Goal: Submit feedback/report problem

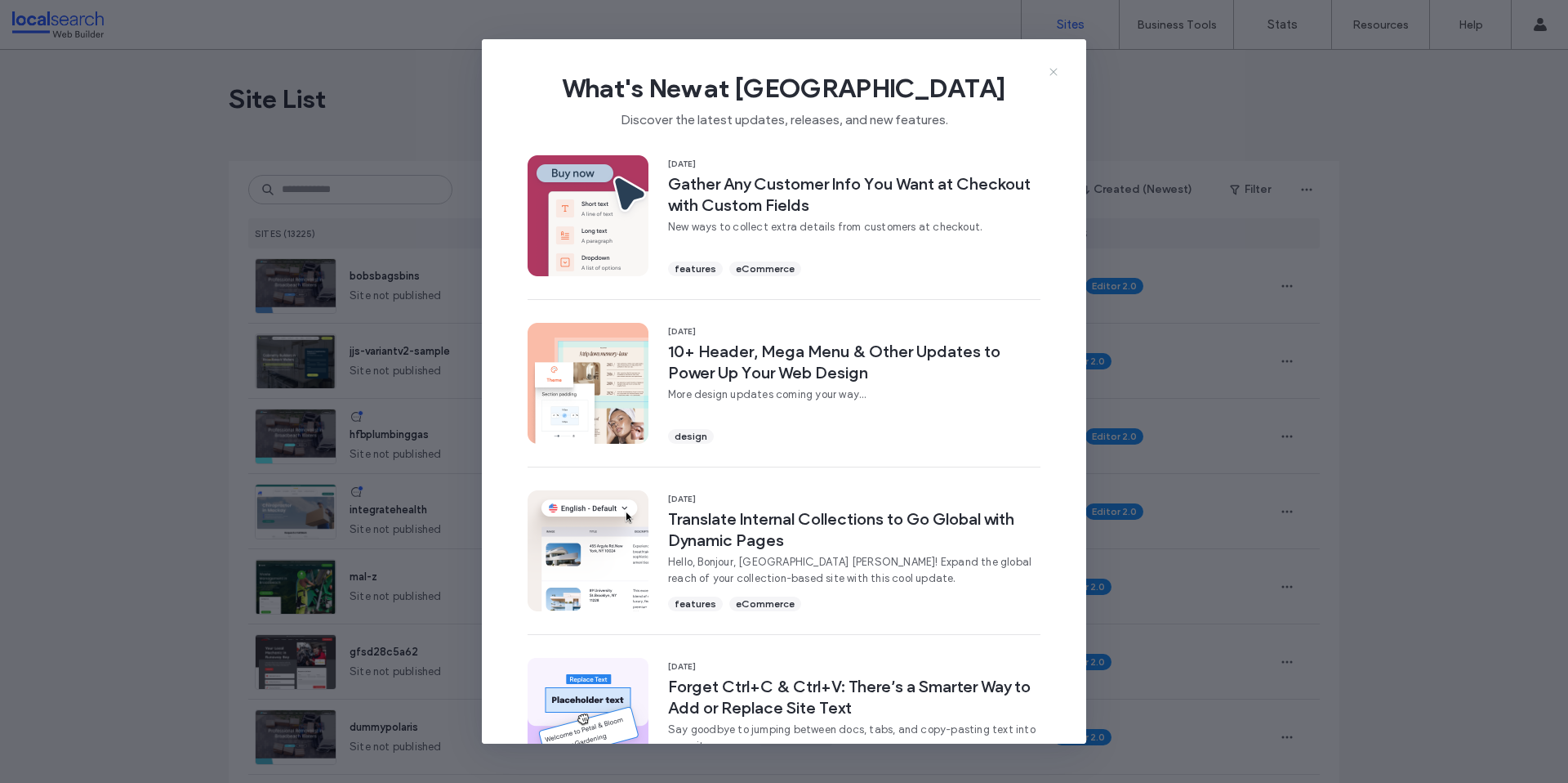
click at [1052, 71] on icon at bounding box center [1054, 72] width 13 height 13
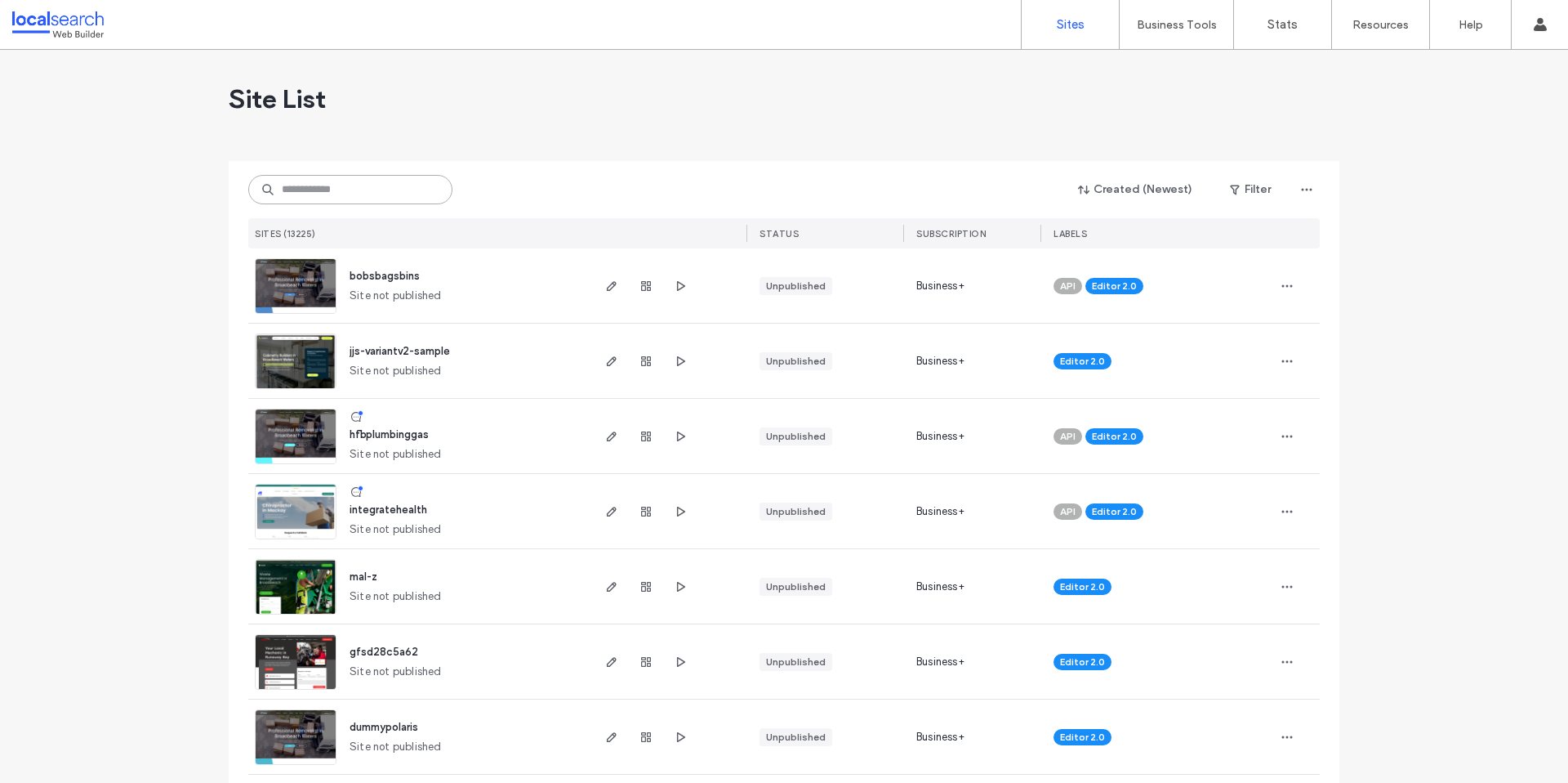
click at [362, 189] on input at bounding box center [350, 189] width 204 height 29
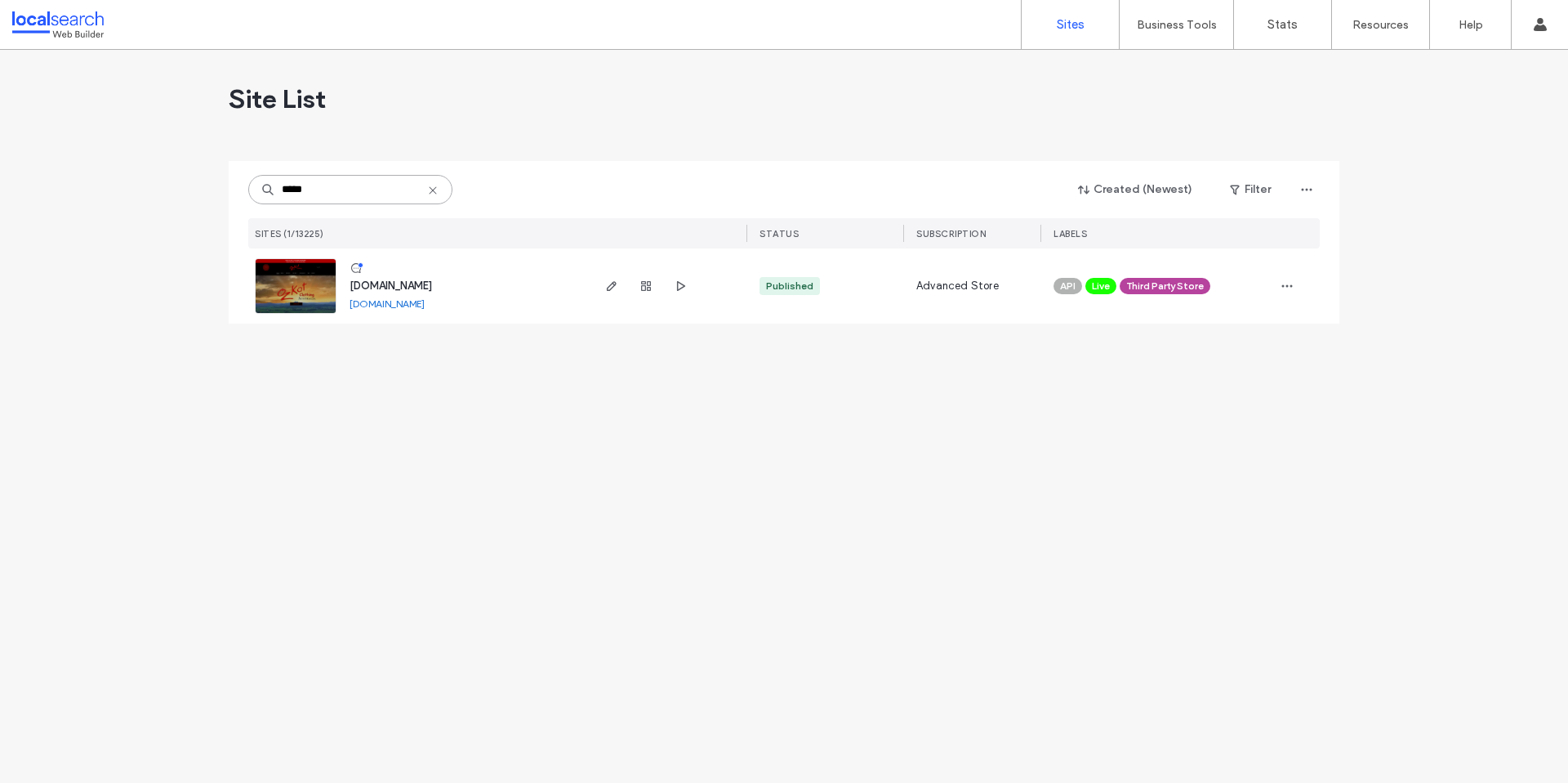
type input "*****"
click at [390, 290] on span "[DOMAIN_NAME]" at bounding box center [391, 285] width 82 height 13
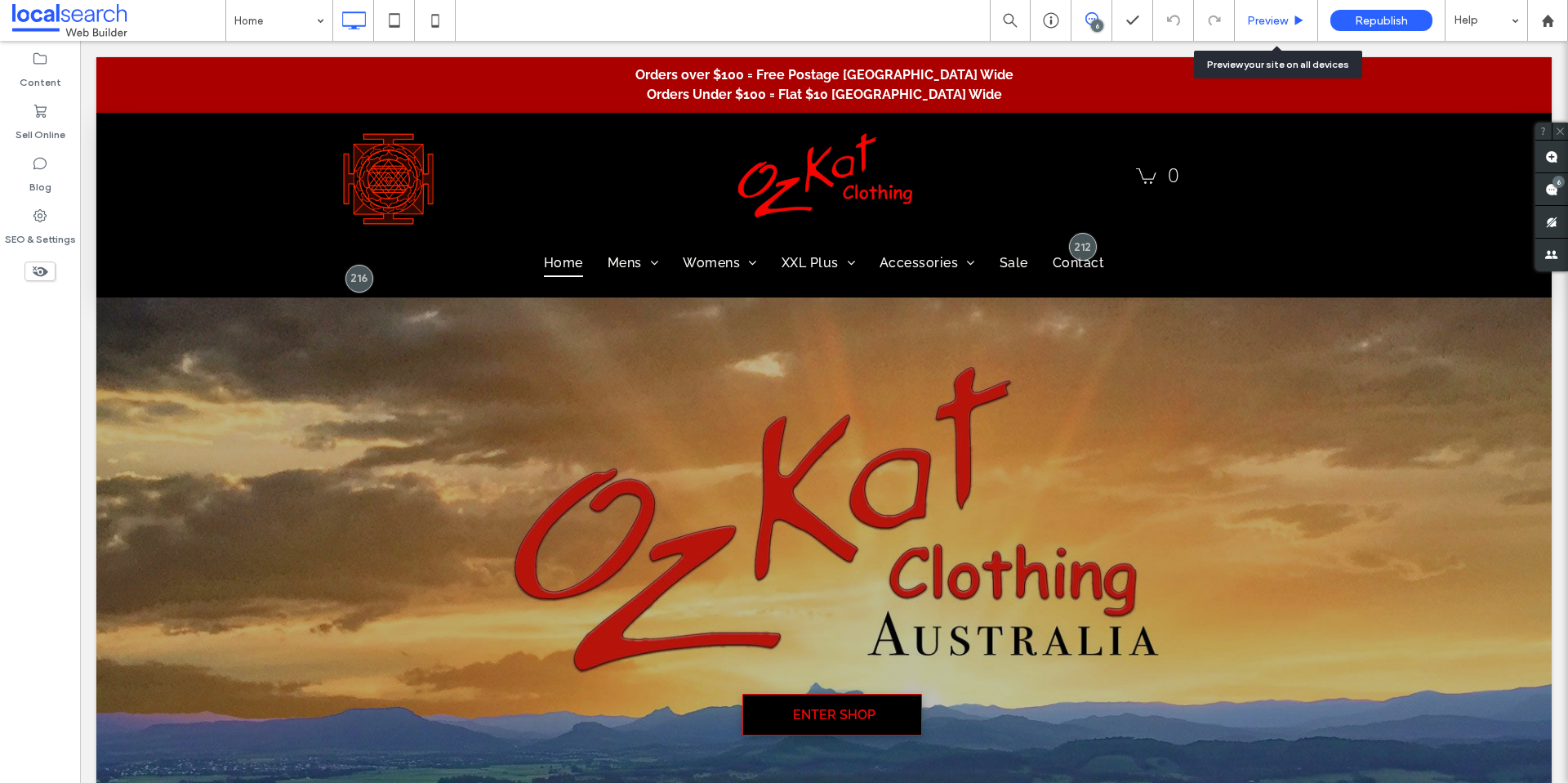
click at [1295, 37] on div "Preview" at bounding box center [1276, 20] width 83 height 41
click at [1290, 16] on div "Preview" at bounding box center [1276, 21] width 82 height 14
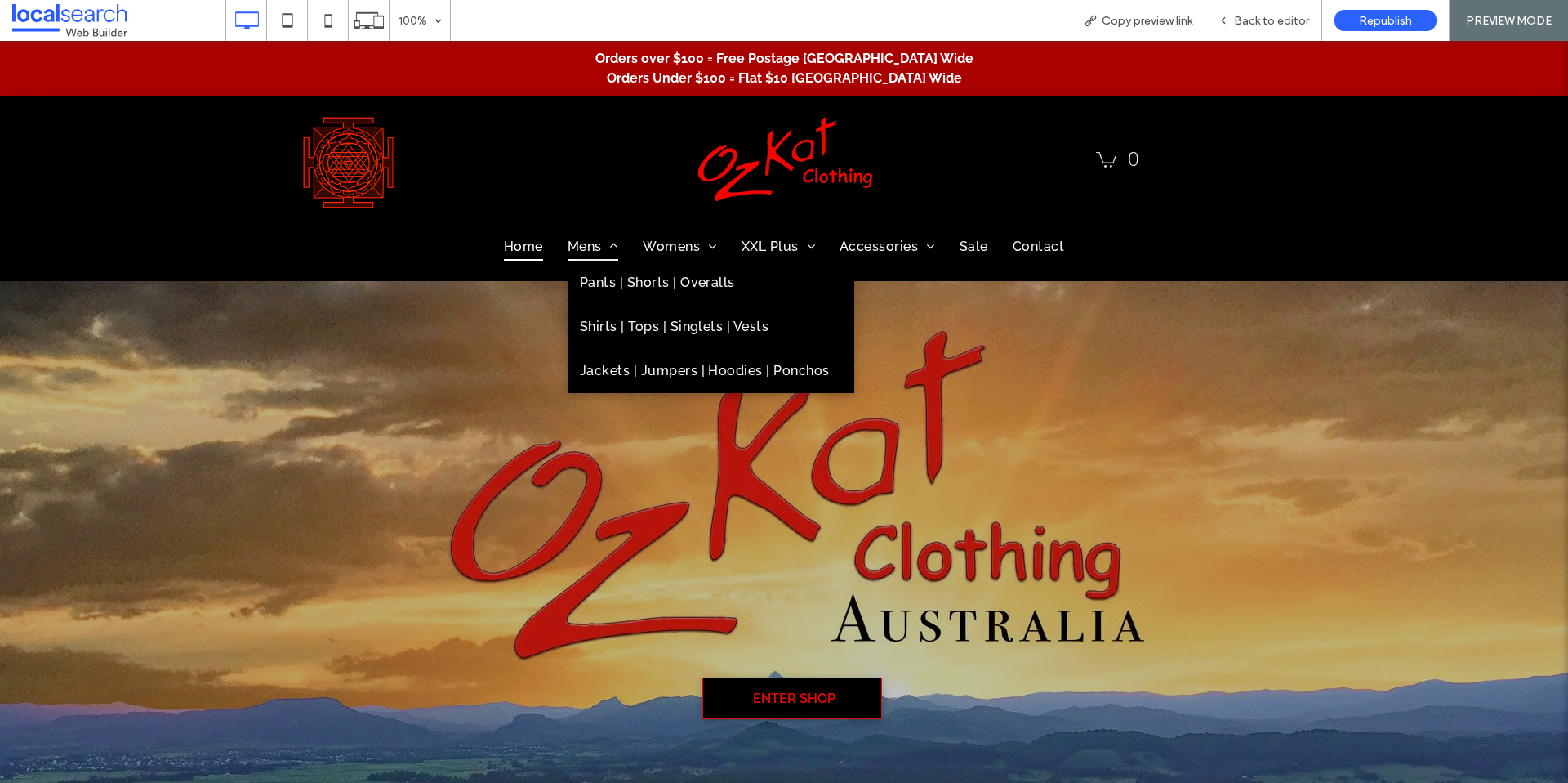
click at [581, 245] on span "Mens" at bounding box center [593, 246] width 50 height 28
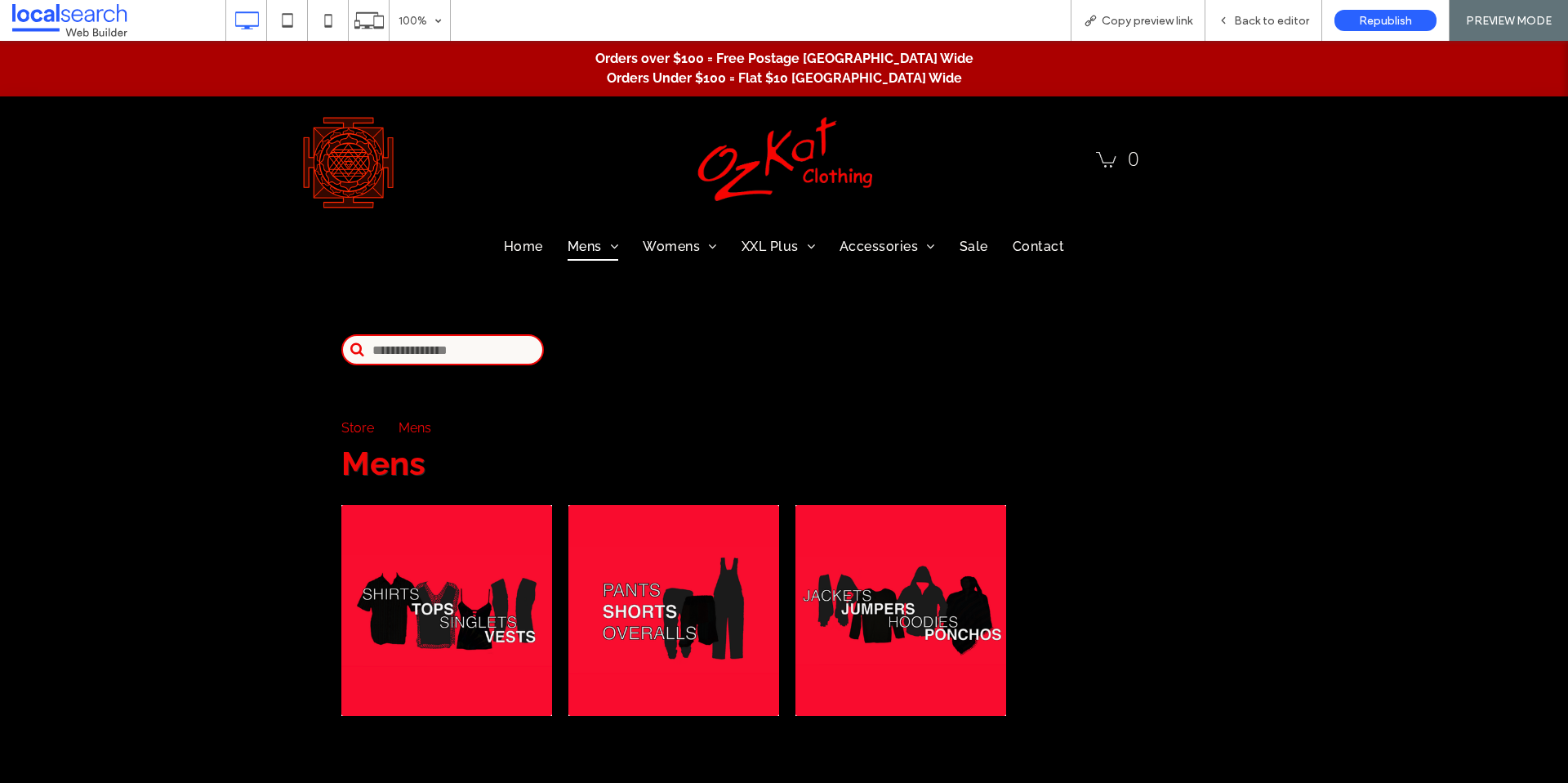
click at [1446, 253] on div "Photo By: [PERSON_NAME] 0 Home Mens Pants | Shorts | Overalls Shirts | Tops | S…" at bounding box center [784, 189] width 1568 height 185
click at [496, 248] on link "Home" at bounding box center [524, 246] width 64 height 28
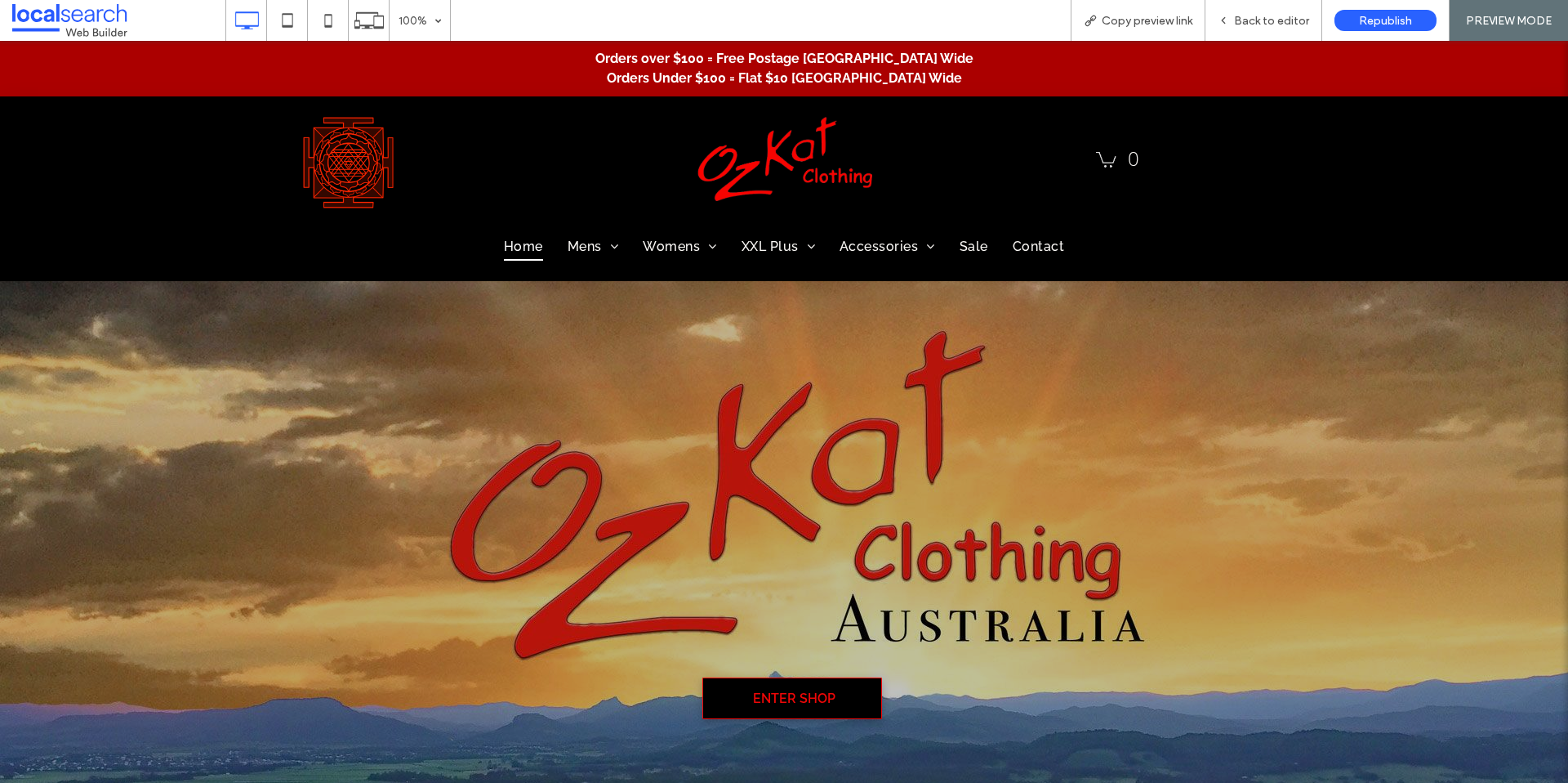
click at [1299, 240] on div "Photo By: [PERSON_NAME] 0 Home Mens Pants | Shorts | Overalls Shirts | Tops | S…" at bounding box center [784, 189] width 1568 height 185
click at [241, 21] on icon at bounding box center [247, 20] width 33 height 33
click at [1261, 18] on span "Back to editor" at bounding box center [1272, 21] width 76 height 14
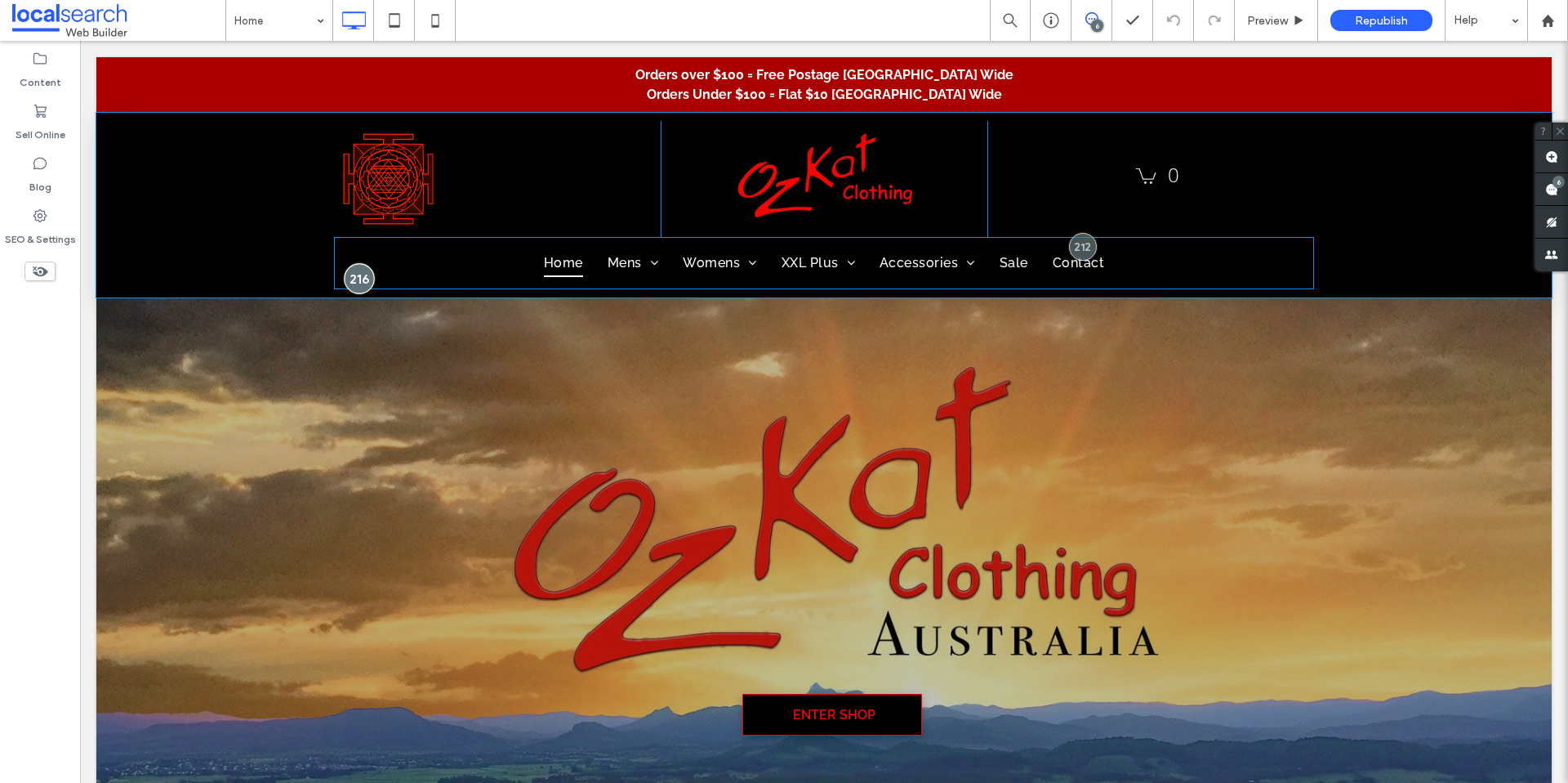
click at [345, 279] on div at bounding box center [359, 279] width 30 height 30
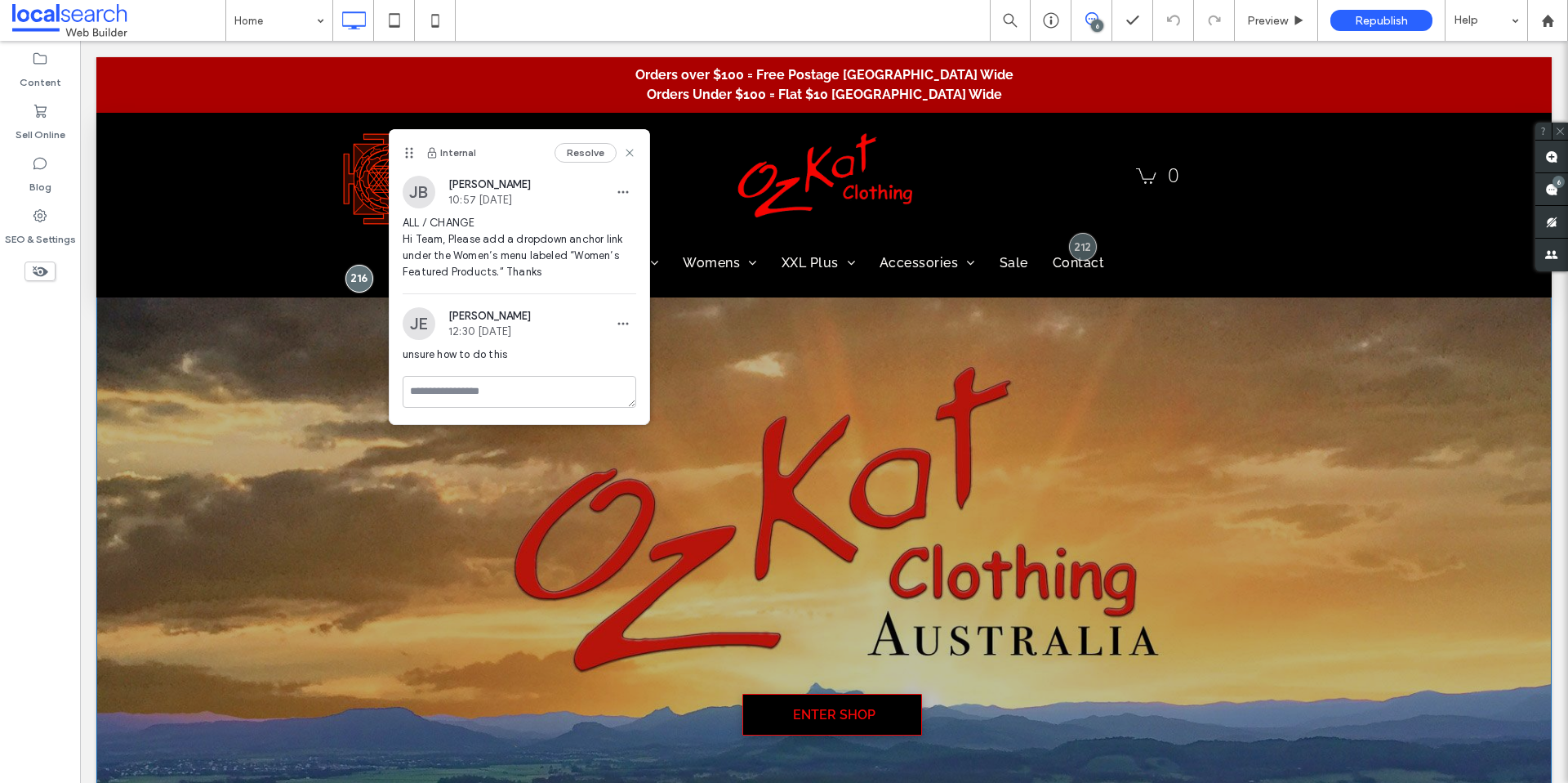
click at [272, 327] on div "Enter Shop OzKat Clothing A Unique Collection of Comfortable Alternative Clothi…" at bounding box center [824, 621] width 1456 height 705
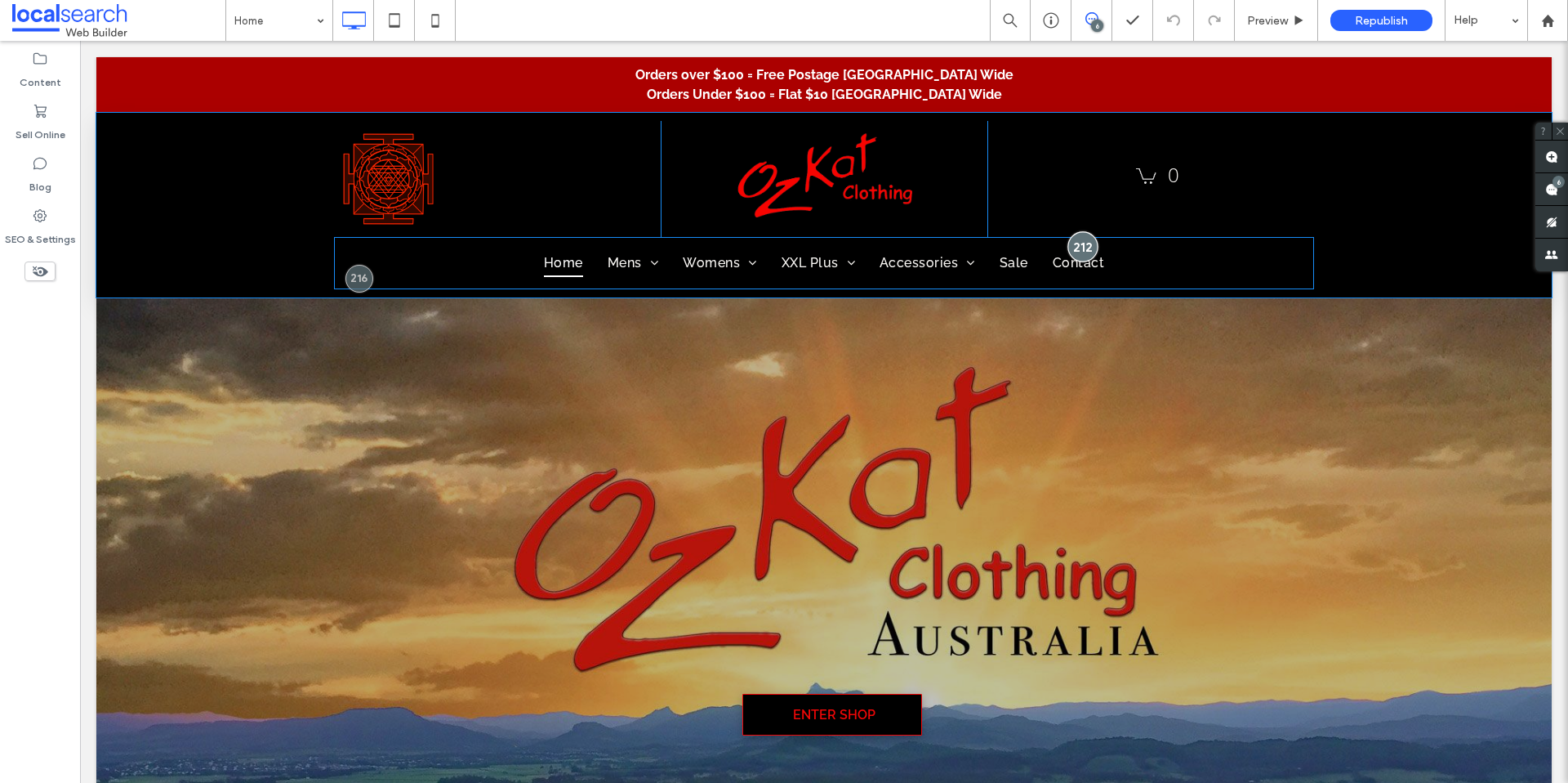
click at [1086, 240] on div at bounding box center [1083, 247] width 30 height 30
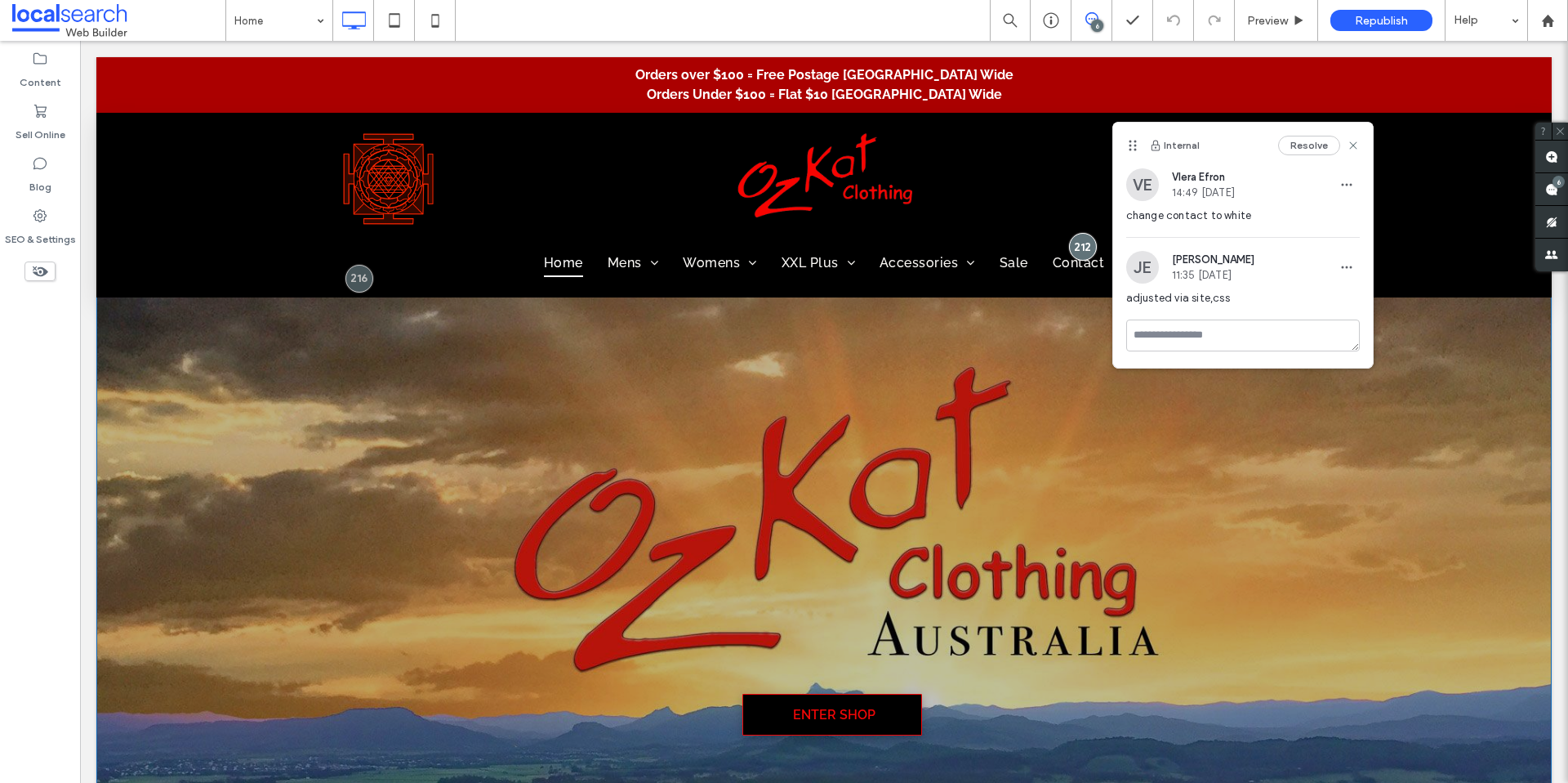
click at [1434, 334] on div "Enter Shop OzKat Clothing A Unique Collection of Comfortable Alternative Clothi…" at bounding box center [824, 621] width 1456 height 705
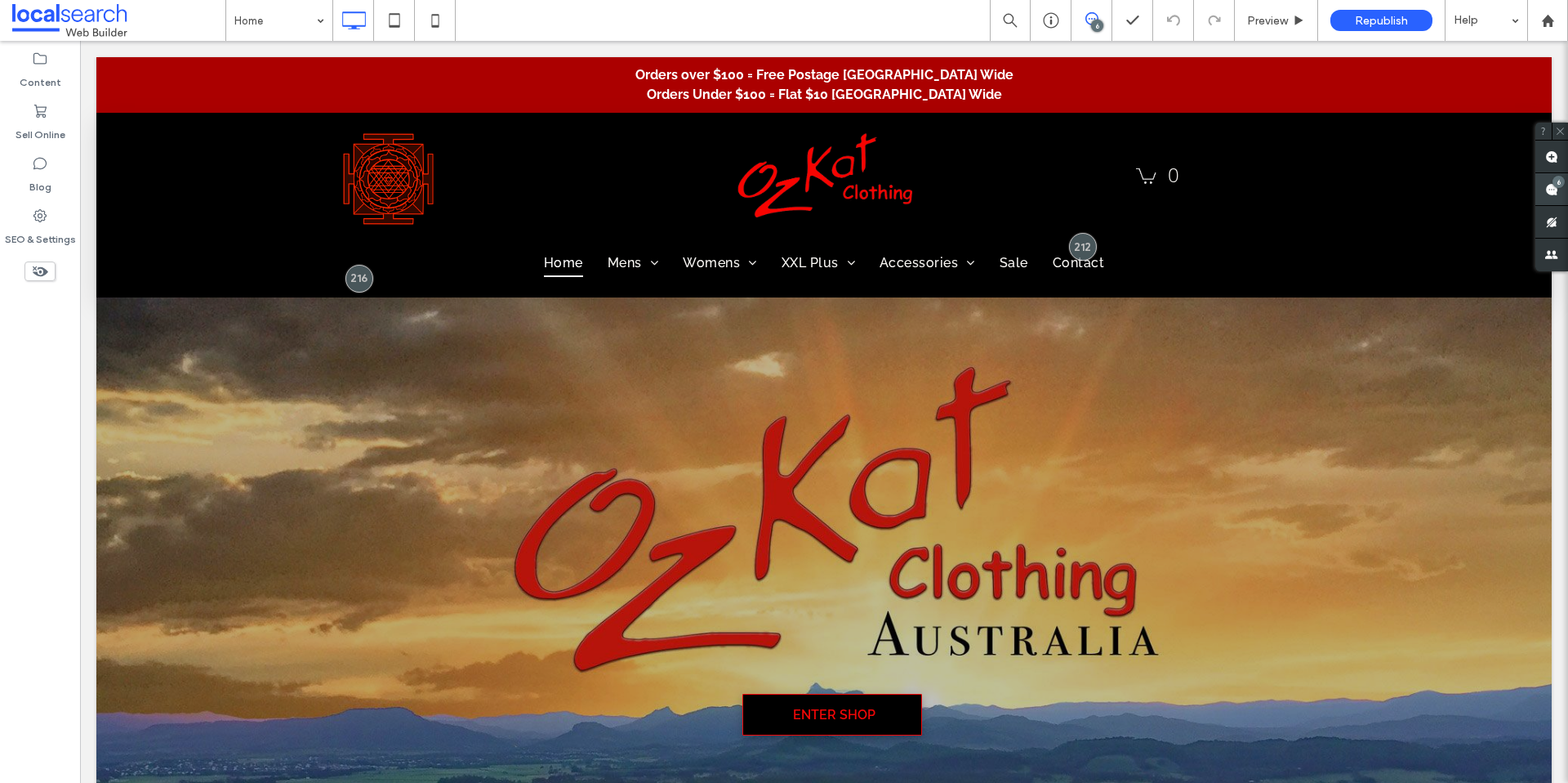
click at [1564, 184] on span at bounding box center [1551, 189] width 33 height 32
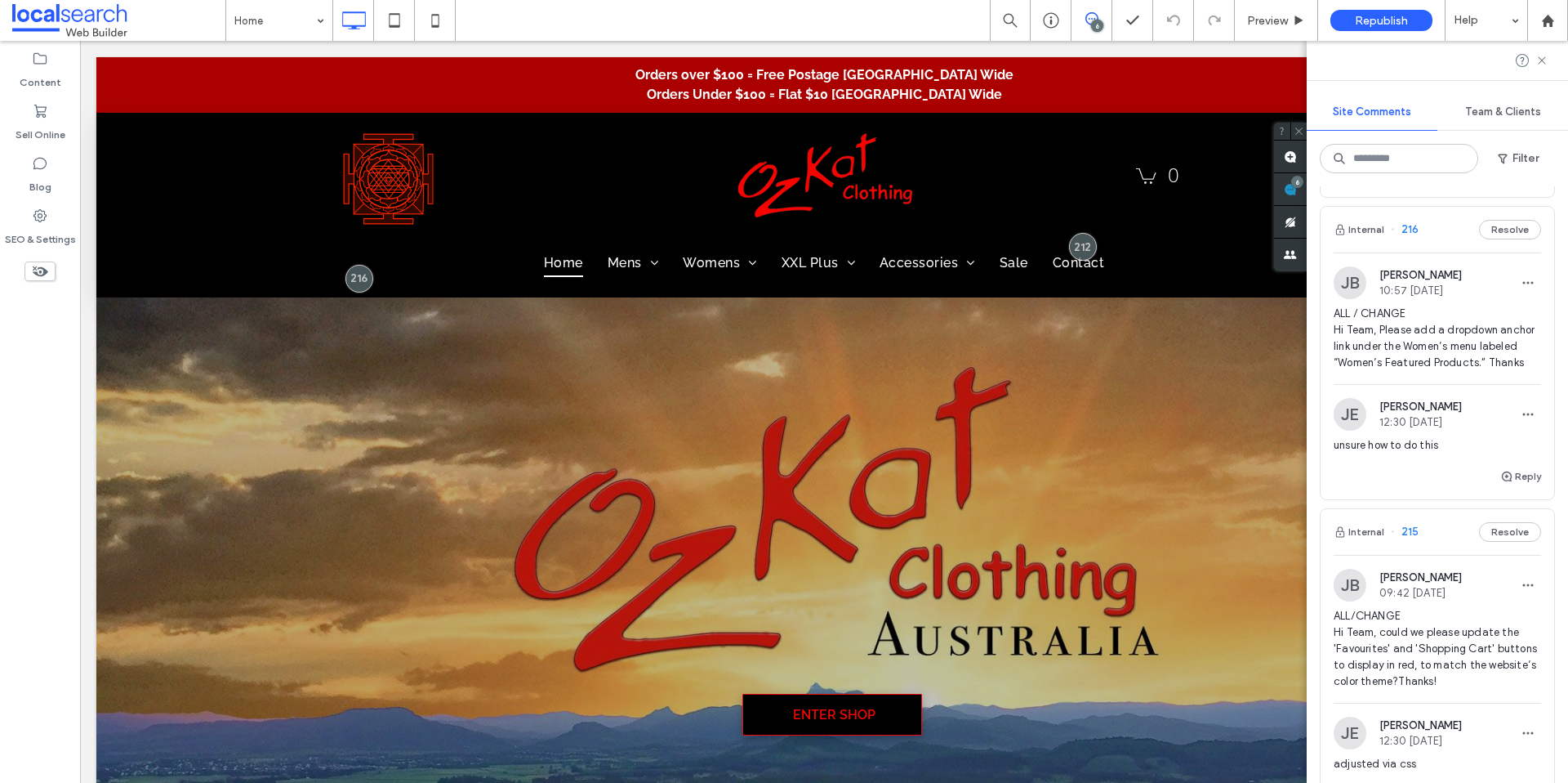
scroll to position [286, 0]
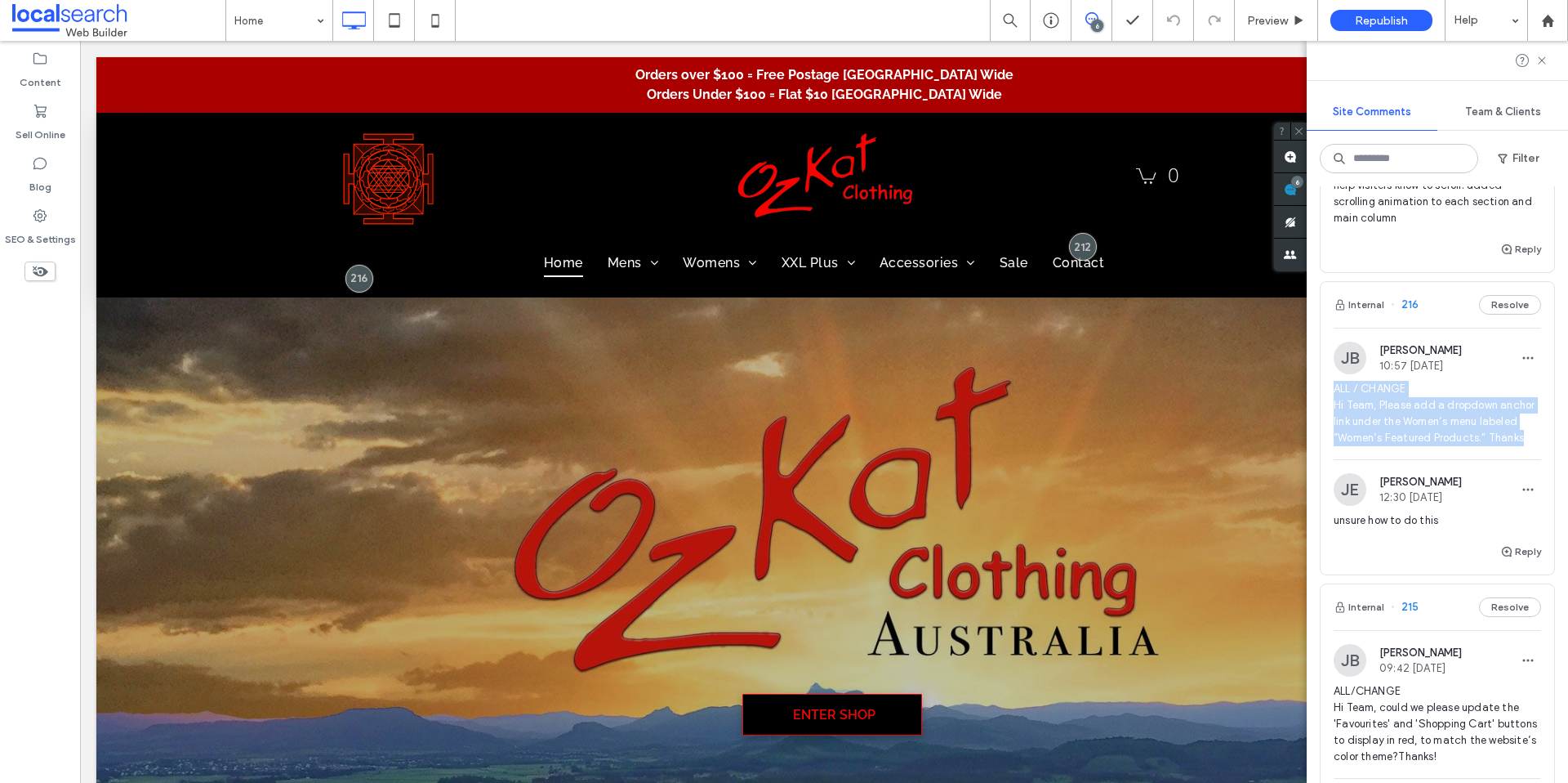
drag, startPoint x: 1394, startPoint y: 453, endPoint x: 1330, endPoint y: 386, distance: 92.7
click at [1330, 386] on div "[PERSON_NAME] 10:57 [DATE] ALL / CHANGE Hi Team, Please add a dropdown anchor l…" at bounding box center [1437, 400] width 233 height 117
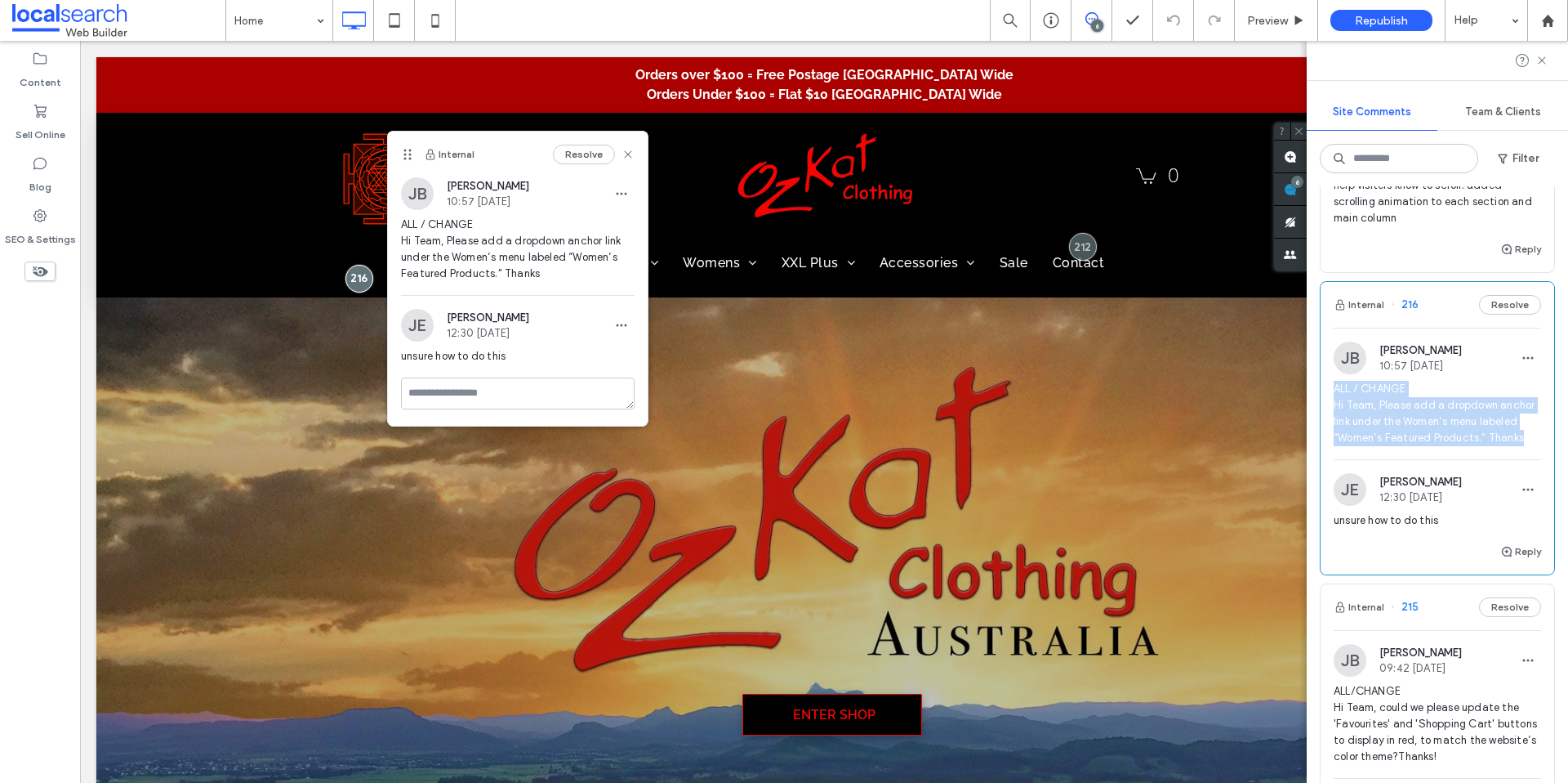
copy span "ALL / CHANGE Hi Team, Please add a dropdown anchor link under the Women’s menu …"
drag, startPoint x: 207, startPoint y: 424, endPoint x: 230, endPoint y: 420, distance: 23.3
click at [207, 424] on div "Enter Shop OzKat Clothing A Unique Collection of Comfortable Alternative Clothi…" at bounding box center [824, 621] width 1456 height 705
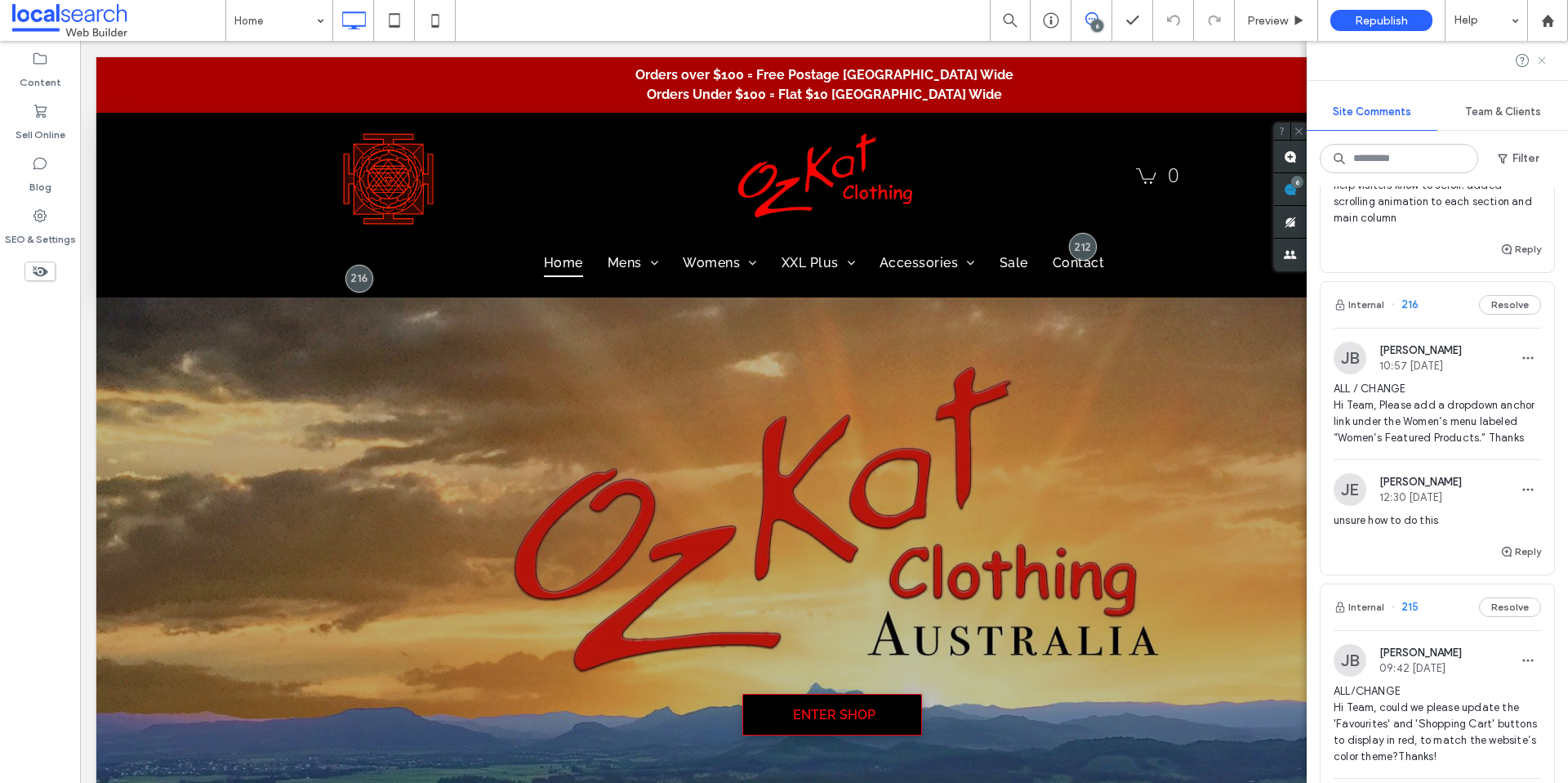
click at [1543, 60] on use at bounding box center [1541, 60] width 8 height 8
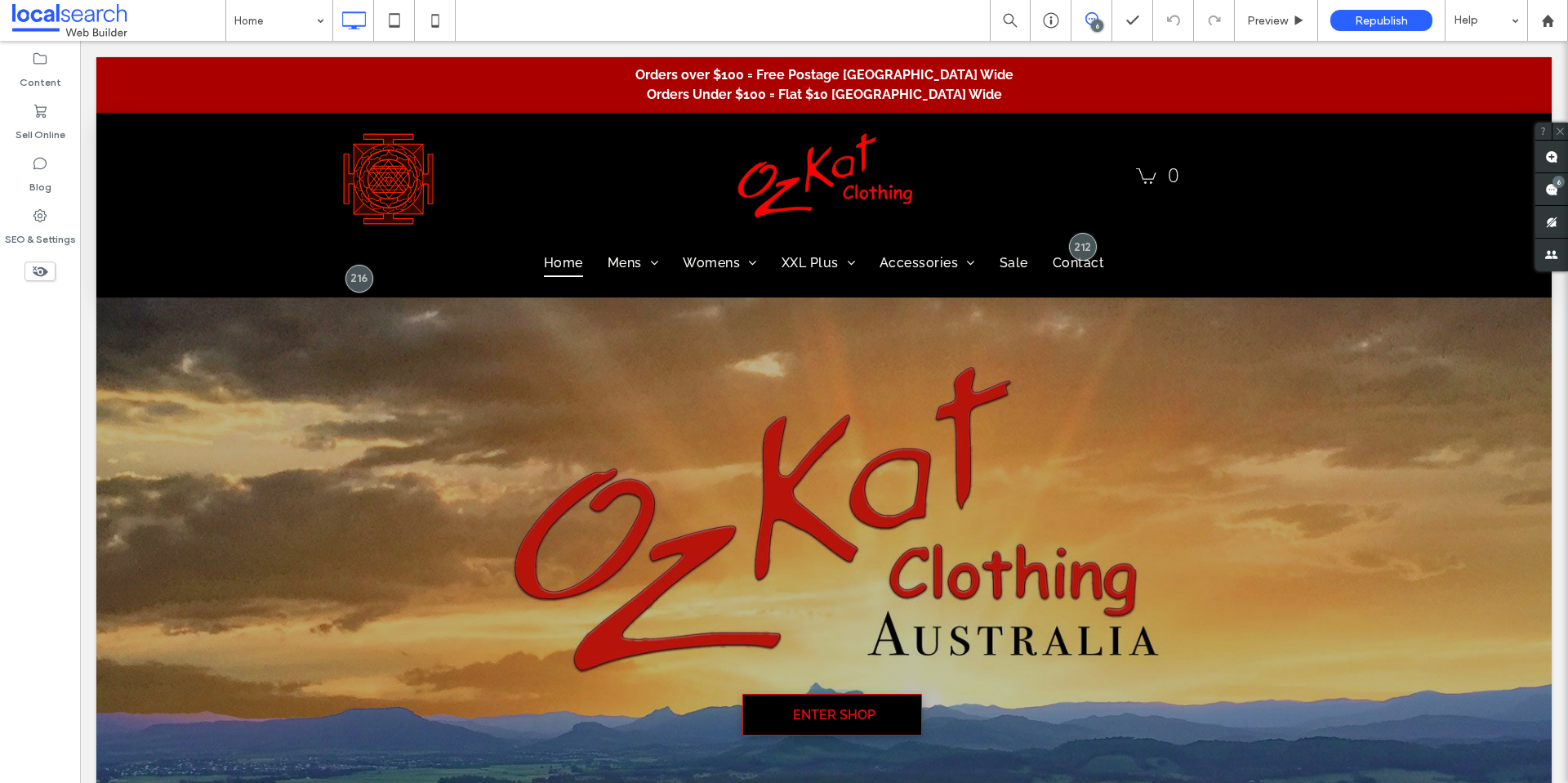
scroll to position [0, 0]
click at [1546, 158] on use at bounding box center [1552, 157] width 13 height 13
click at [356, 354] on div "Enter Shop OzKat Clothing A Unique Collection of Comfortable Alternative Clothi…" at bounding box center [824, 621] width 1456 height 705
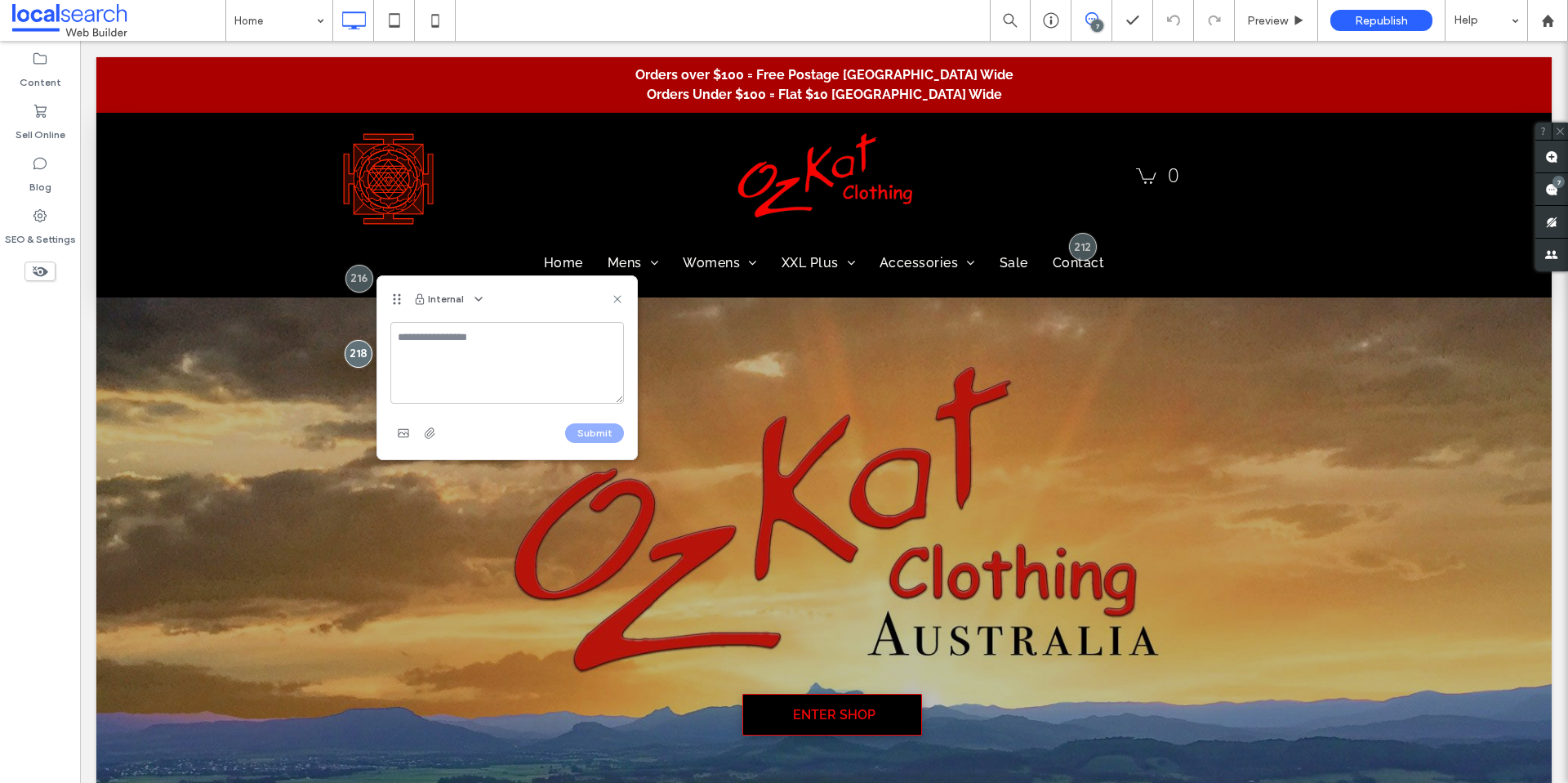
click at [448, 356] on textarea at bounding box center [507, 363] width 233 height 81
type textarea "**********"
click at [1473, 205] on div "Photo By: [PERSON_NAME] 0 Home Mens Pants | Shorts | Overalls Shirts | Tops | S…" at bounding box center [824, 205] width 1456 height 185
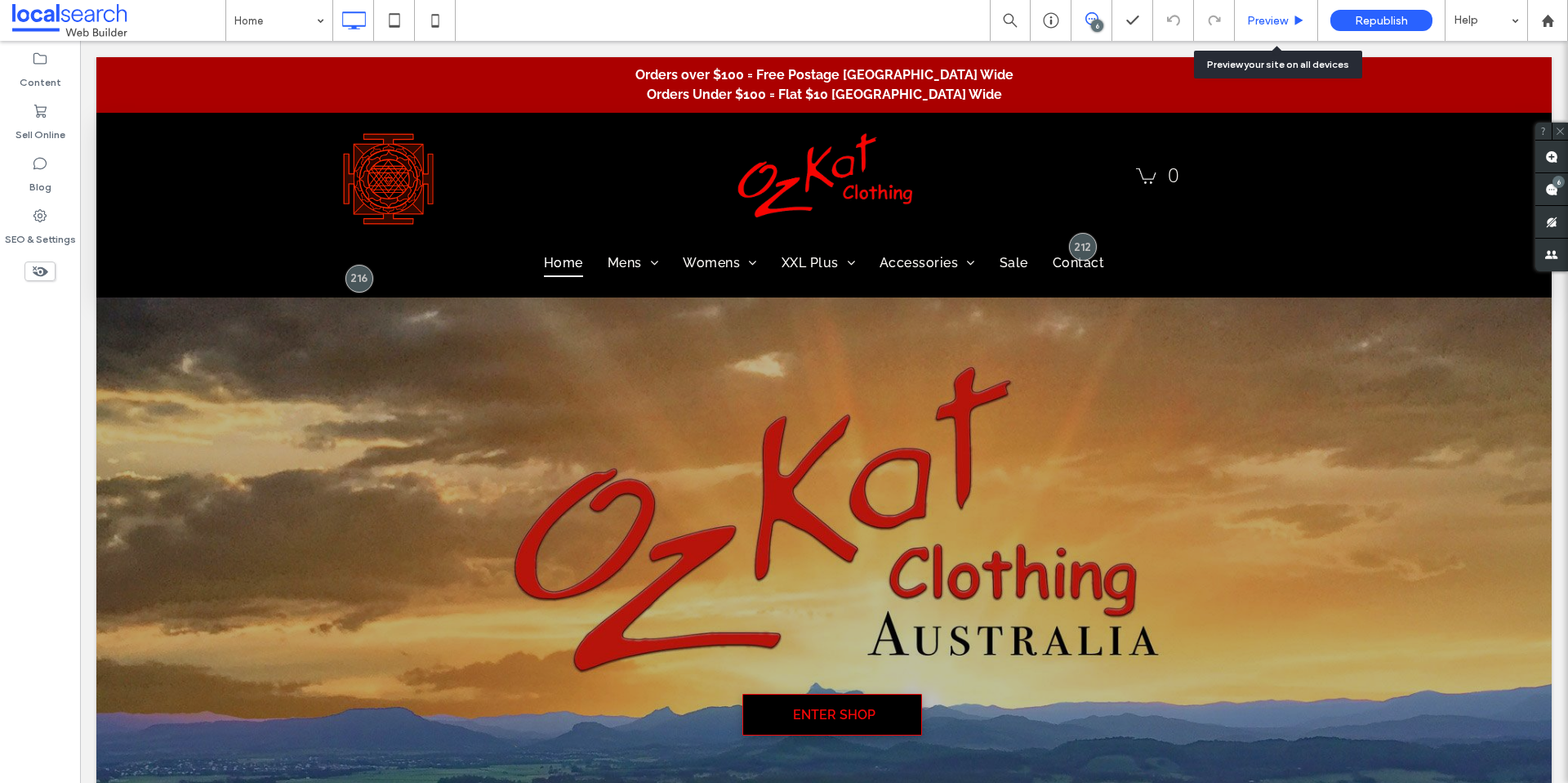
click at [1285, 18] on span "Preview" at bounding box center [1268, 21] width 41 height 14
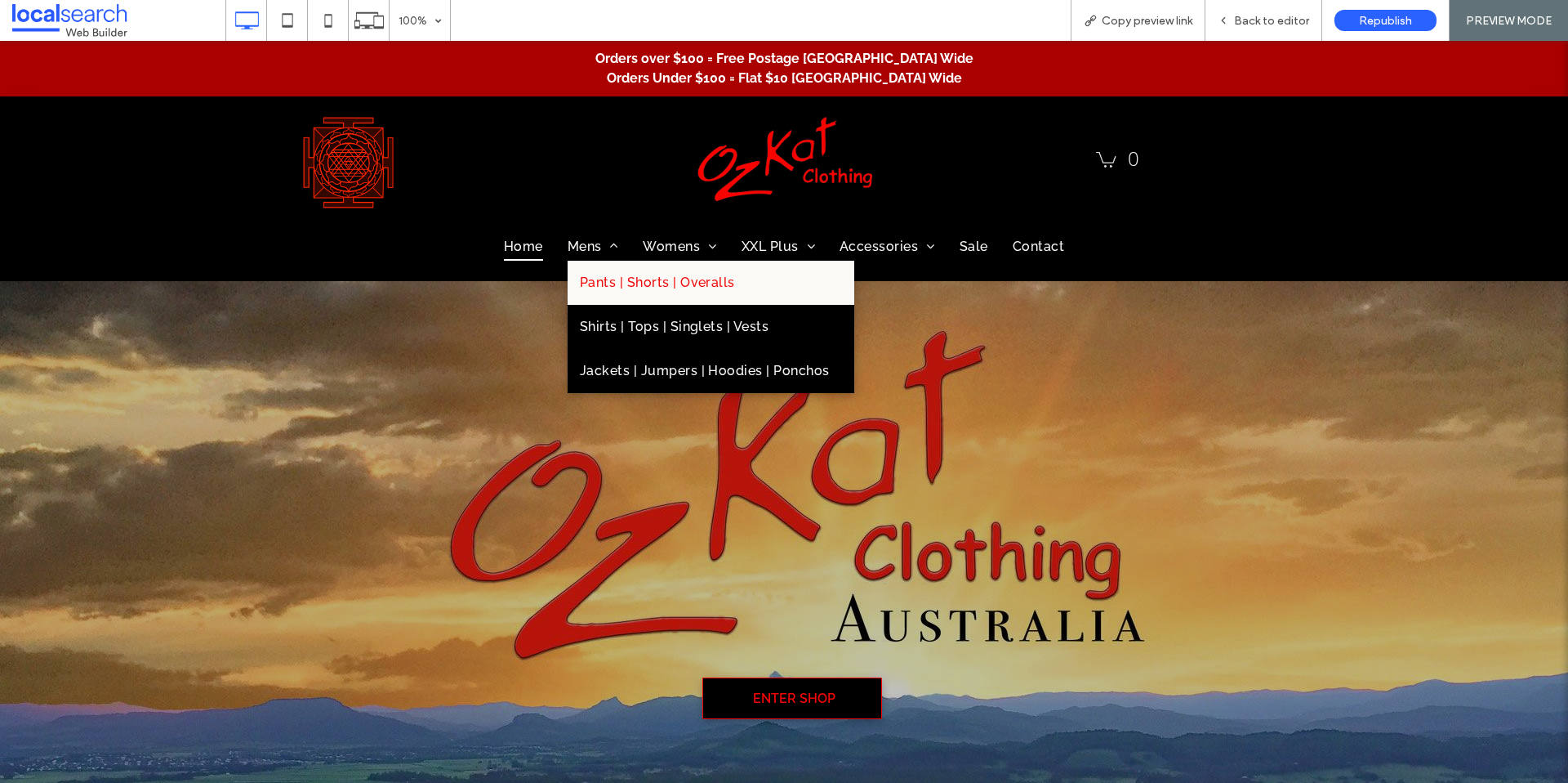
click at [596, 254] on span "Mens" at bounding box center [593, 246] width 50 height 28
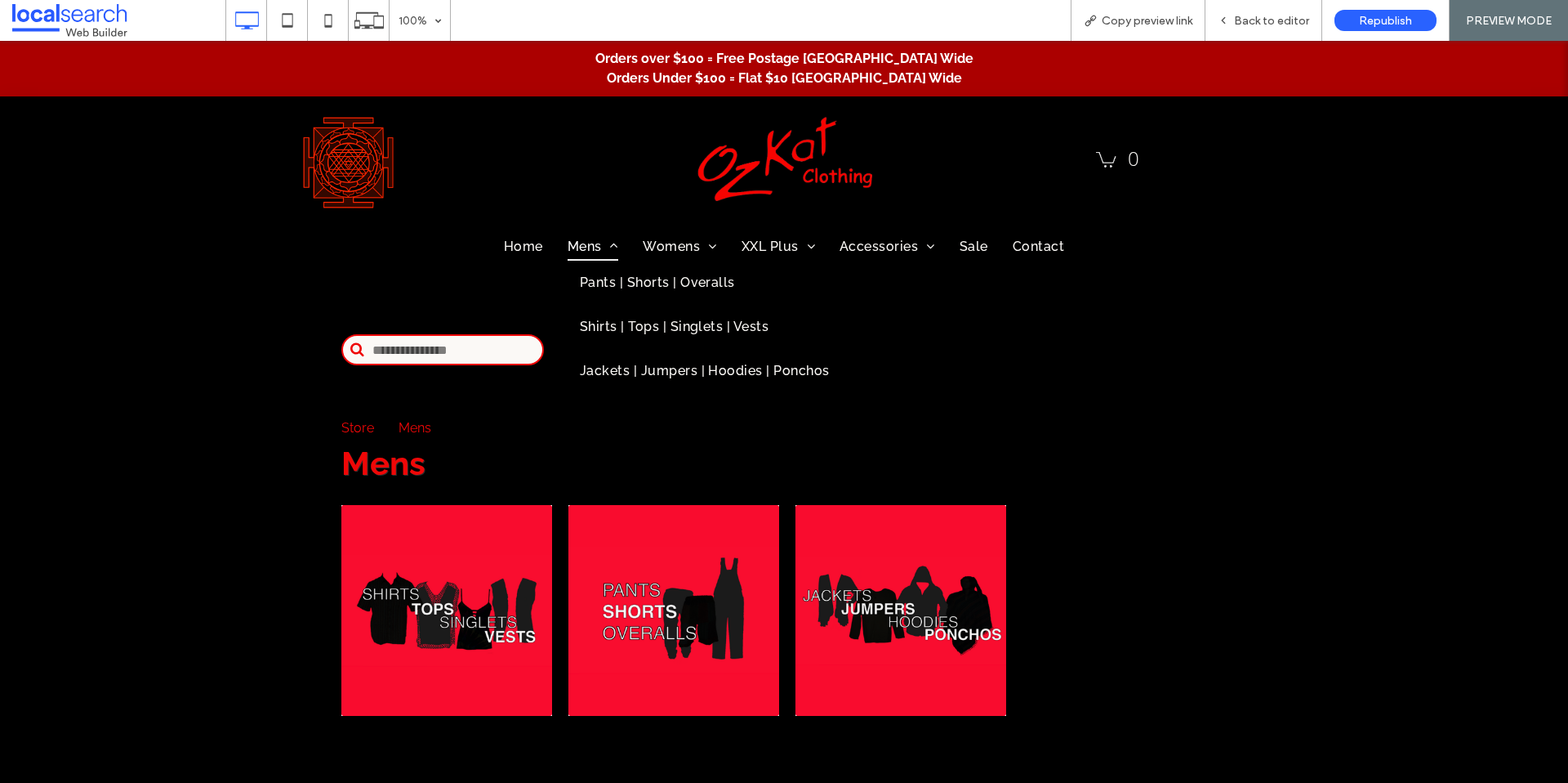
click at [587, 243] on span "Mens" at bounding box center [593, 246] width 50 height 28
click at [1267, 24] on span "Back to editor" at bounding box center [1272, 21] width 76 height 14
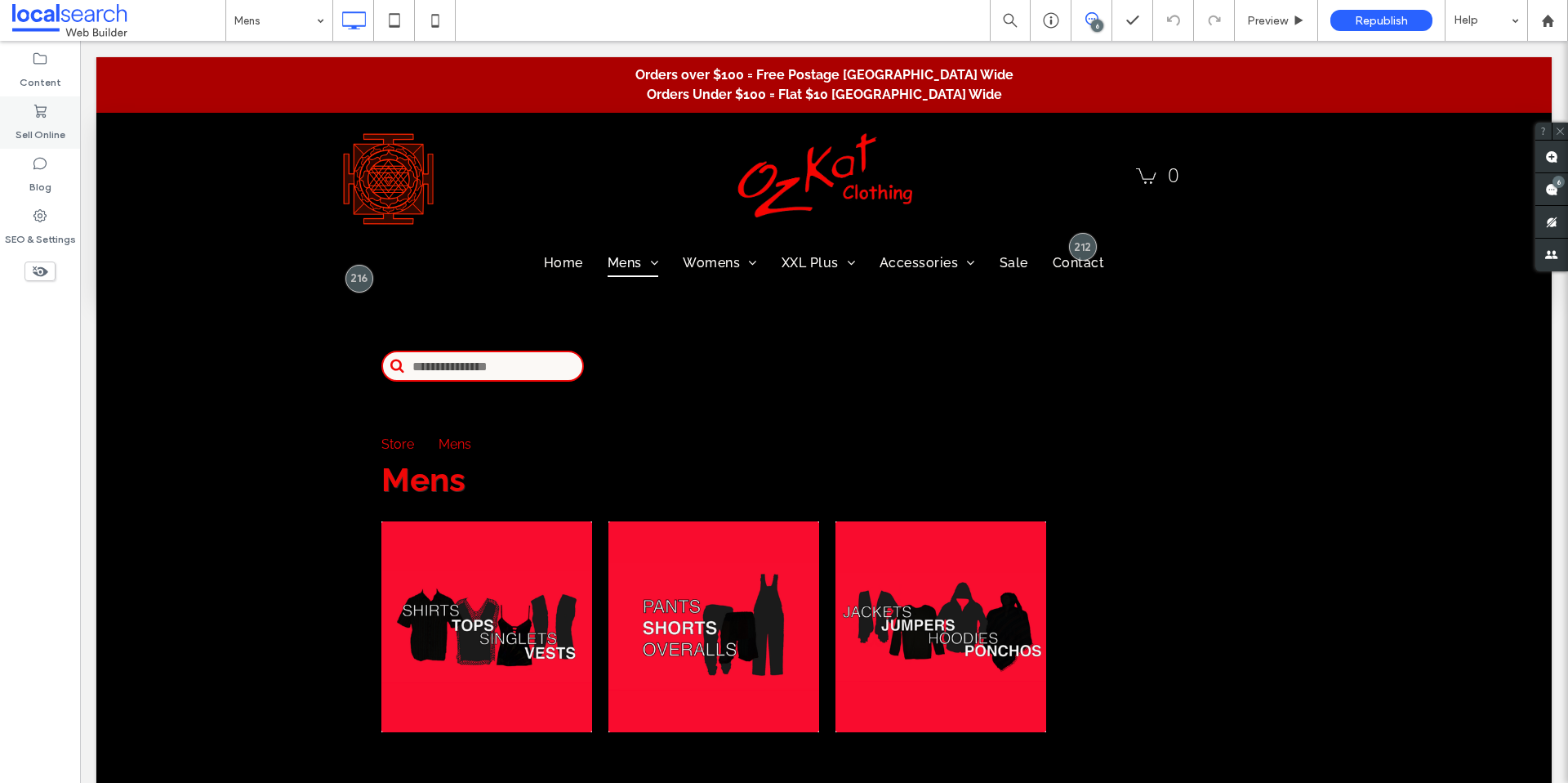
click at [43, 123] on label "Sell Online" at bounding box center [39, 130] width 49 height 23
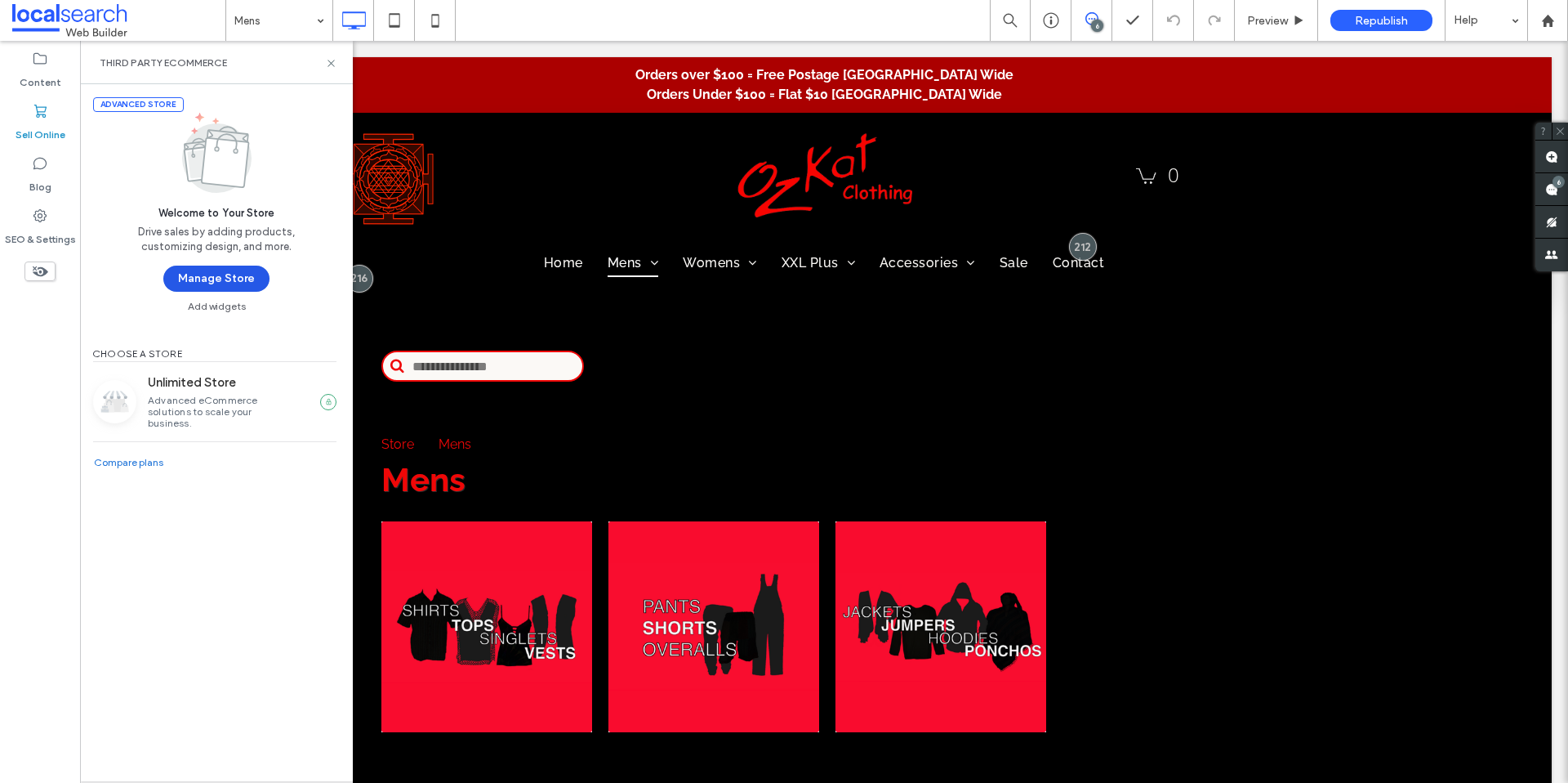
click at [219, 272] on button "Manage Store" at bounding box center [216, 278] width 107 height 26
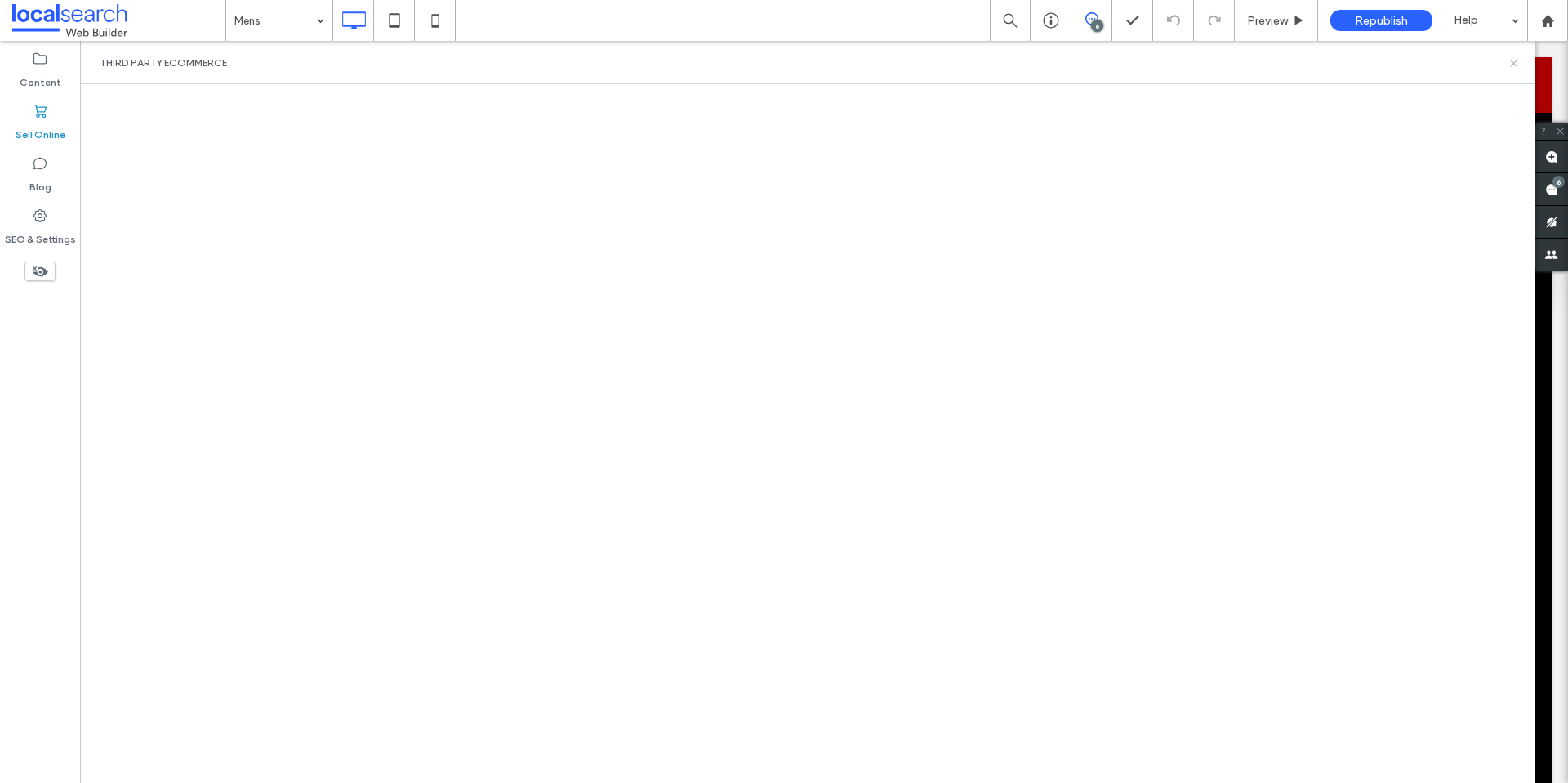
click at [1514, 63] on use at bounding box center [1513, 63] width 7 height 7
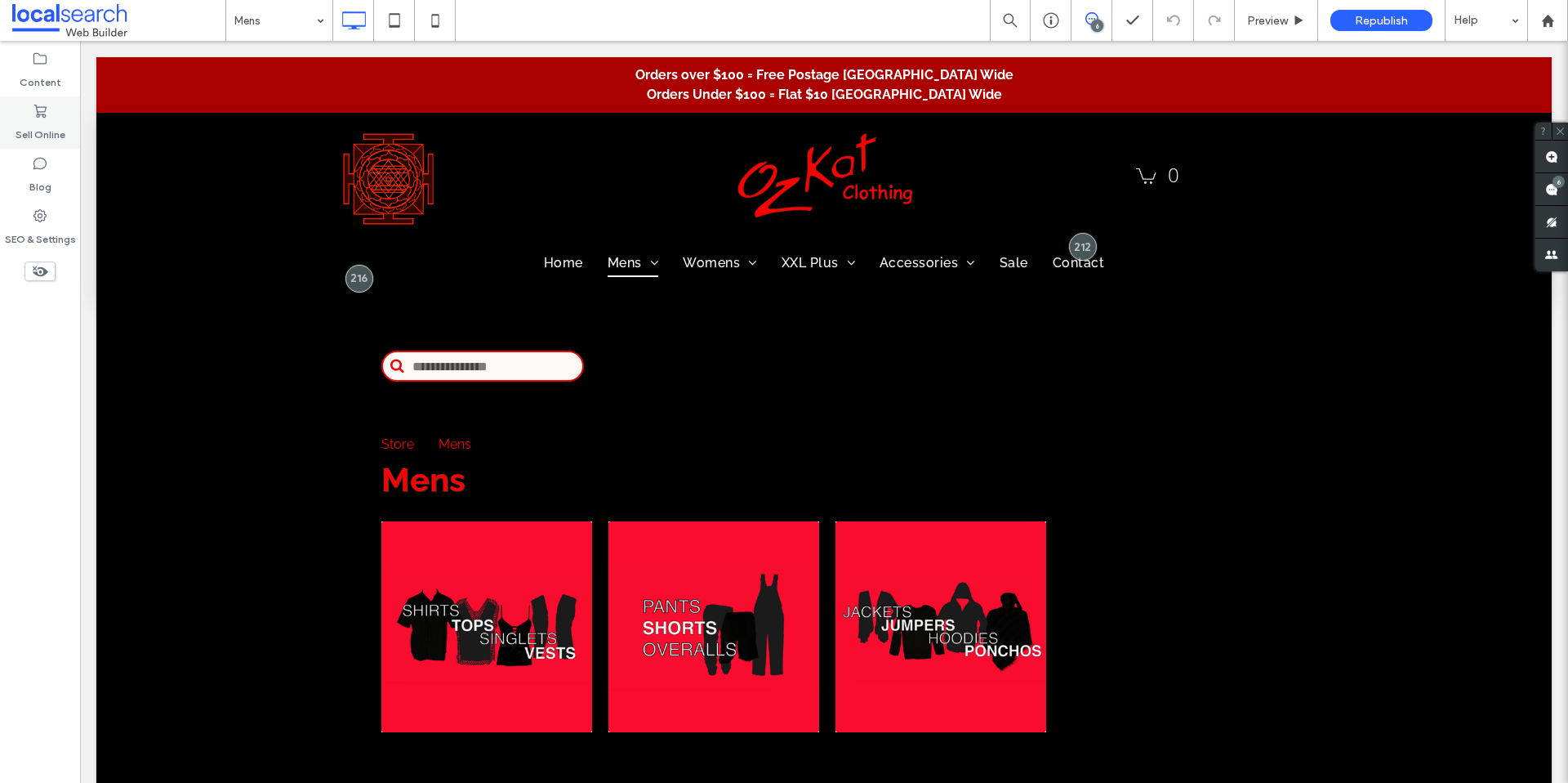
click at [47, 117] on icon at bounding box center [39, 111] width 16 height 16
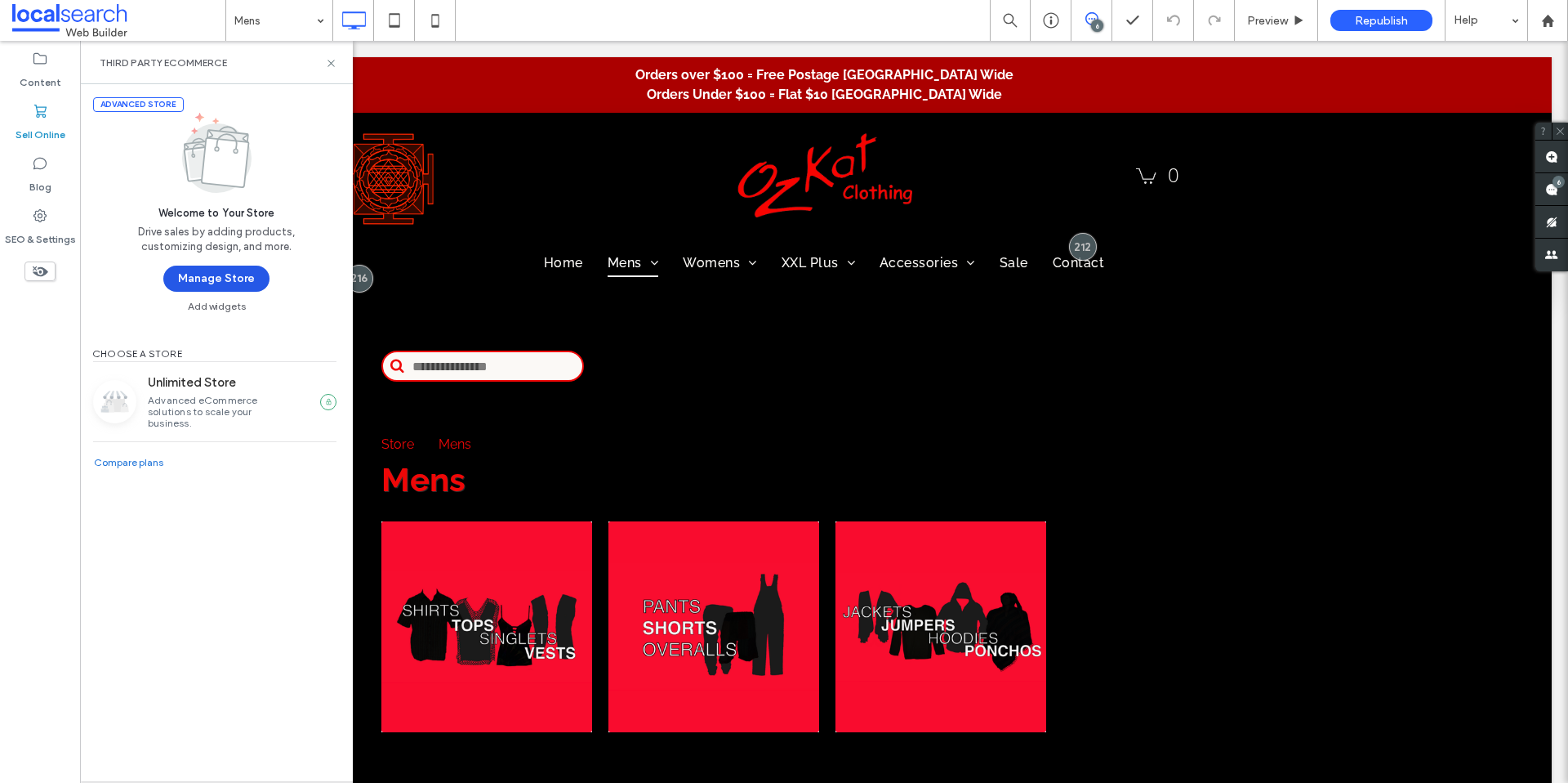
click at [208, 284] on button "Manage Store" at bounding box center [216, 278] width 107 height 26
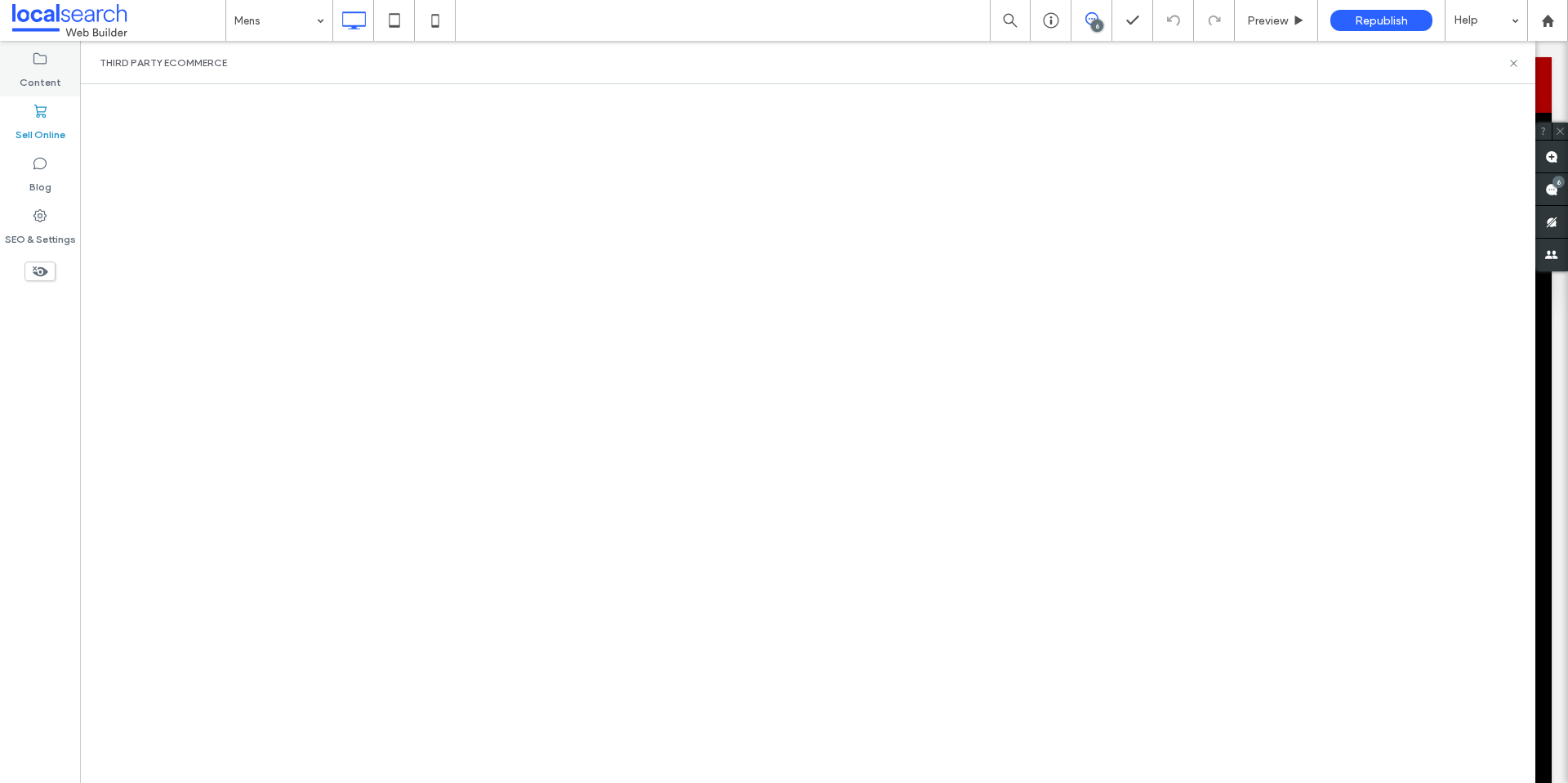
click at [25, 81] on label "Content" at bounding box center [40, 78] width 42 height 23
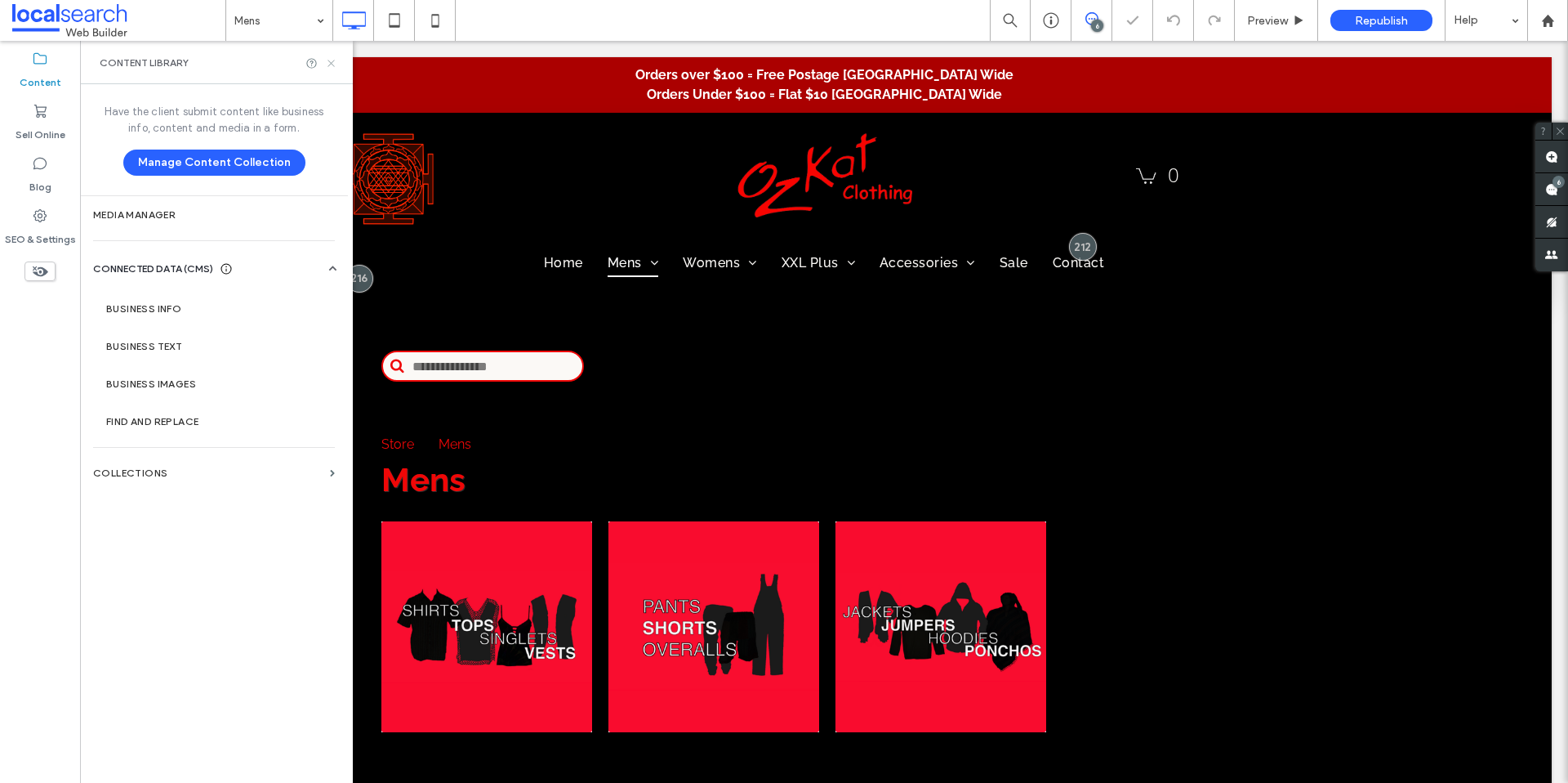
click at [332, 60] on icon at bounding box center [331, 63] width 13 height 13
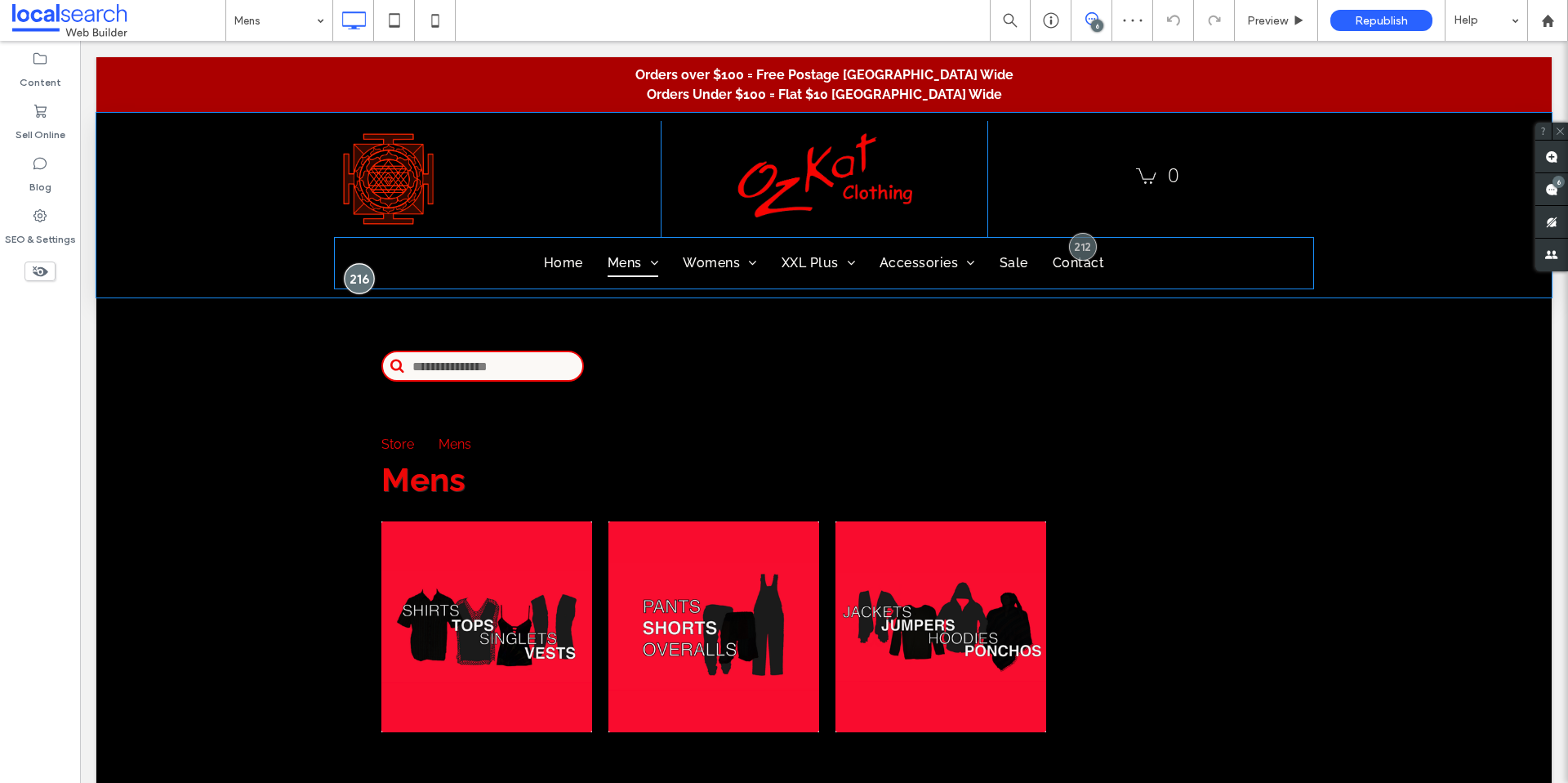
click at [361, 285] on div at bounding box center [359, 279] width 30 height 30
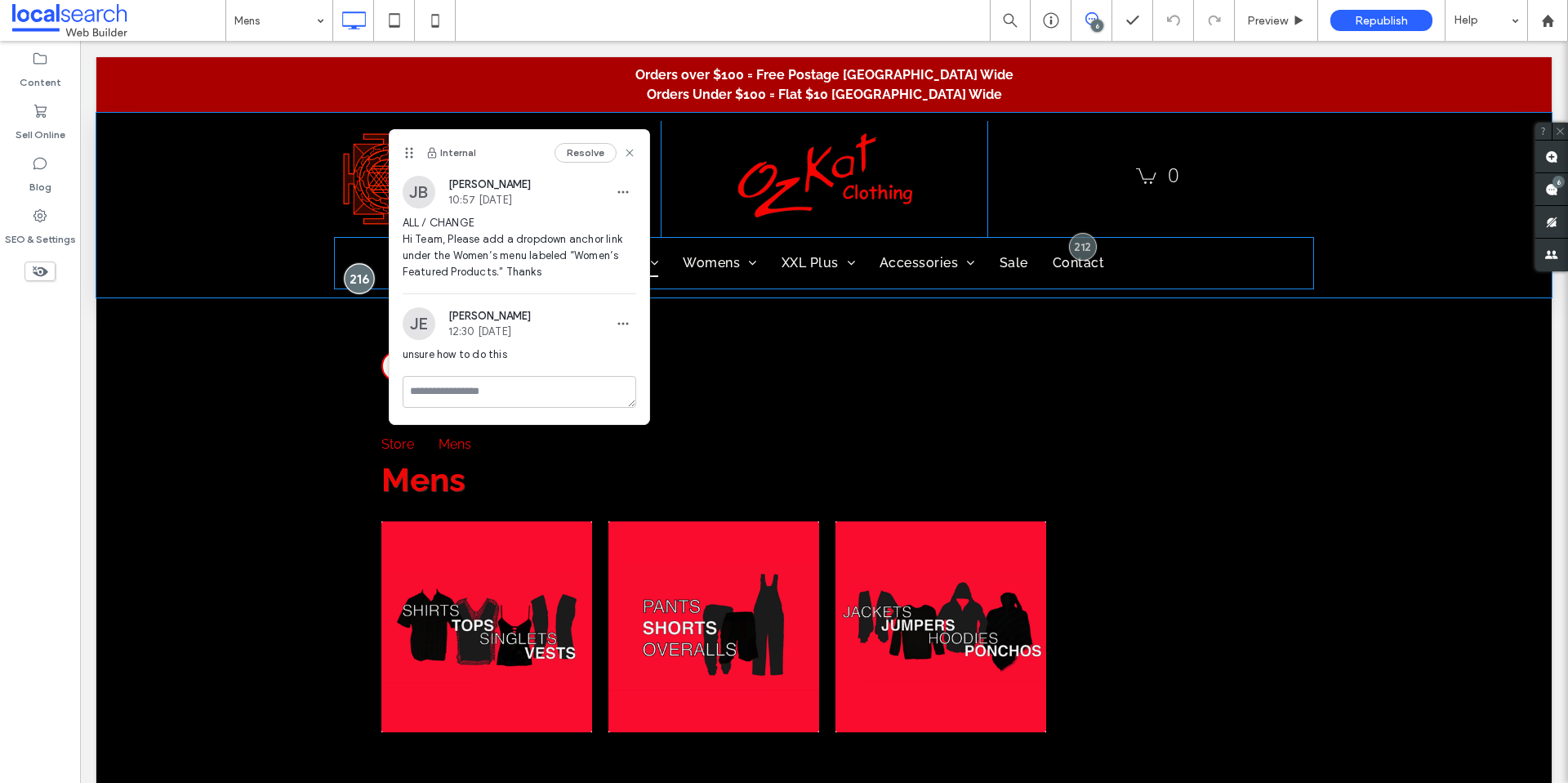
click at [354, 282] on div at bounding box center [359, 279] width 30 height 30
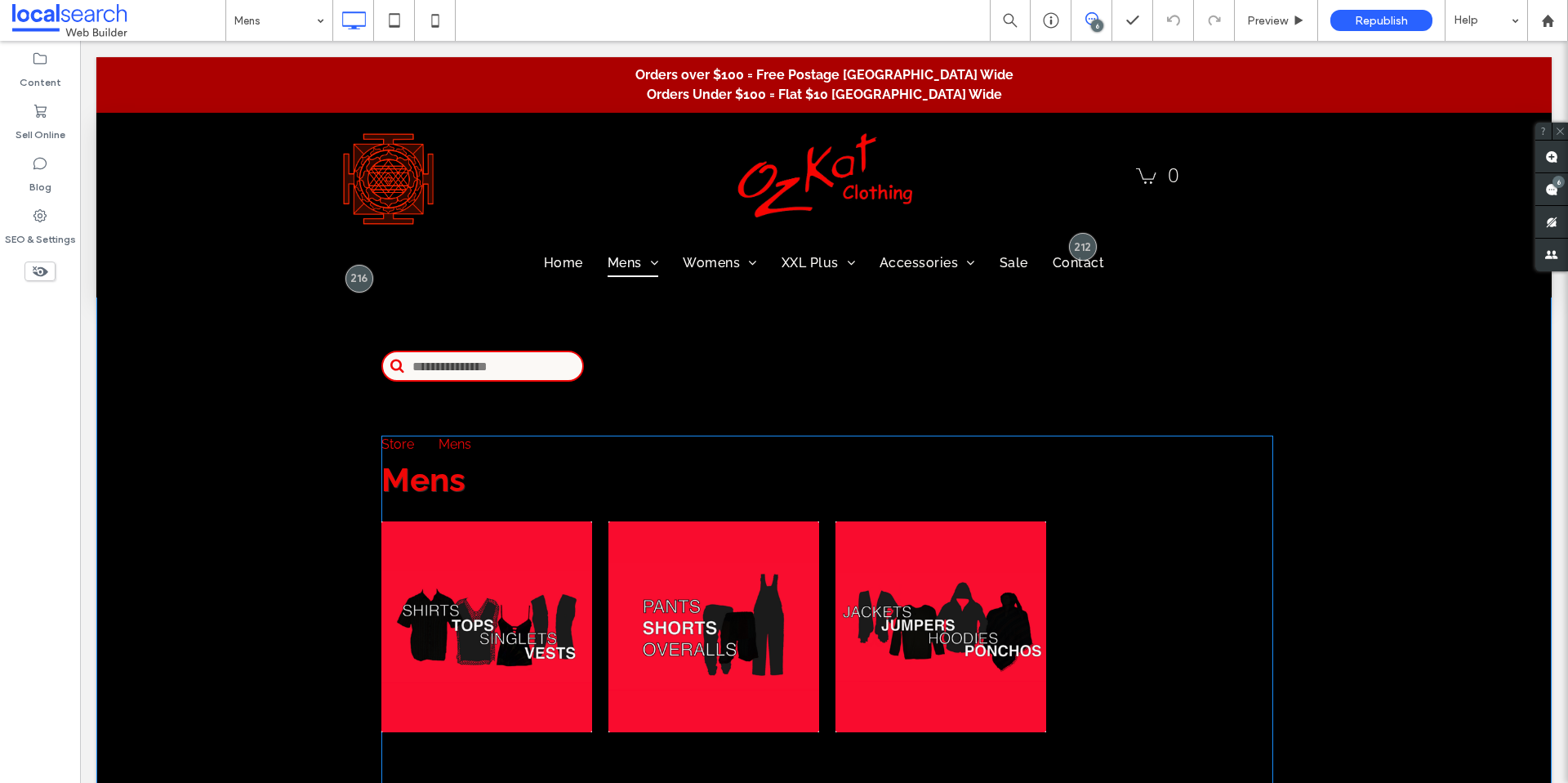
click at [826, 494] on span at bounding box center [827, 660] width 892 height 451
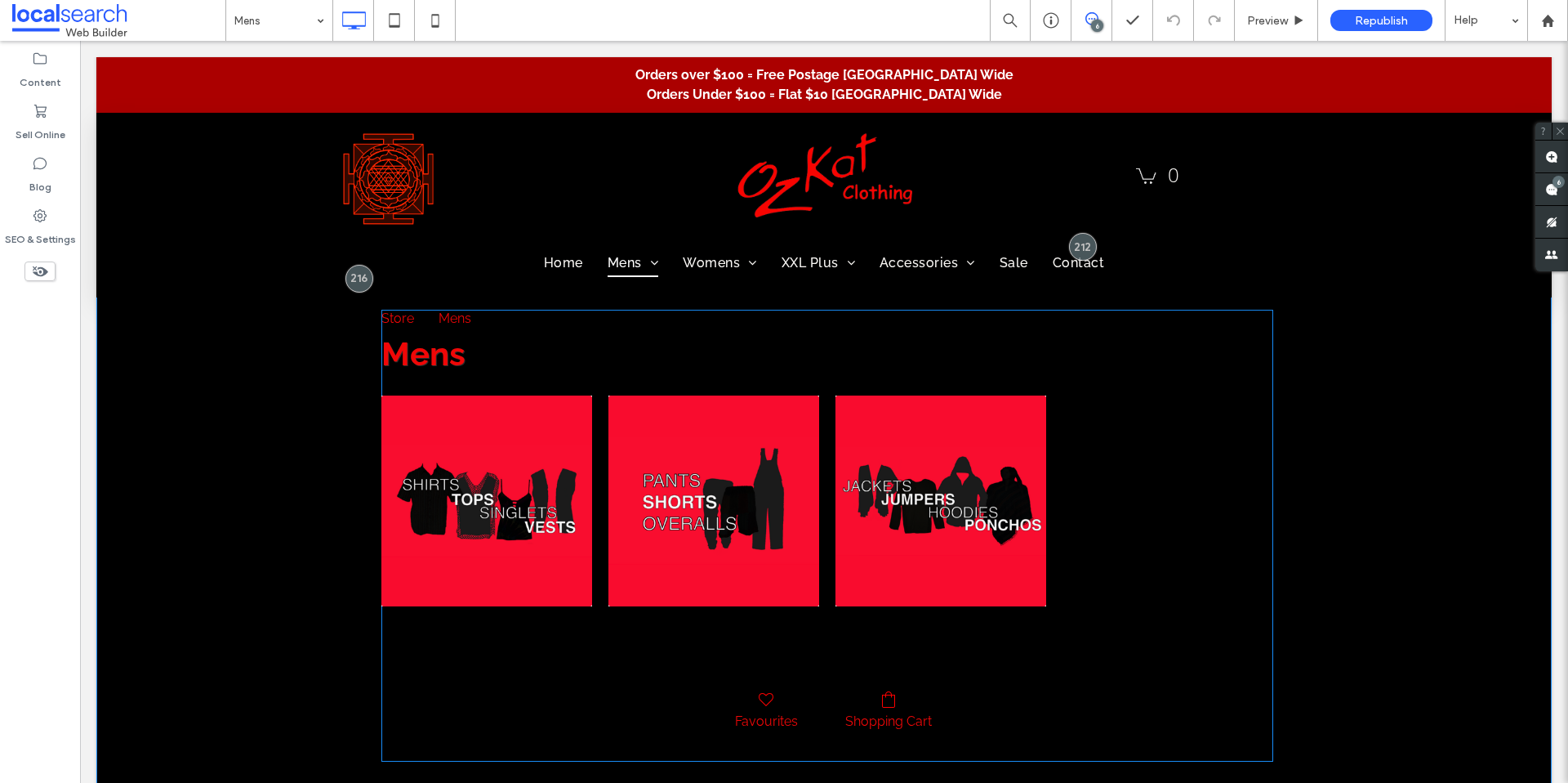
scroll to position [128, 0]
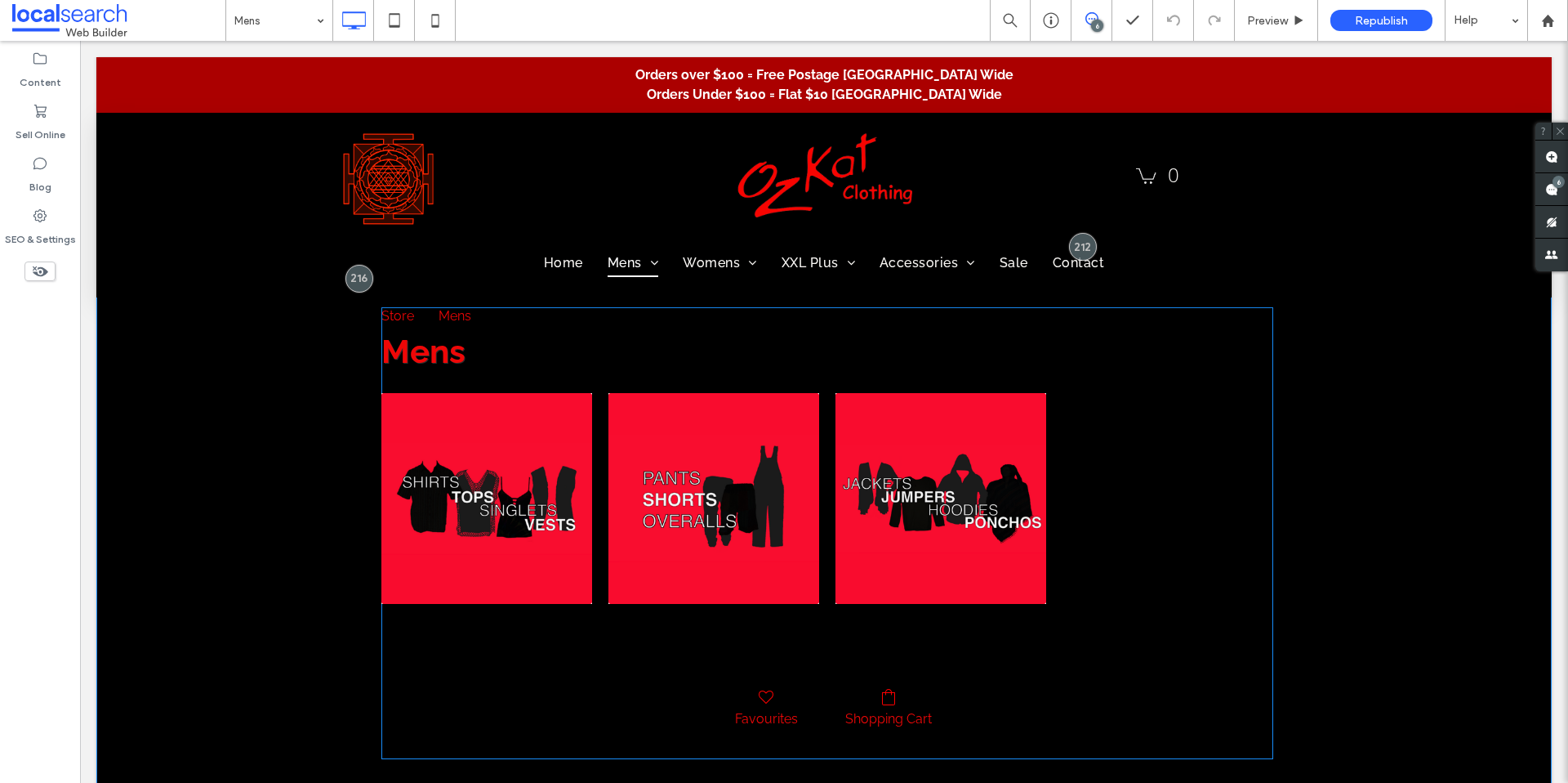
click div "Men - Shirts | Tops | Singlets | Vests Men - Pants | Shorts | Overalls Men - Ja…"
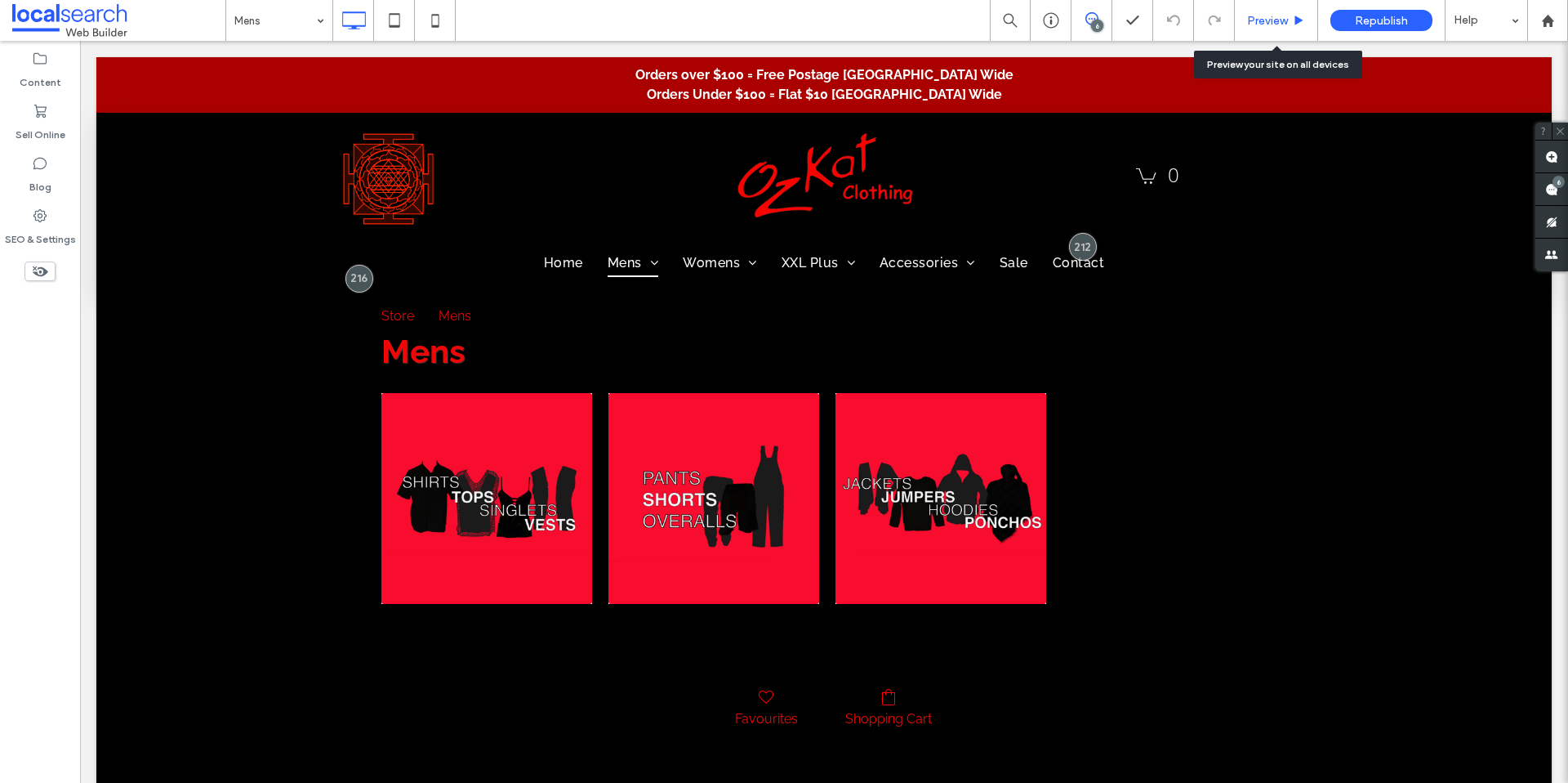
drag, startPoint x: 1275, startPoint y: 18, endPoint x: 849, endPoint y: 104, distance: 434.6
click at [1275, 18] on span "Preview" at bounding box center [1268, 21] width 41 height 14
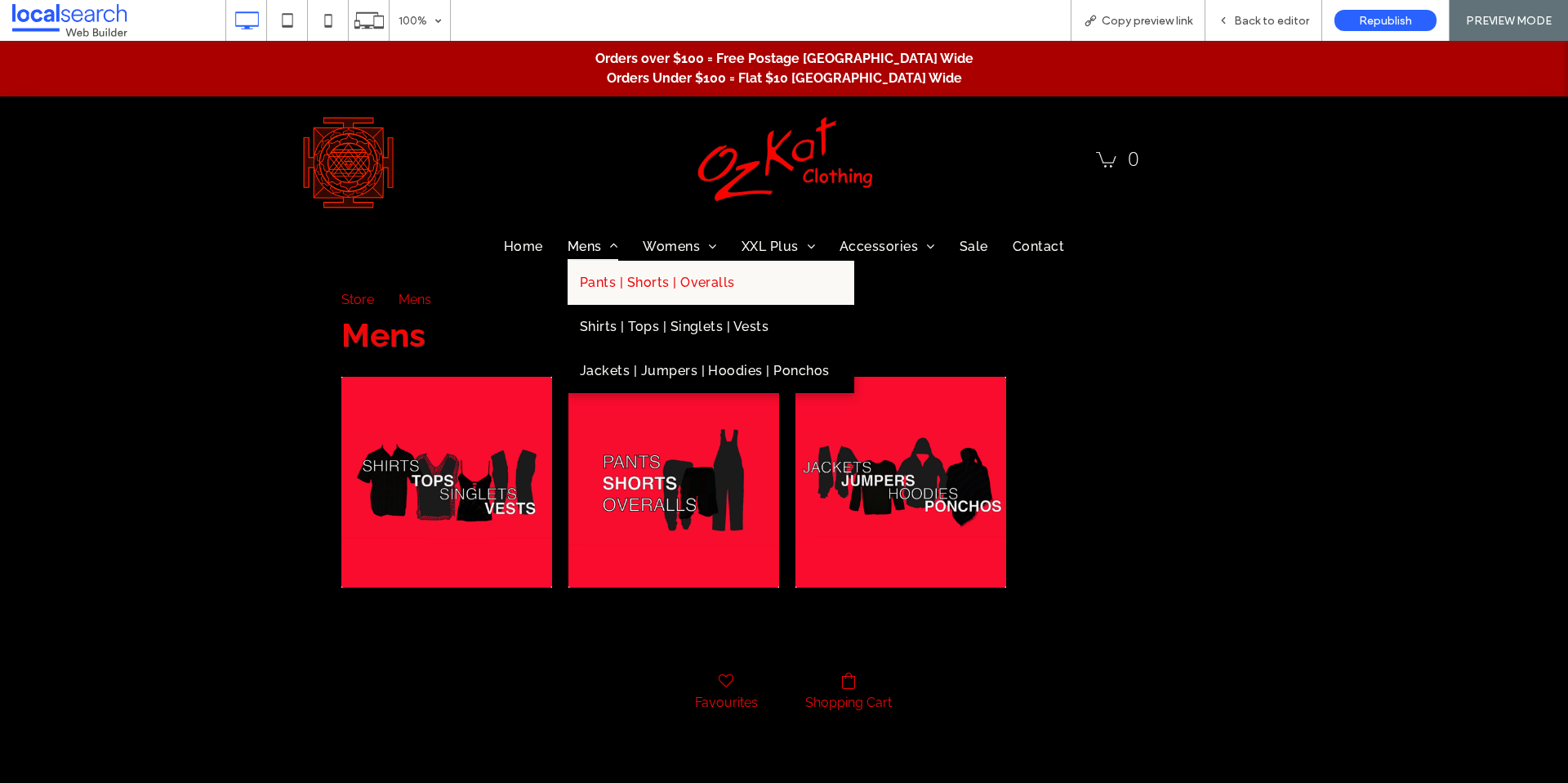
click at [596, 274] on span "Pants | Shorts | Overalls" at bounding box center [657, 282] width 155 height 19
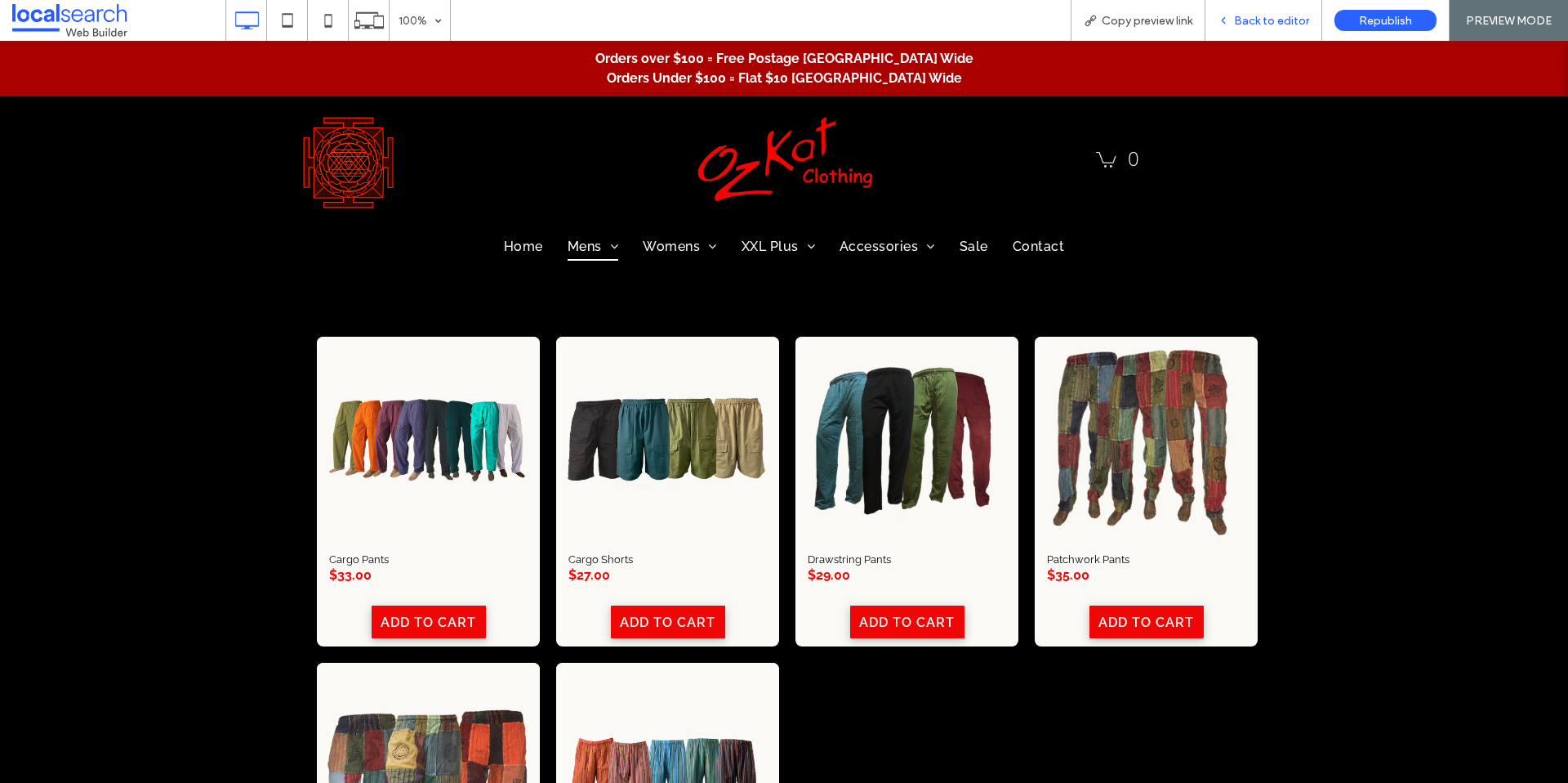
click at [1248, 29] on div "Back to editor" at bounding box center [1263, 20] width 117 height 41
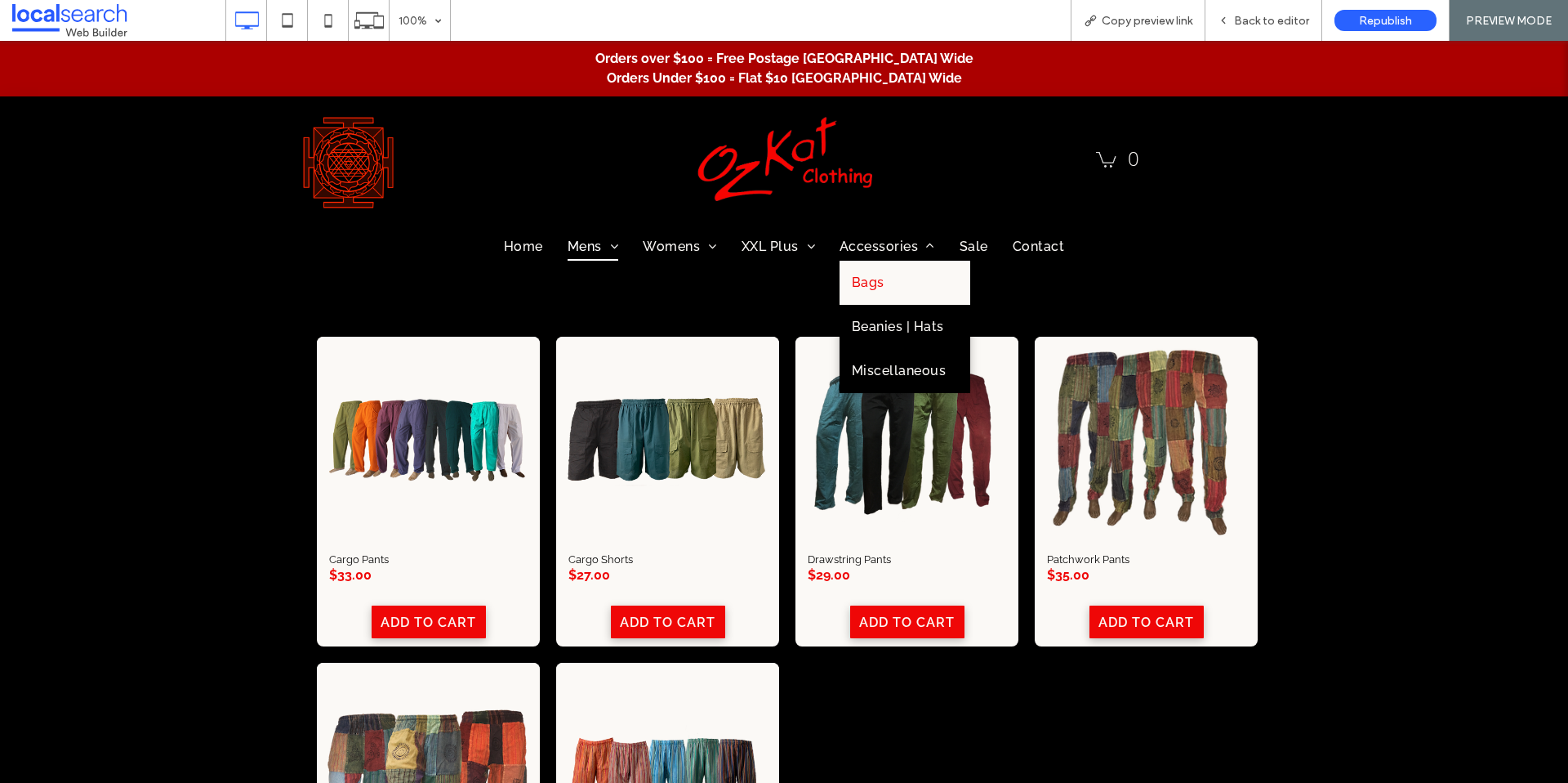
click at [866, 283] on span "Bags" at bounding box center [867, 282] width 33 height 19
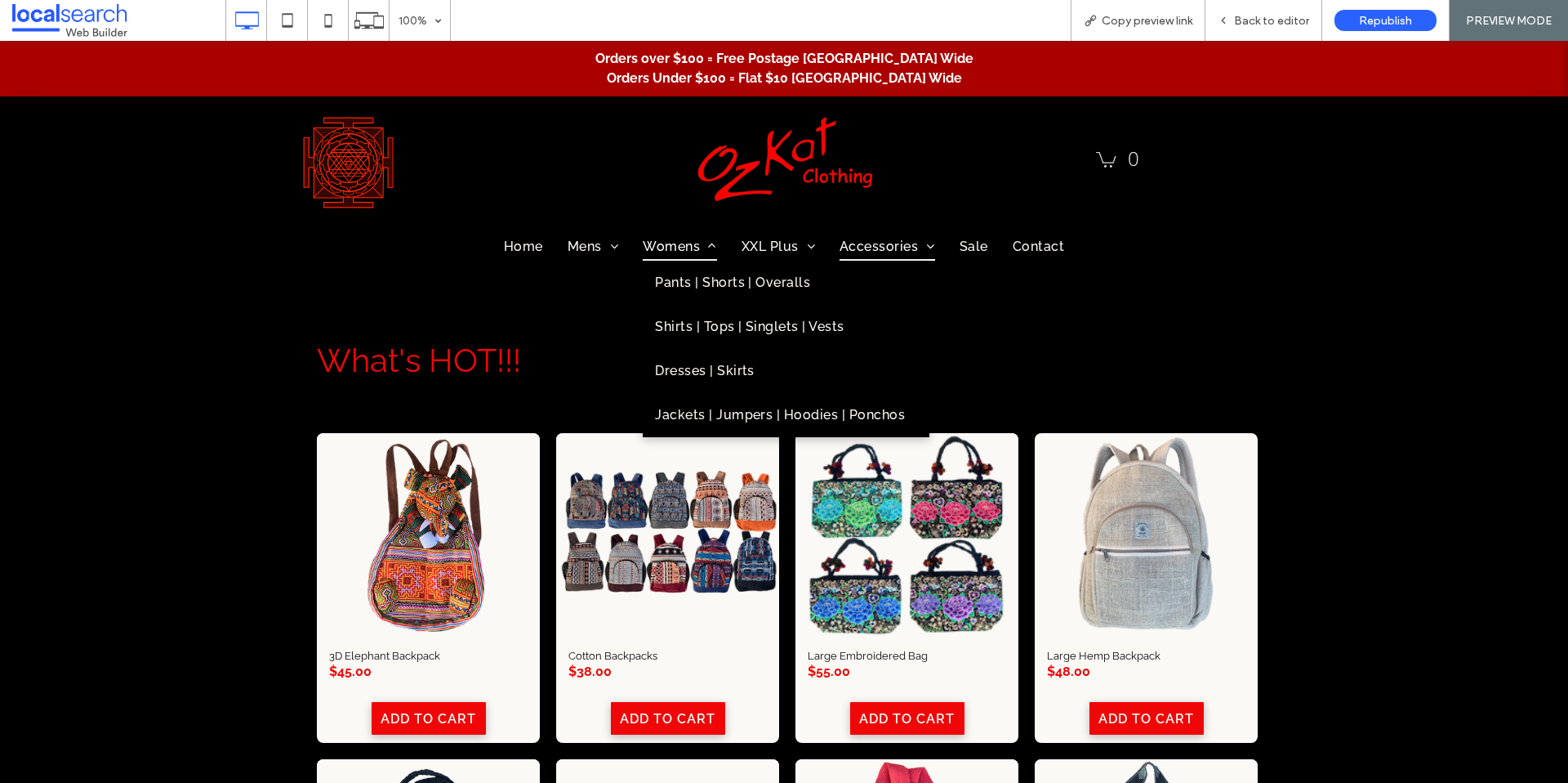
click at [665, 245] on span "Womens" at bounding box center [680, 246] width 74 height 28
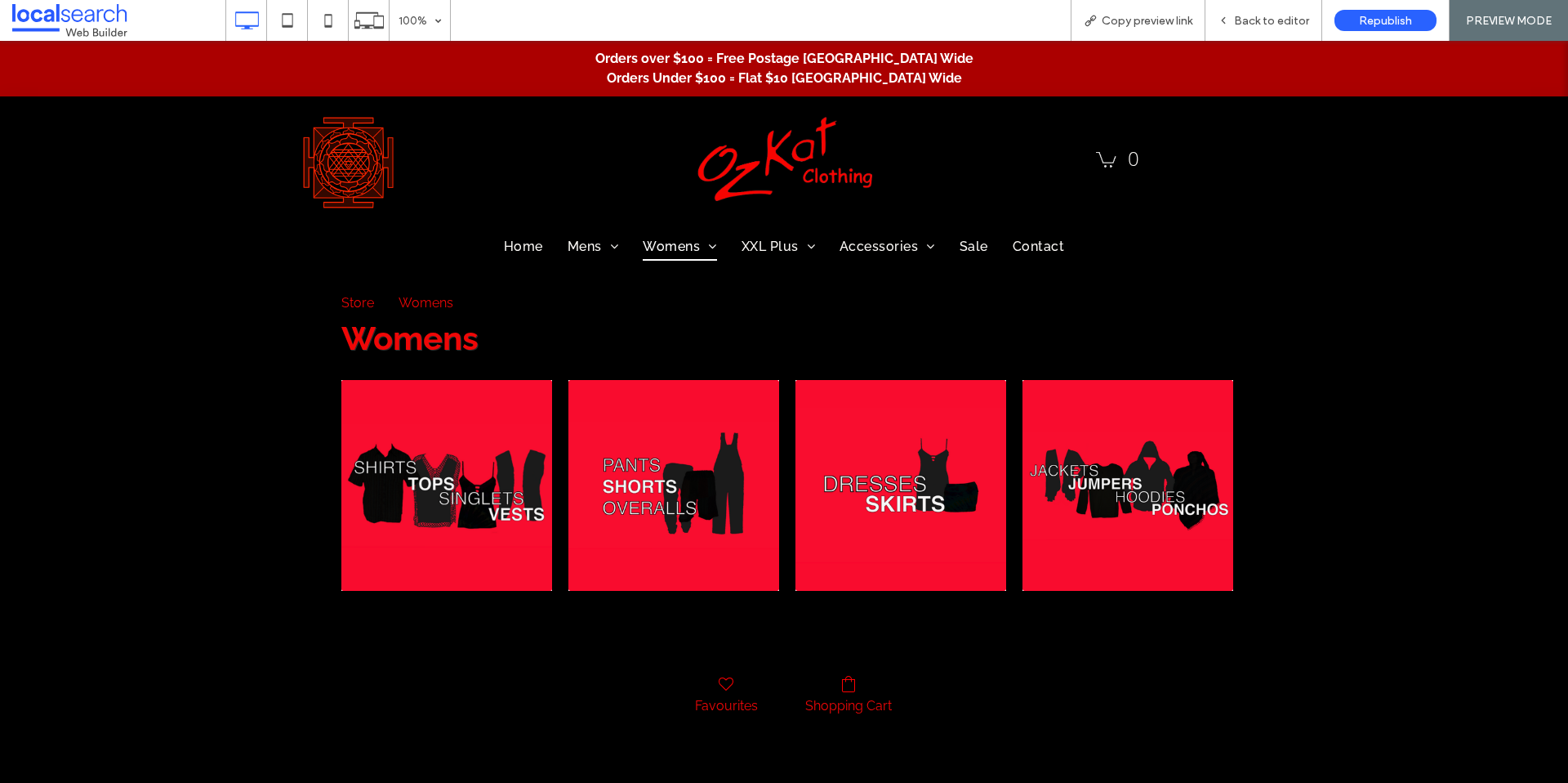
scroll to position [128, 0]
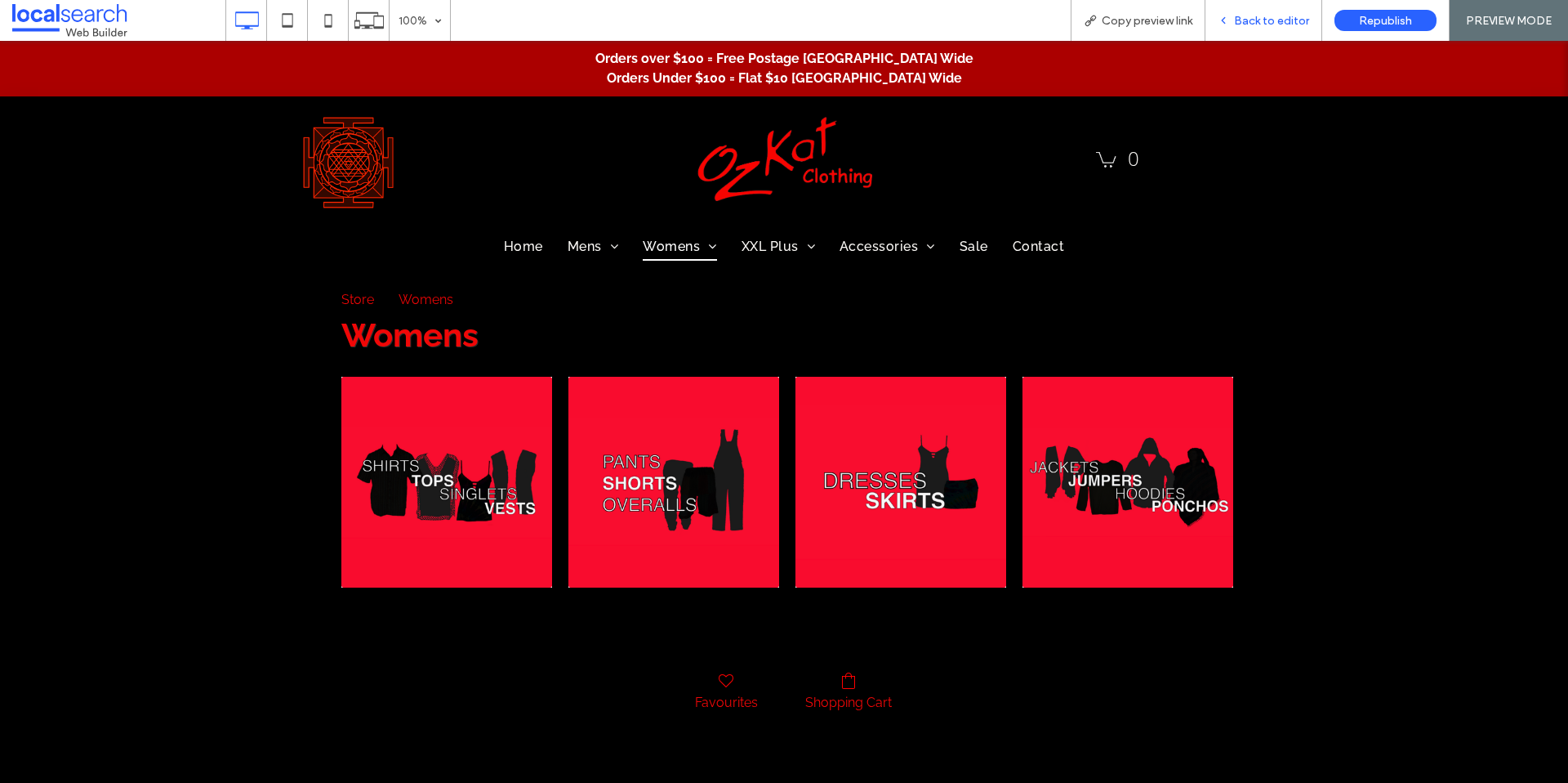
click at [1273, 23] on span "Back to editor" at bounding box center [1272, 21] width 76 height 14
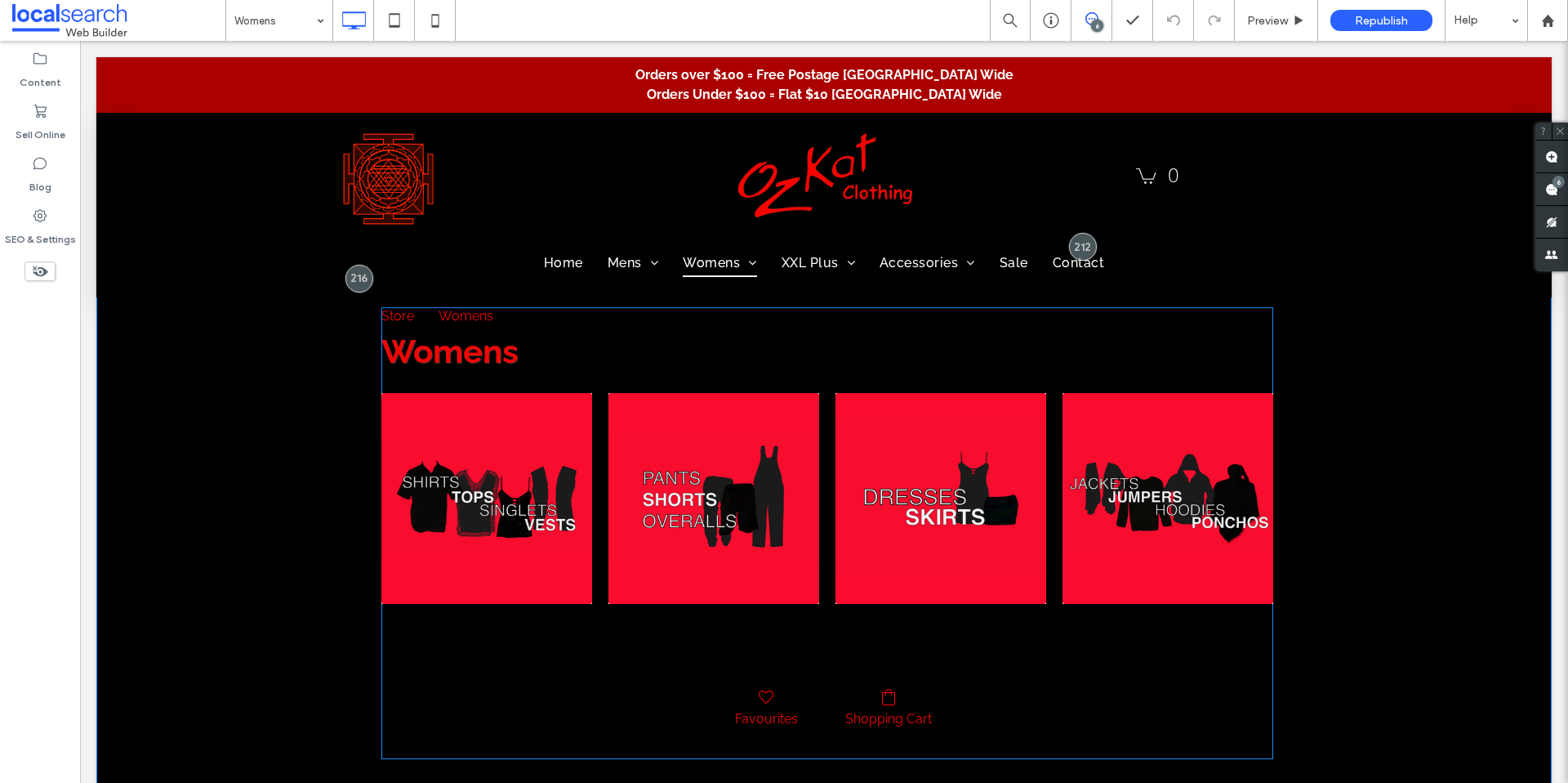
click at [897, 357] on span at bounding box center [827, 532] width 892 height 451
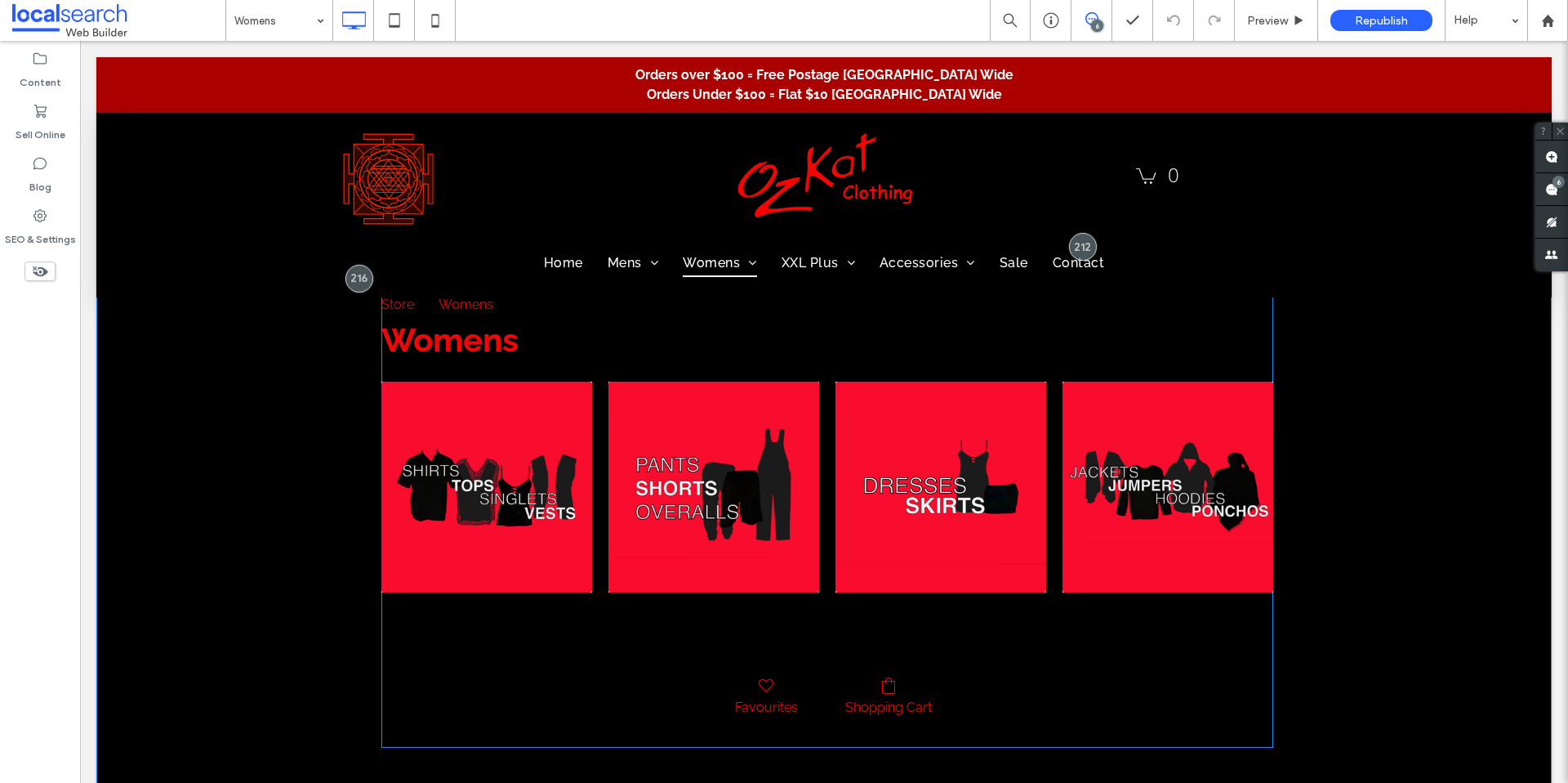
scroll to position [118, 0]
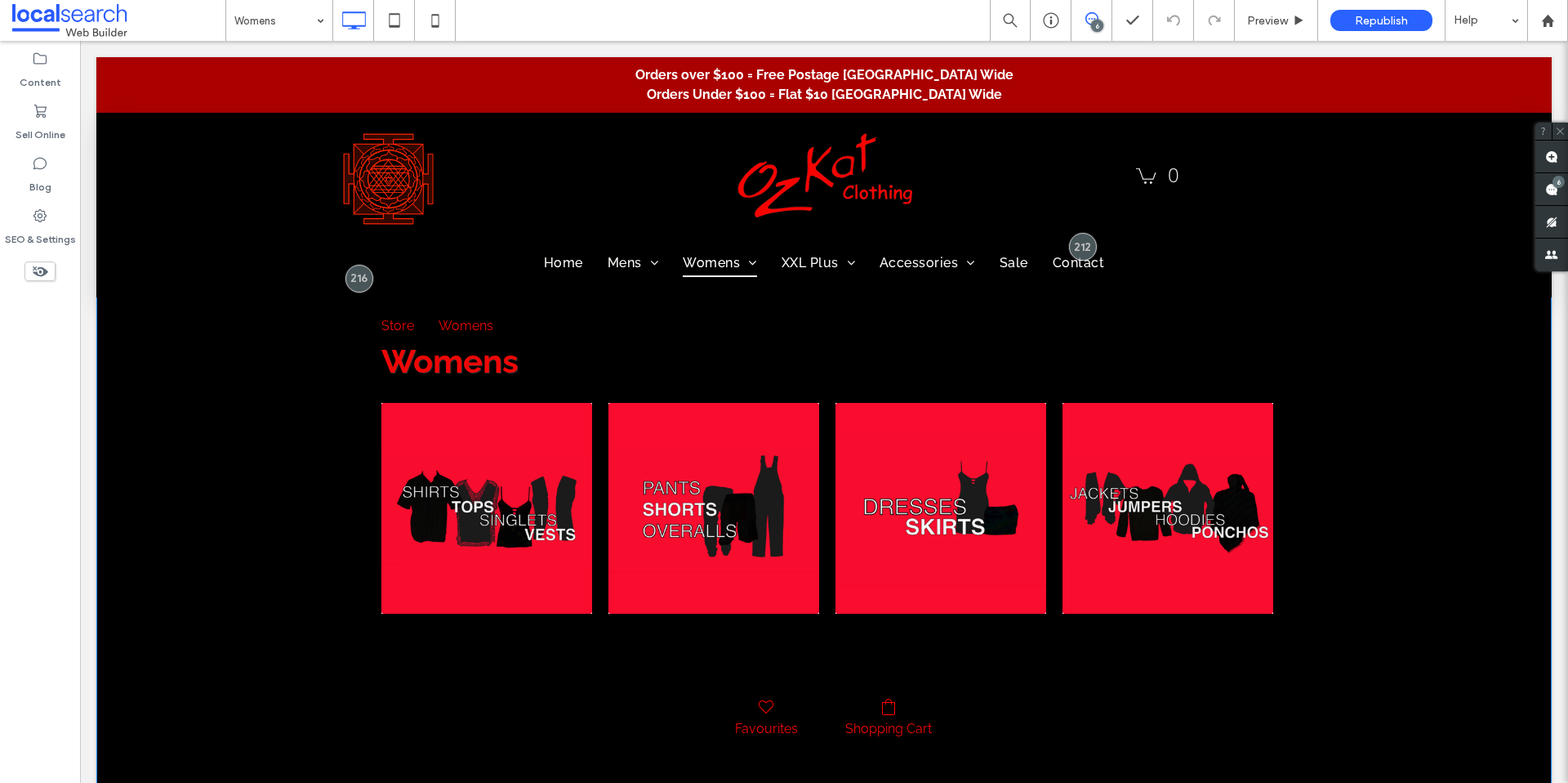
click at [1451, 443] on div "Womens Store / Womens Women - Shirts / Tops / Singlets / Vests Women - Pants / …" at bounding box center [824, 496] width 1456 height 692
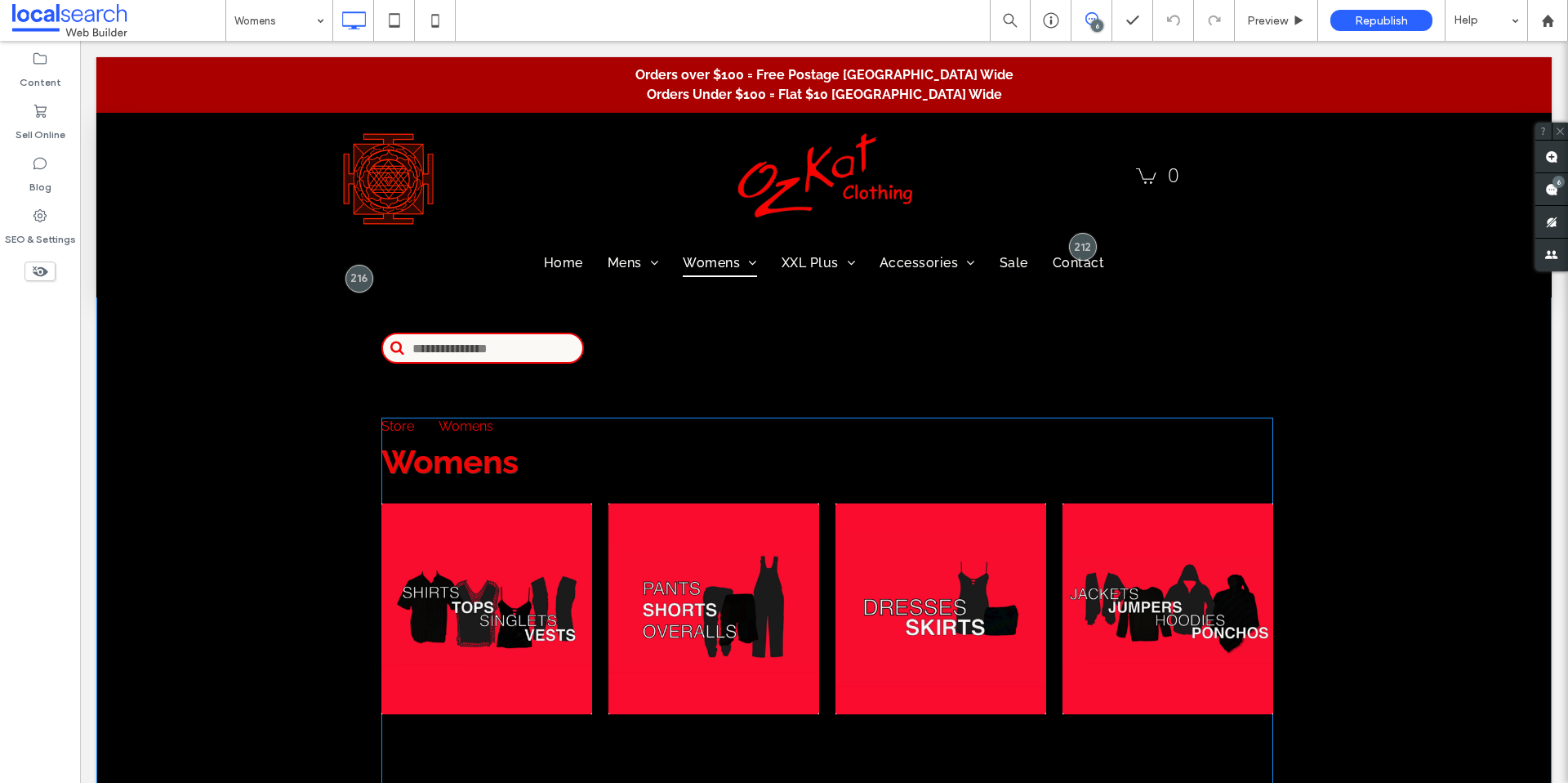
scroll to position [0, 0]
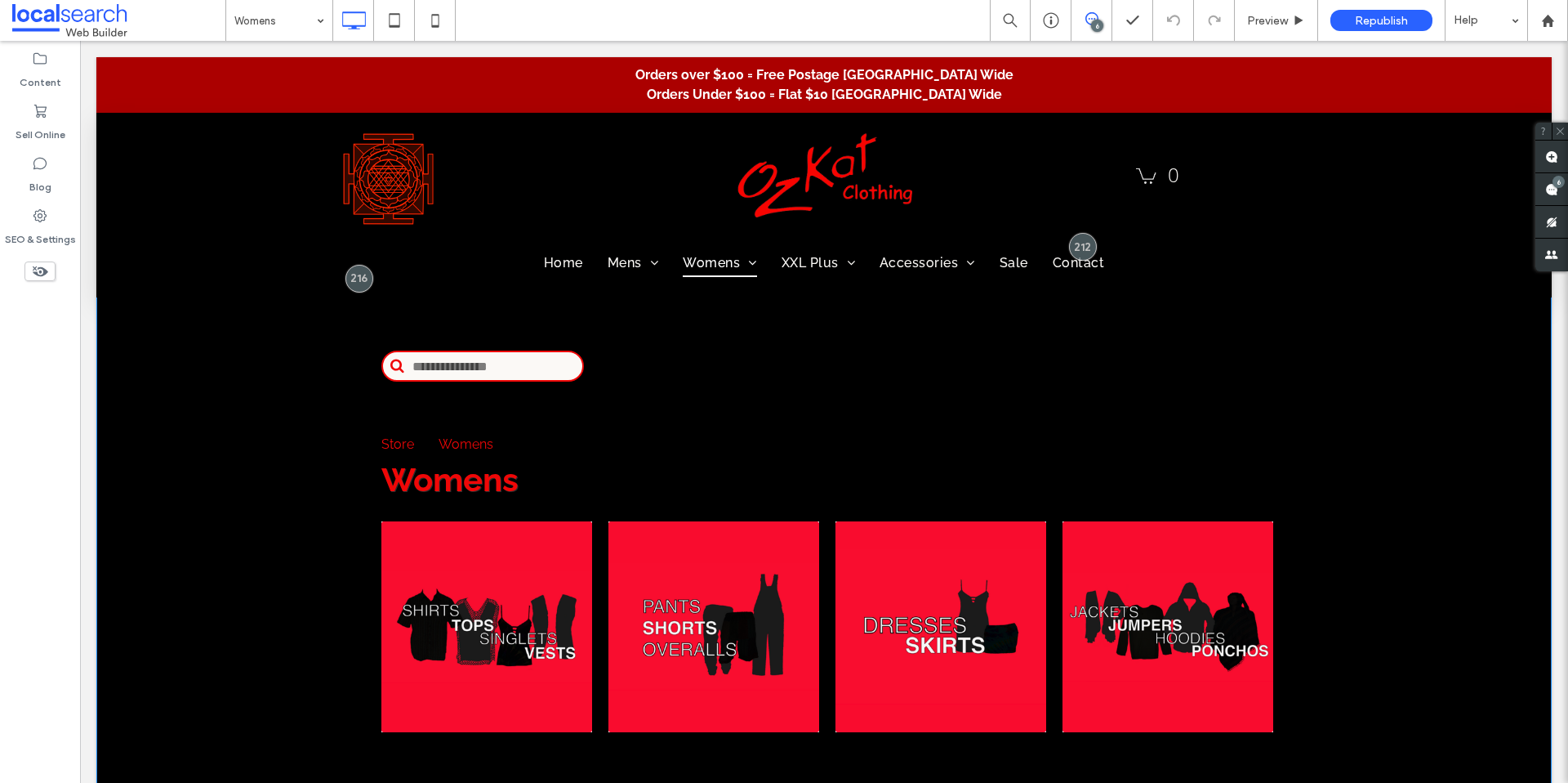
click at [171, 352] on div "Womens Store / Womens Women - Shirts / Tops / Singlets / Vests Women - Pants / …" at bounding box center [824, 614] width 1456 height 692
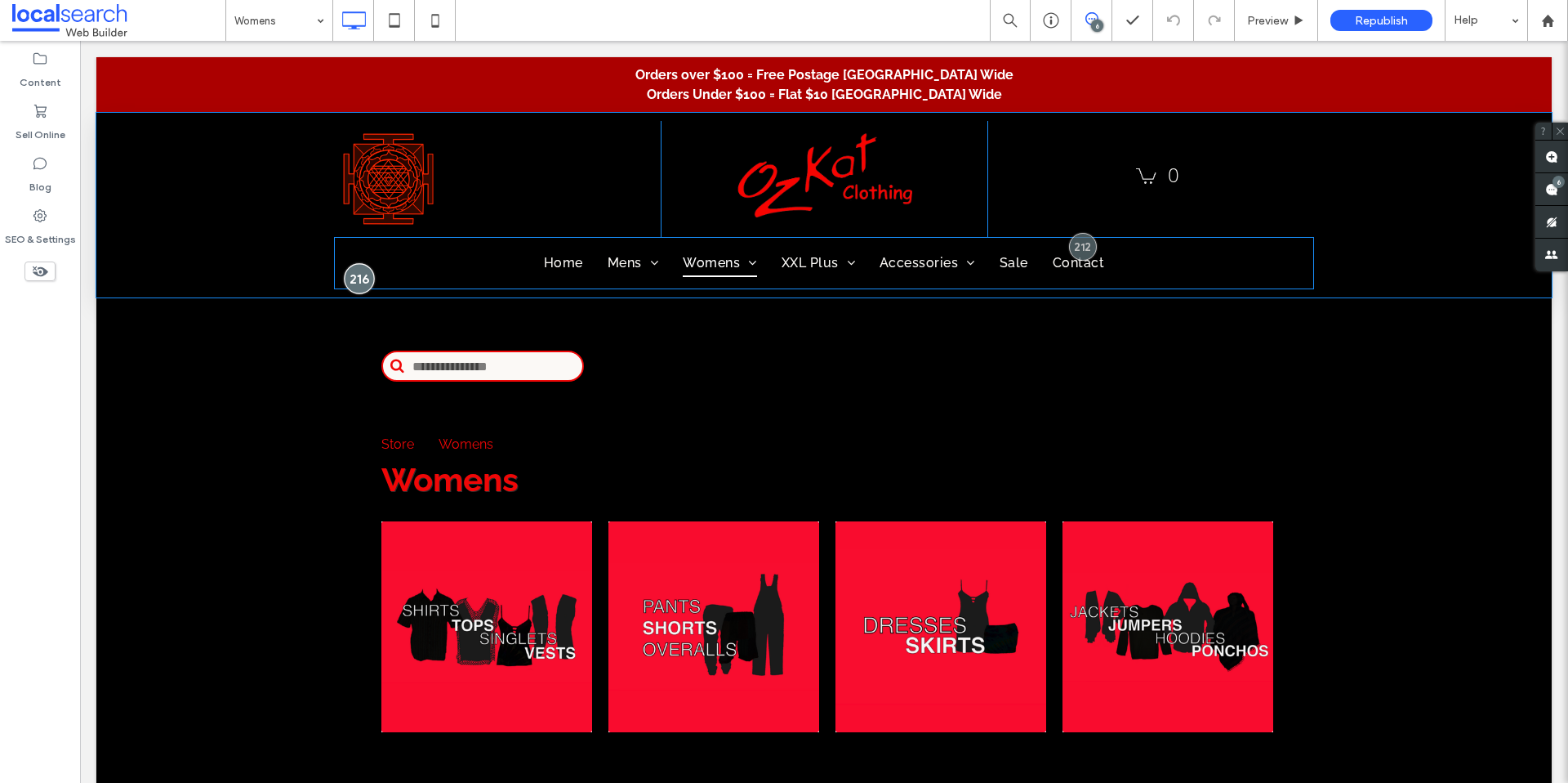
click at [356, 273] on div at bounding box center [359, 279] width 30 height 30
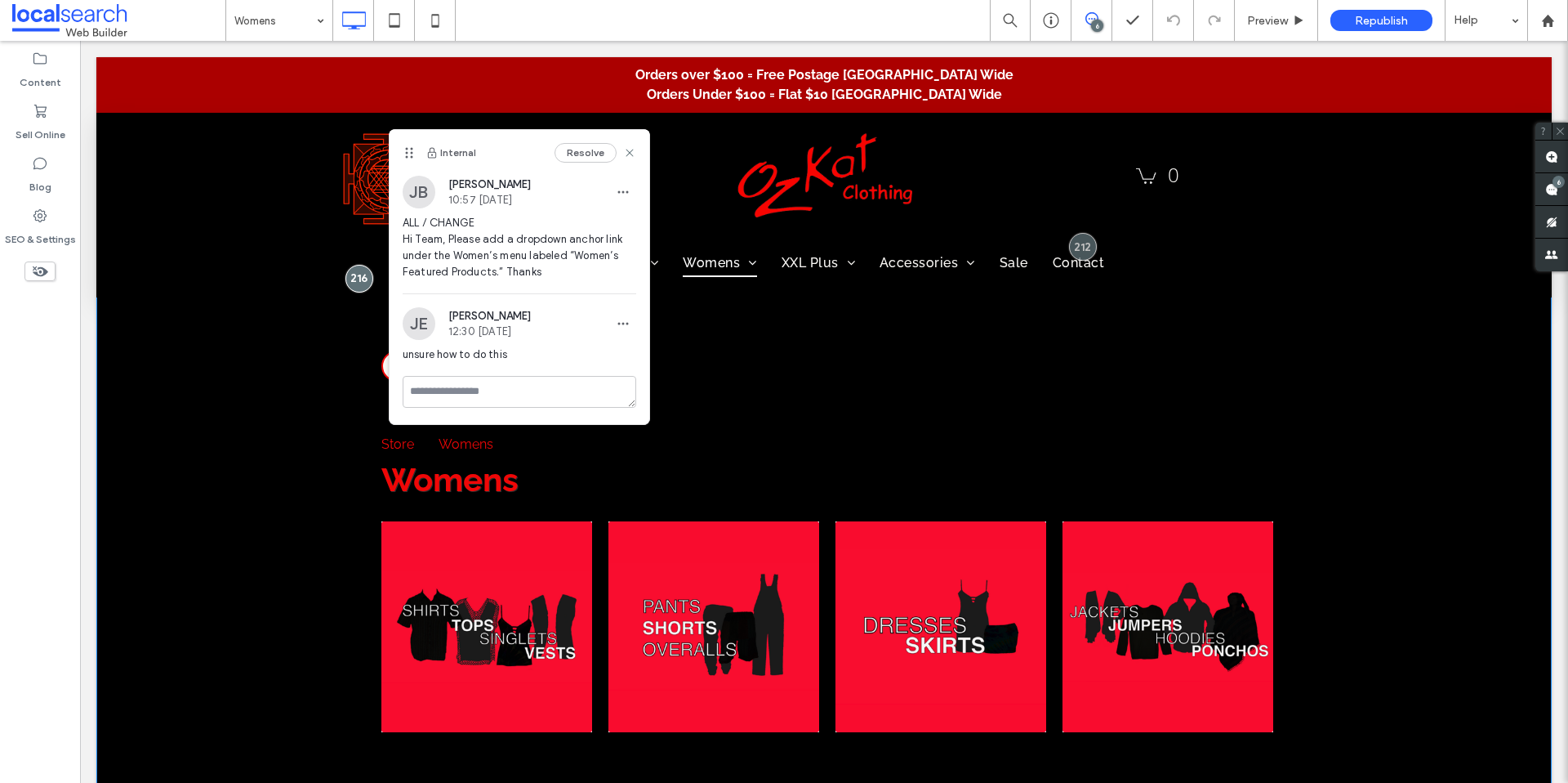
drag, startPoint x: 221, startPoint y: 363, endPoint x: 215, endPoint y: 356, distance: 9.2
click at [221, 363] on div "Womens Store / Womens Women - Shirts / Tops / Singlets / Vests Women - Pants / …" at bounding box center [824, 614] width 1456 height 692
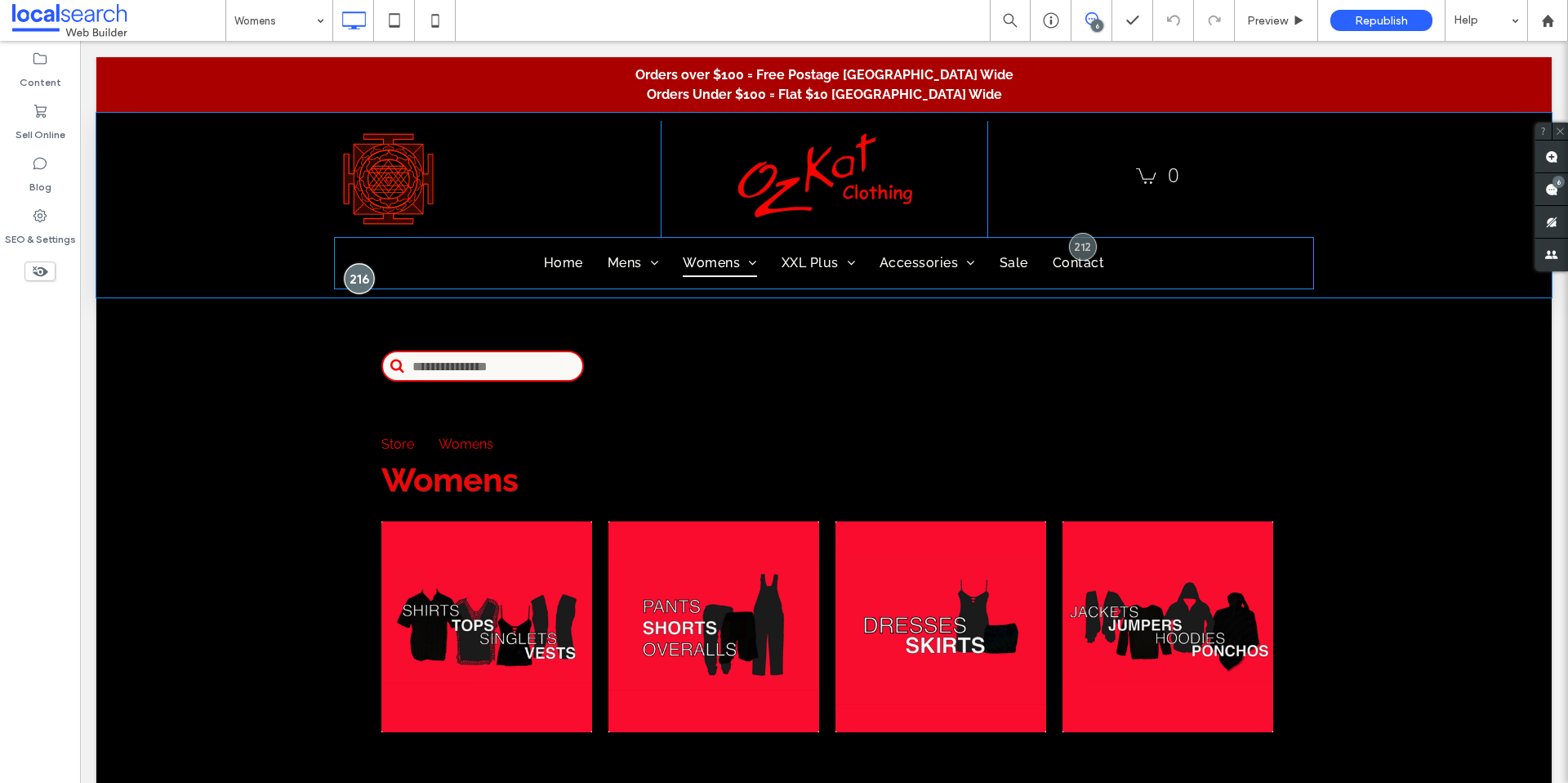
click at [350, 281] on div at bounding box center [359, 279] width 30 height 30
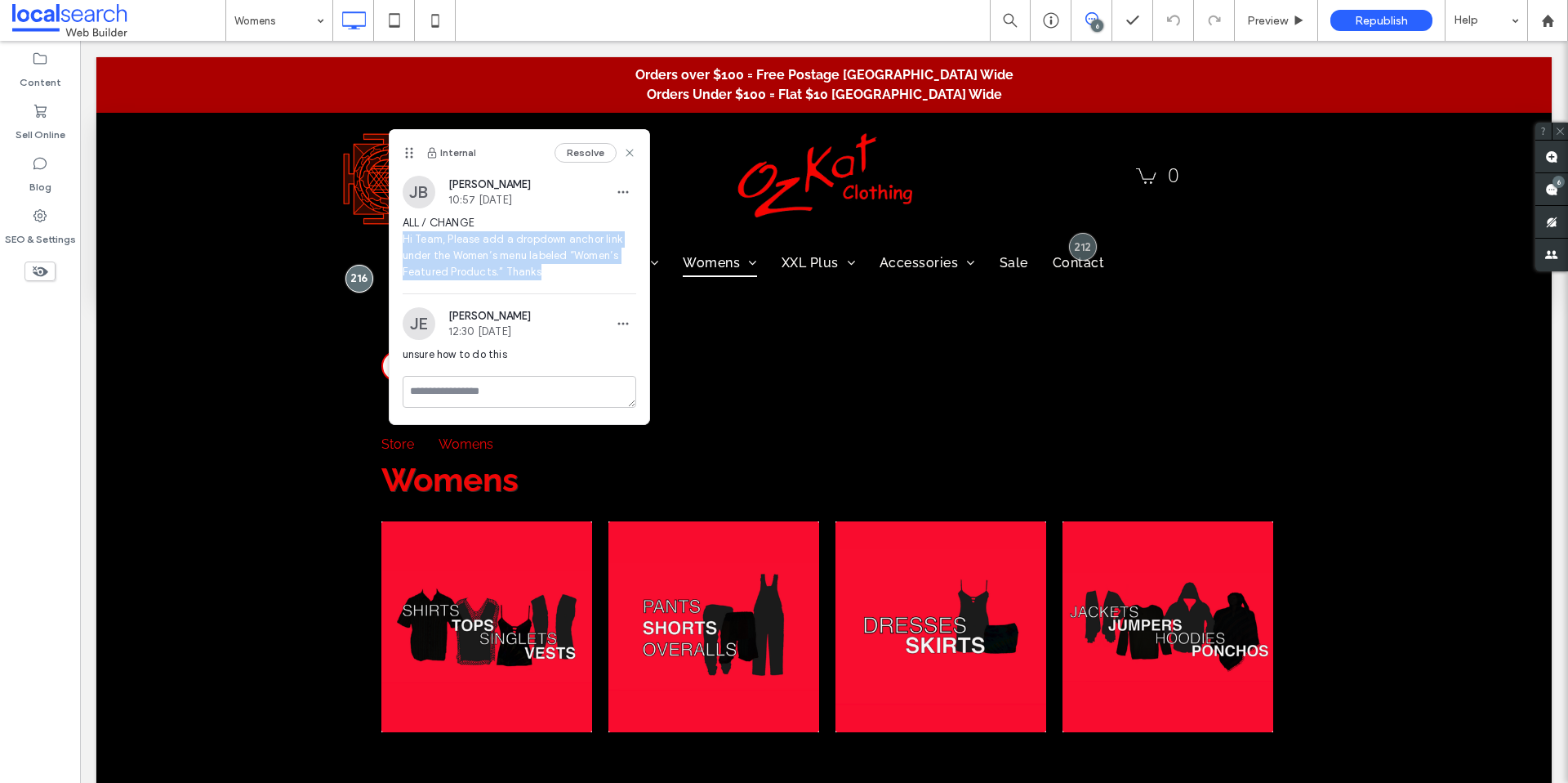
drag, startPoint x: 553, startPoint y: 272, endPoint x: 388, endPoint y: 243, distance: 167.5
click at [389, 243] on div "[PERSON_NAME] 10:57 [DATE] ALL / CHANGE Hi Team, Please add a dropdown anchor l…" at bounding box center [519, 234] width 260 height 117
copy span "Hi Team, Please add a dropdown anchor link under the Women’s menu labeled “Wome…"
click at [557, 282] on div "ALL / CHANGE Hi Team, Please add a dropdown anchor link under the Women’s menu …" at bounding box center [519, 253] width 233 height 78
click at [631, 152] on icon at bounding box center [630, 153] width 13 height 13
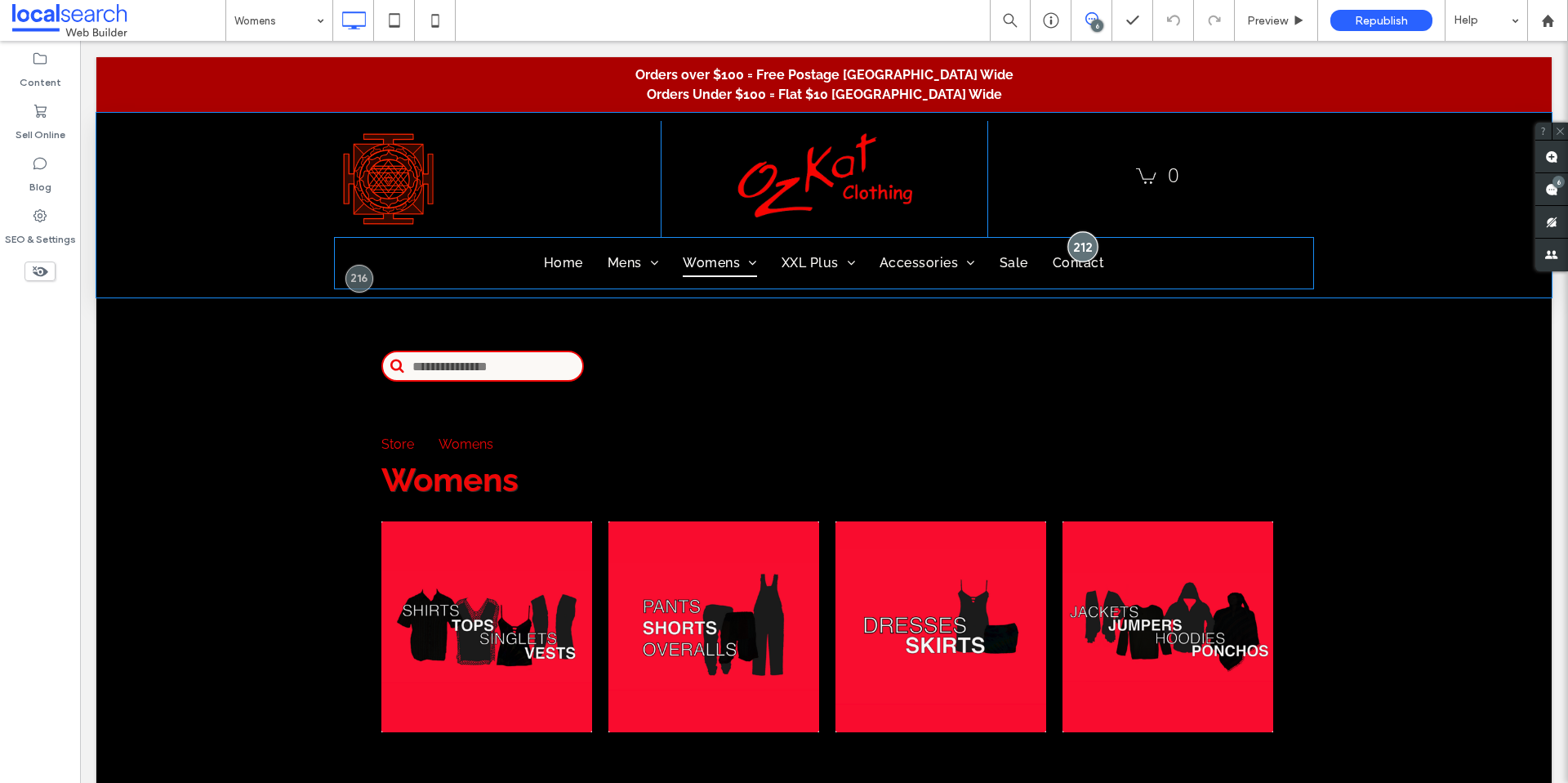
click at [1074, 251] on div at bounding box center [1083, 247] width 30 height 30
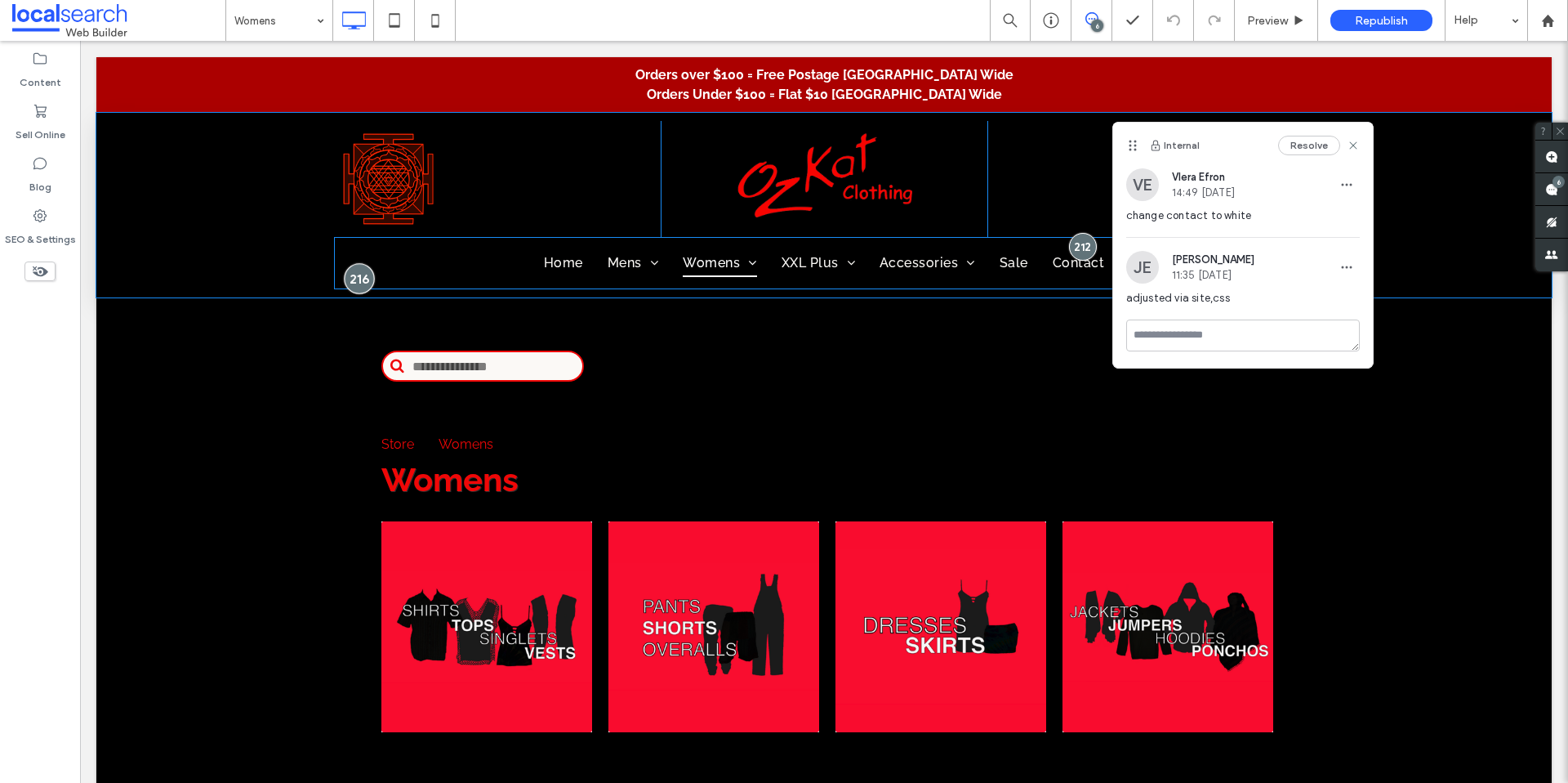
click at [348, 278] on div at bounding box center [359, 279] width 30 height 30
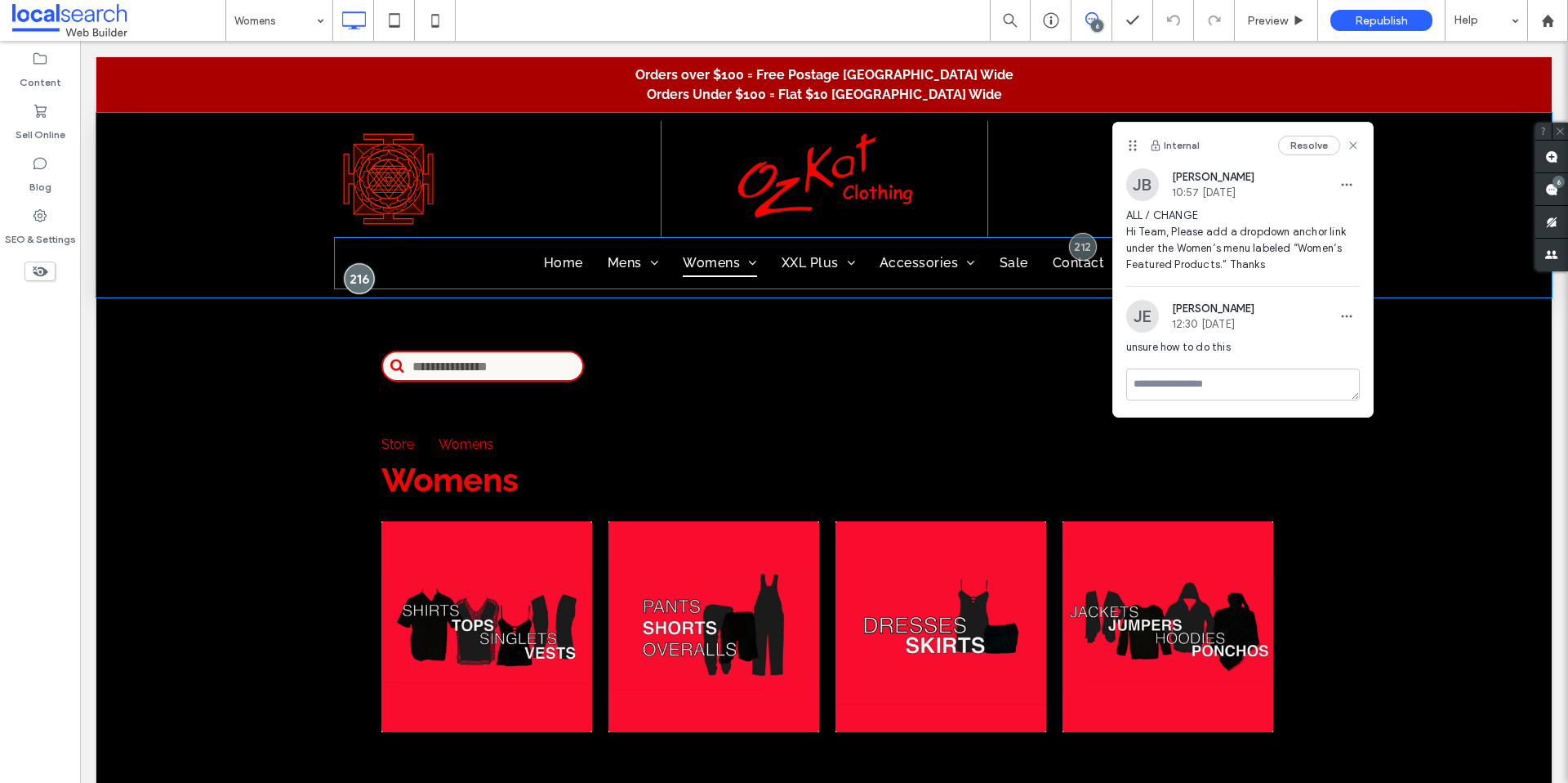
click at [357, 272] on div at bounding box center [359, 279] width 30 height 30
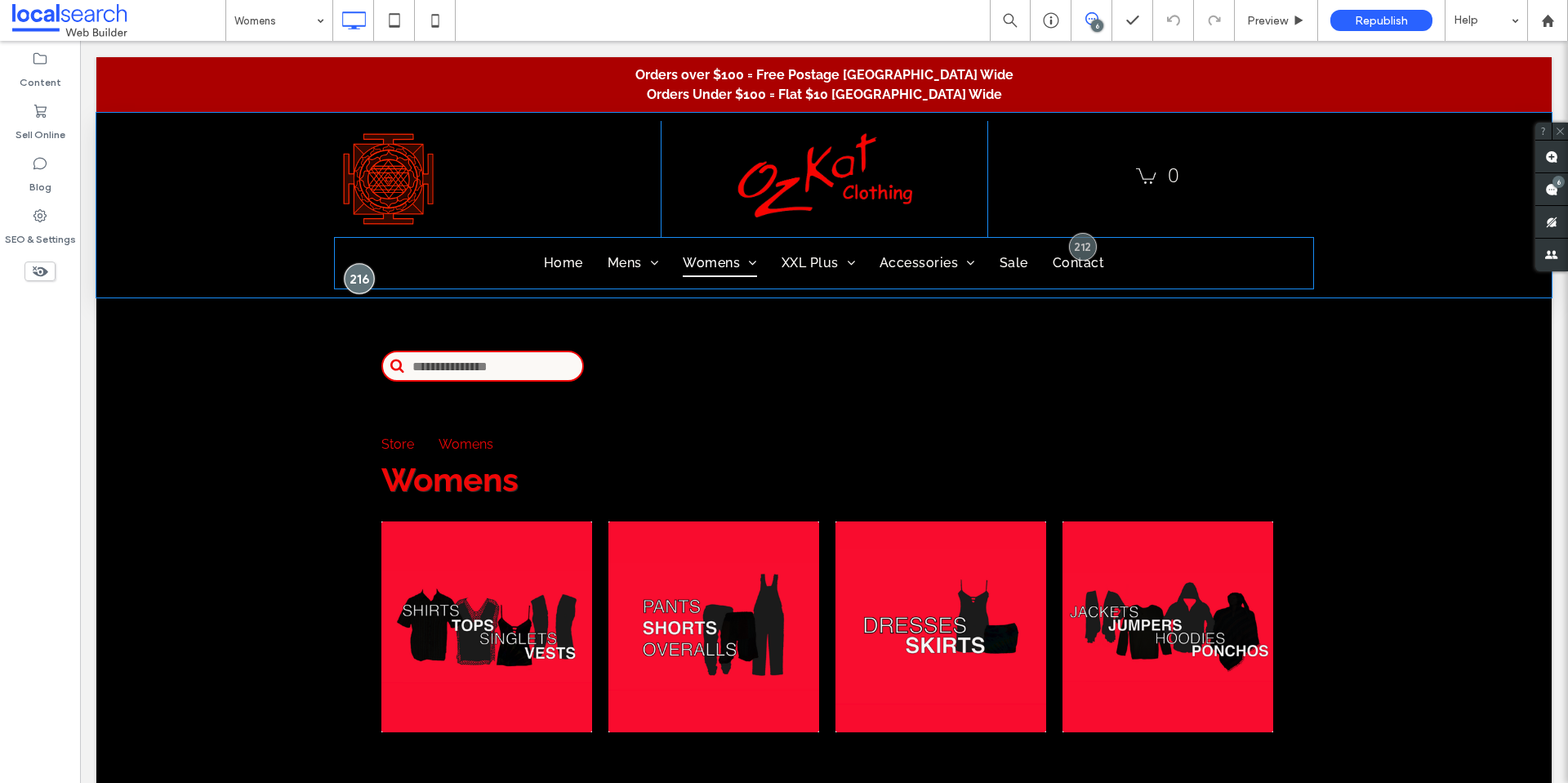
click at [356, 275] on div at bounding box center [359, 279] width 30 height 30
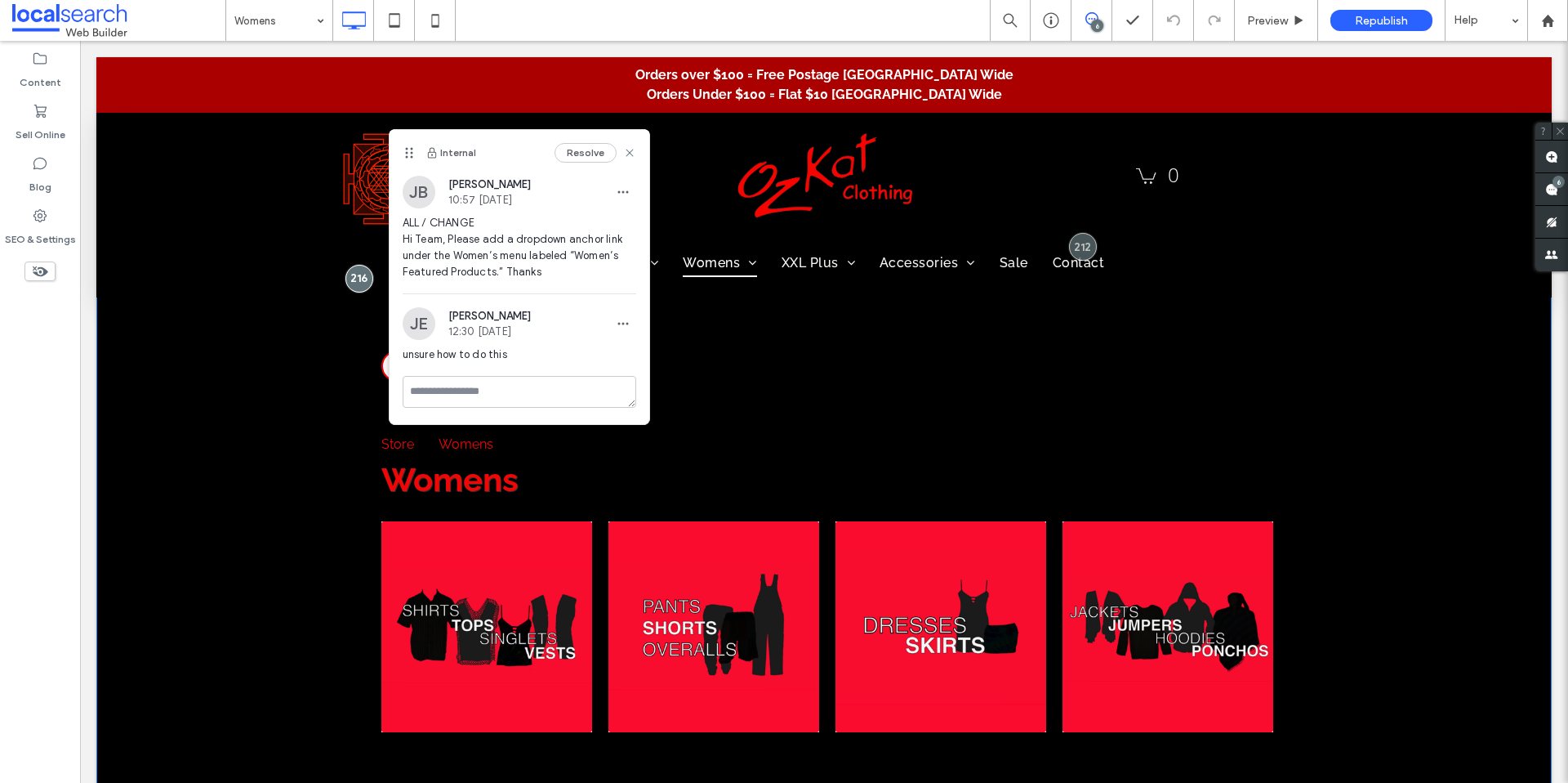
click at [1394, 458] on div "Womens Store / Womens Women - Shirts / Tops / Singlets / Vests Women - Pants / …" at bounding box center [824, 614] width 1456 height 692
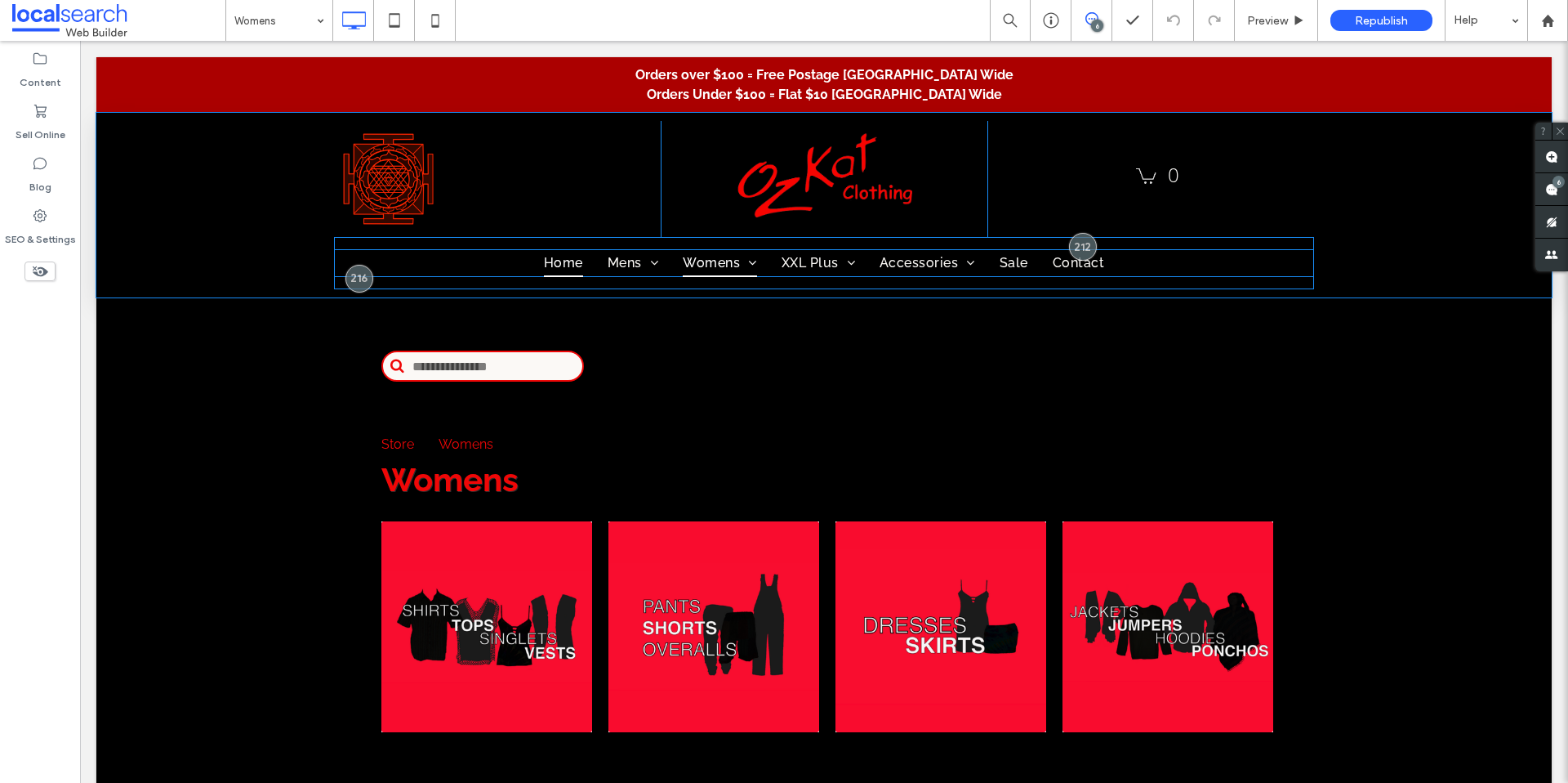
drag, startPoint x: 545, startPoint y: 268, endPoint x: 628, endPoint y: 309, distance: 92.6
click at [545, 268] on span "Home" at bounding box center [563, 263] width 39 height 28
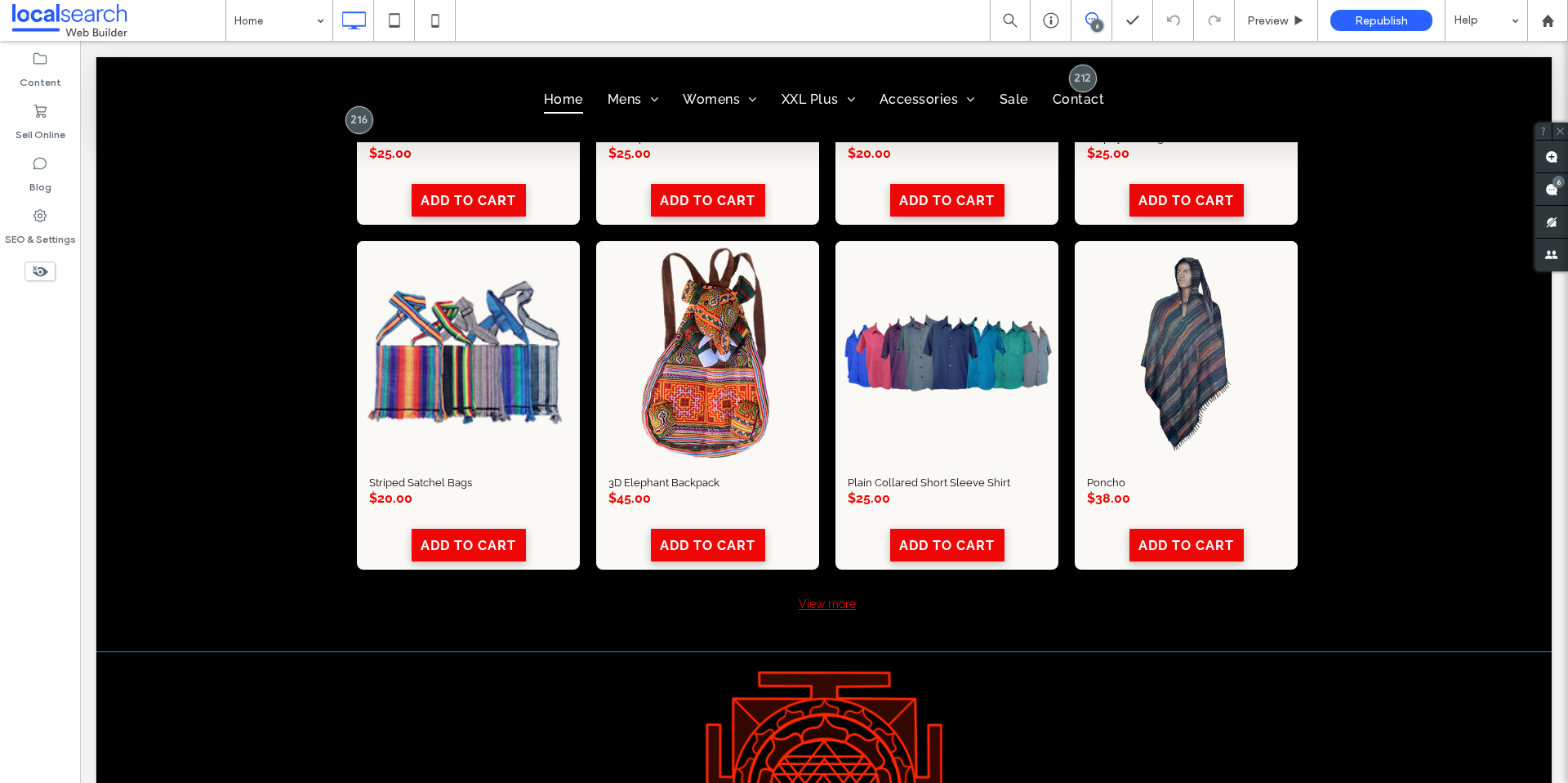
scroll to position [1918, 0]
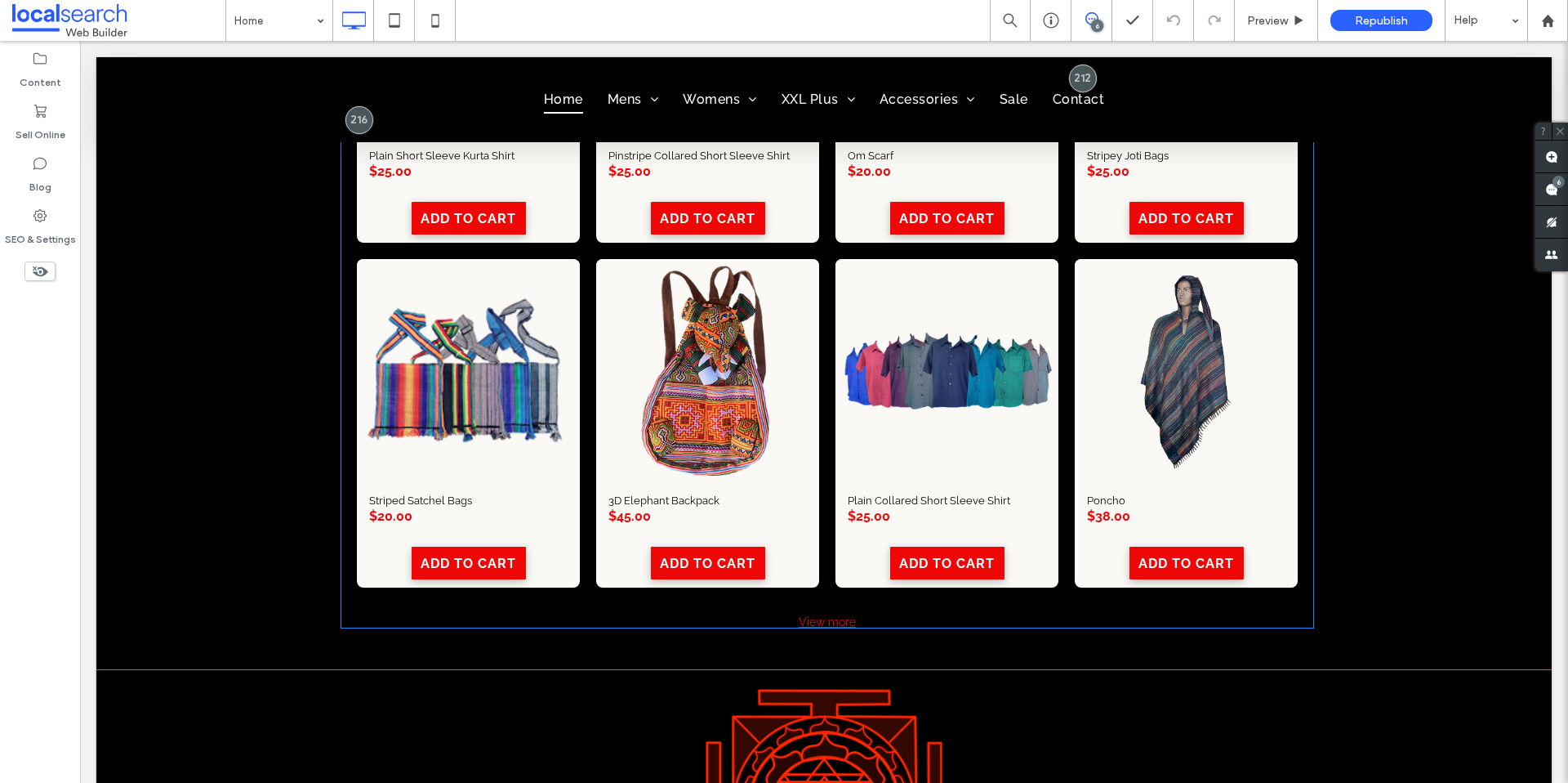
drag, startPoint x: 684, startPoint y: 52, endPoint x: 850, endPoint y: 153, distance: 194.3
click at [850, 153] on h3 "Om Scarf" at bounding box center [871, 155] width 46 height 13
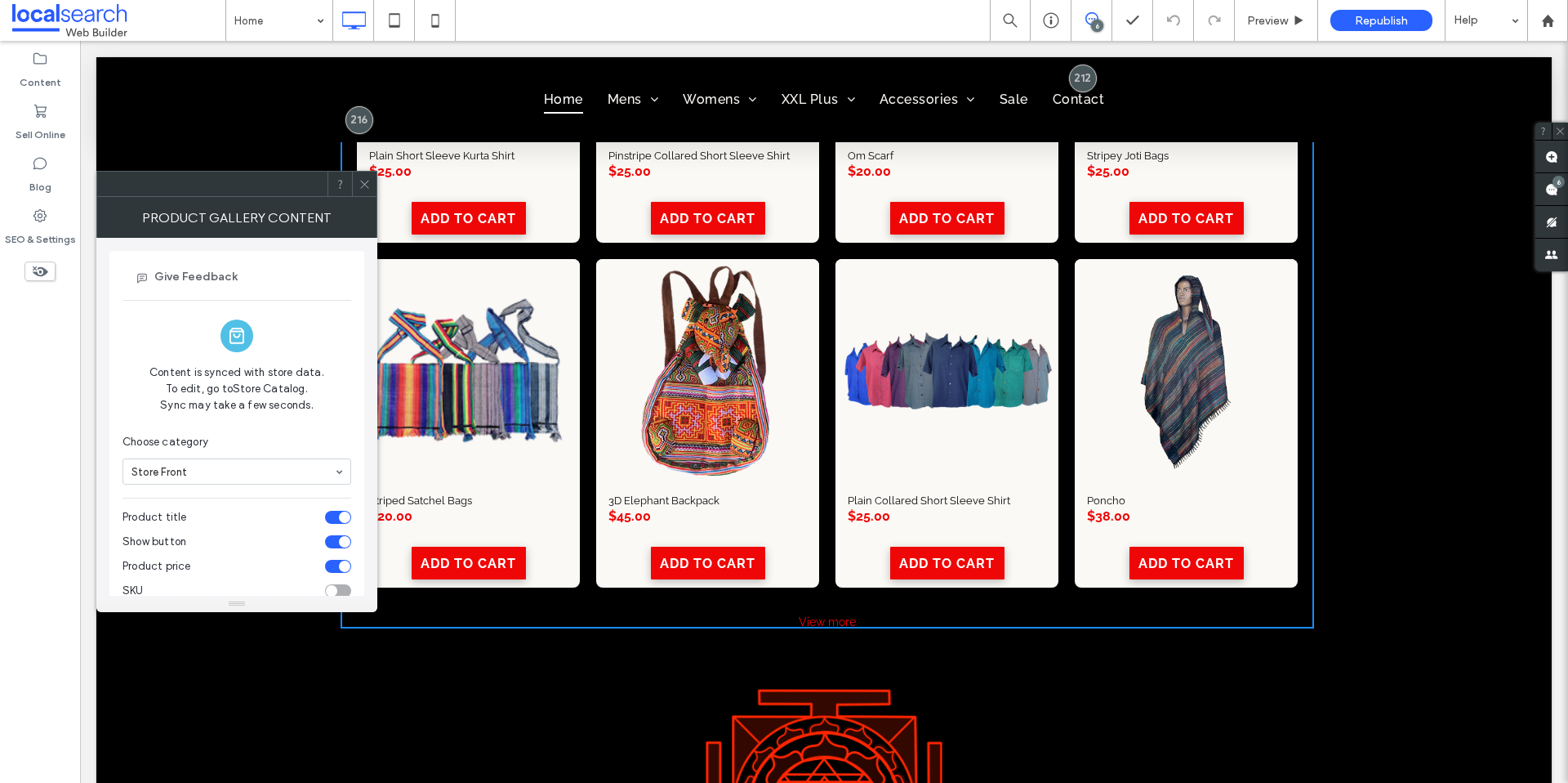
click at [364, 190] on icon at bounding box center [364, 184] width 13 height 13
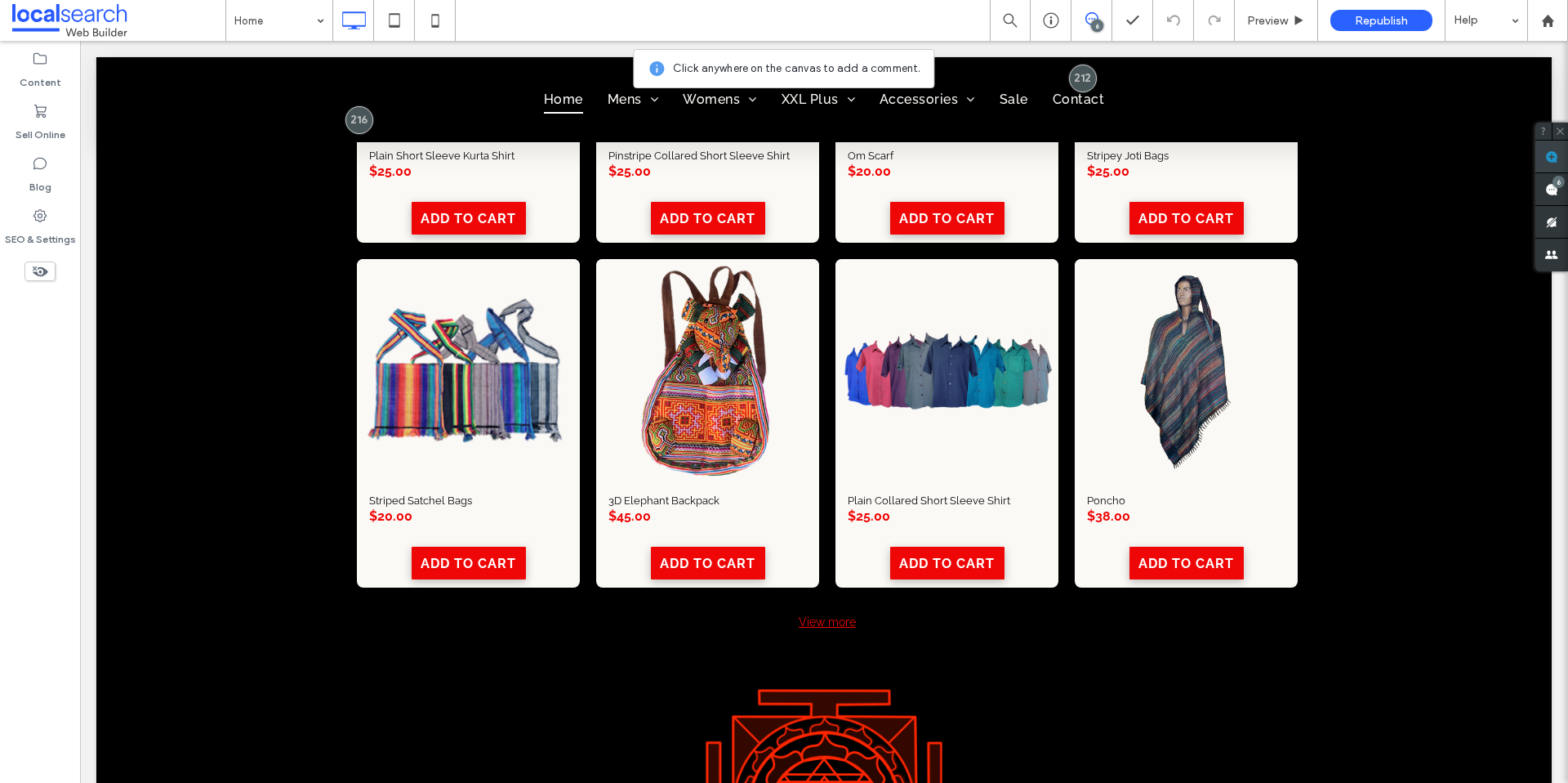
click at [1552, 159] on use at bounding box center [1552, 157] width 13 height 13
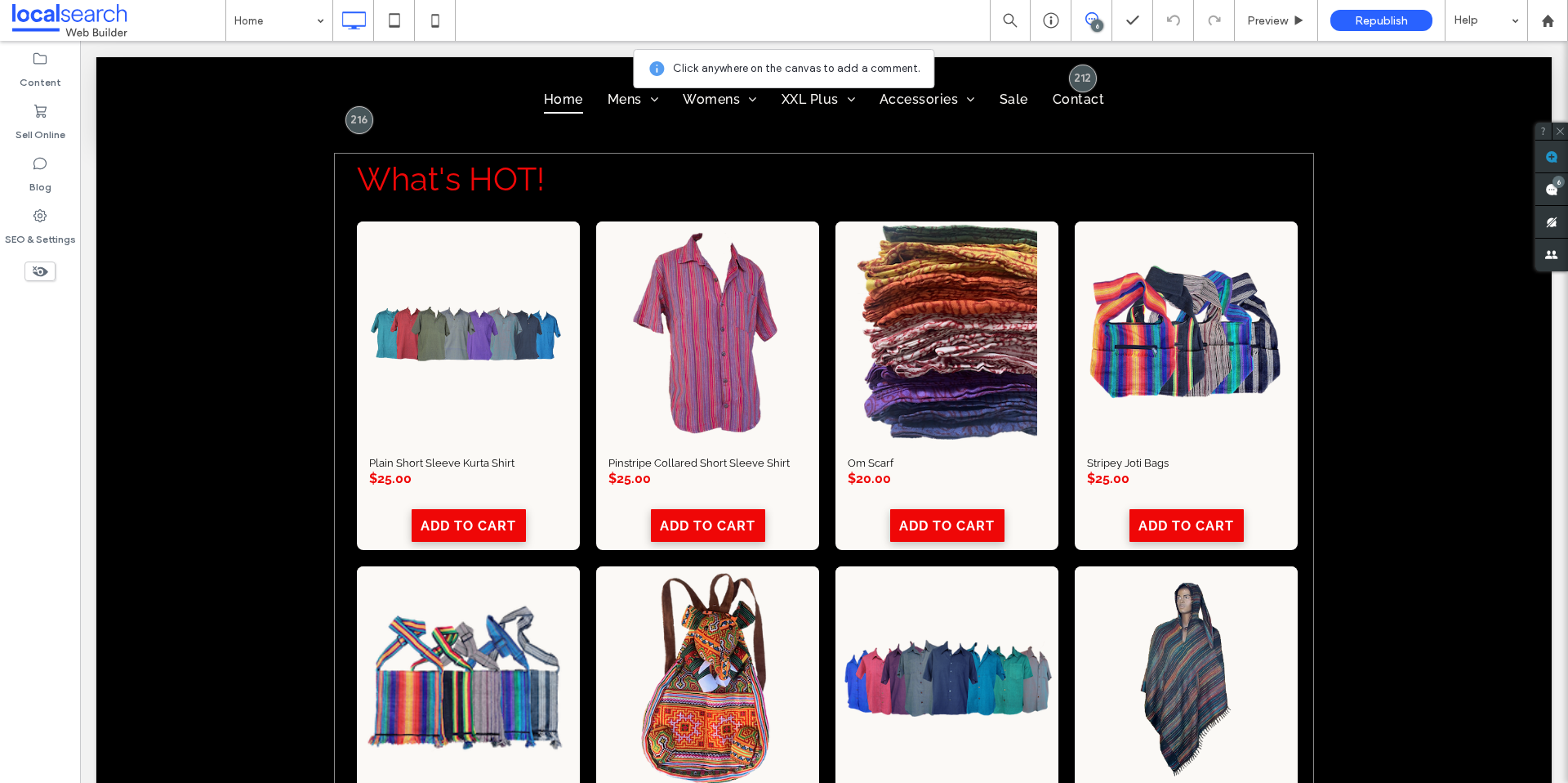
scroll to position [1595, 0]
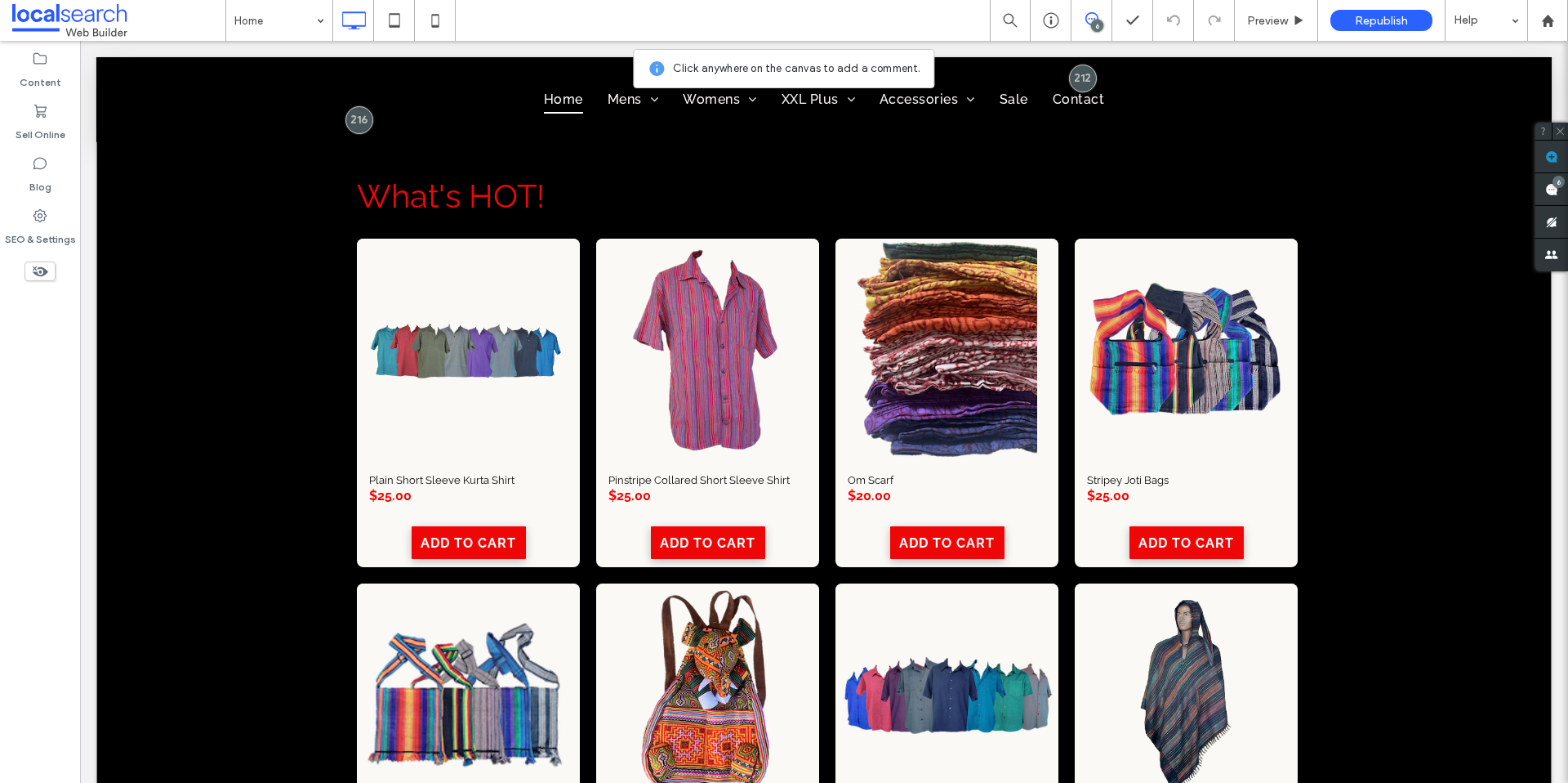
click at [204, 251] on div "What's HOT! Plain Short Sleeve Kurta Shirt SKU 013/10 $25.00 Add to Cart Pinstr…" at bounding box center [824, 561] width 1456 height 864
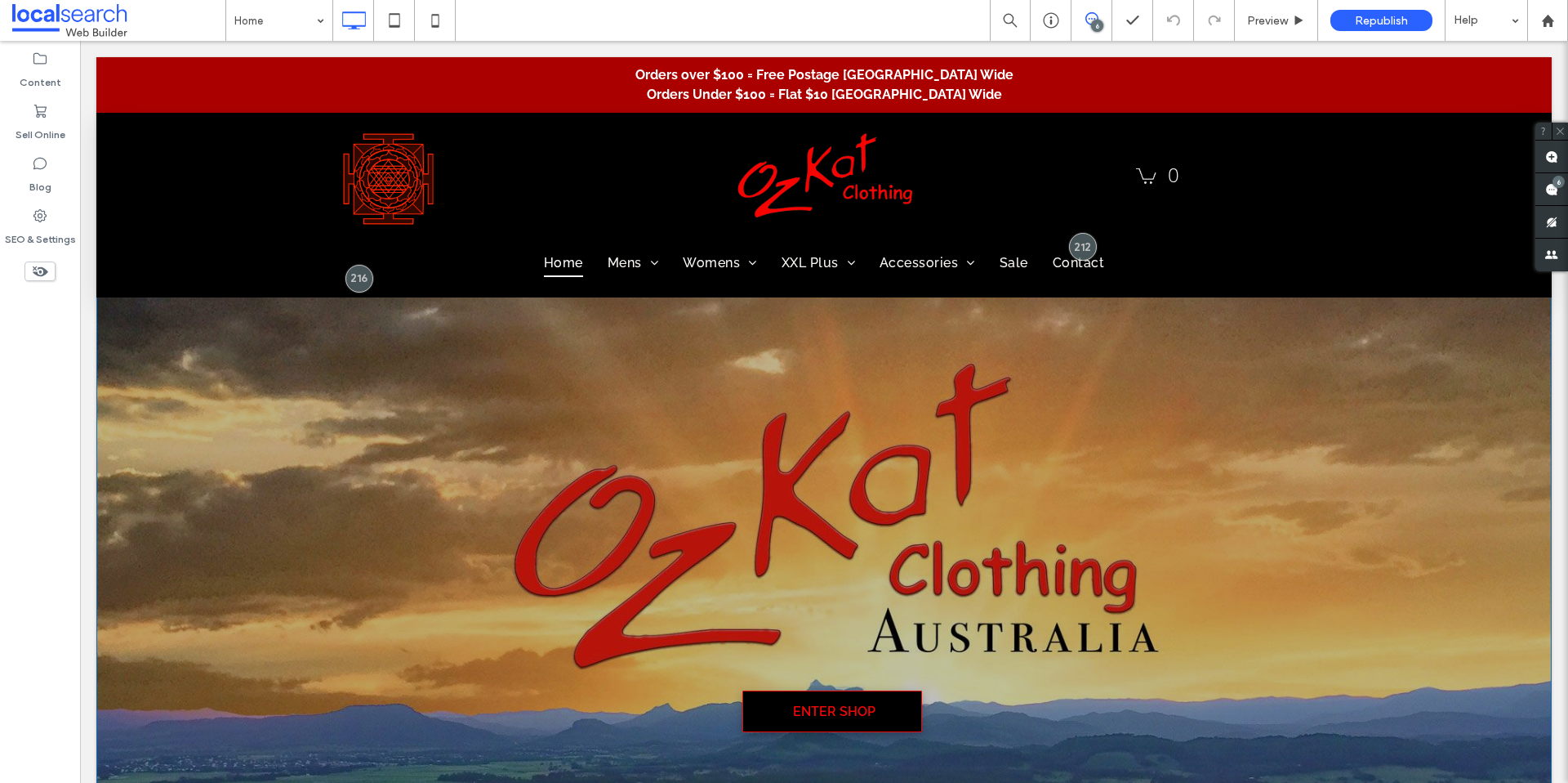
scroll to position [0, 0]
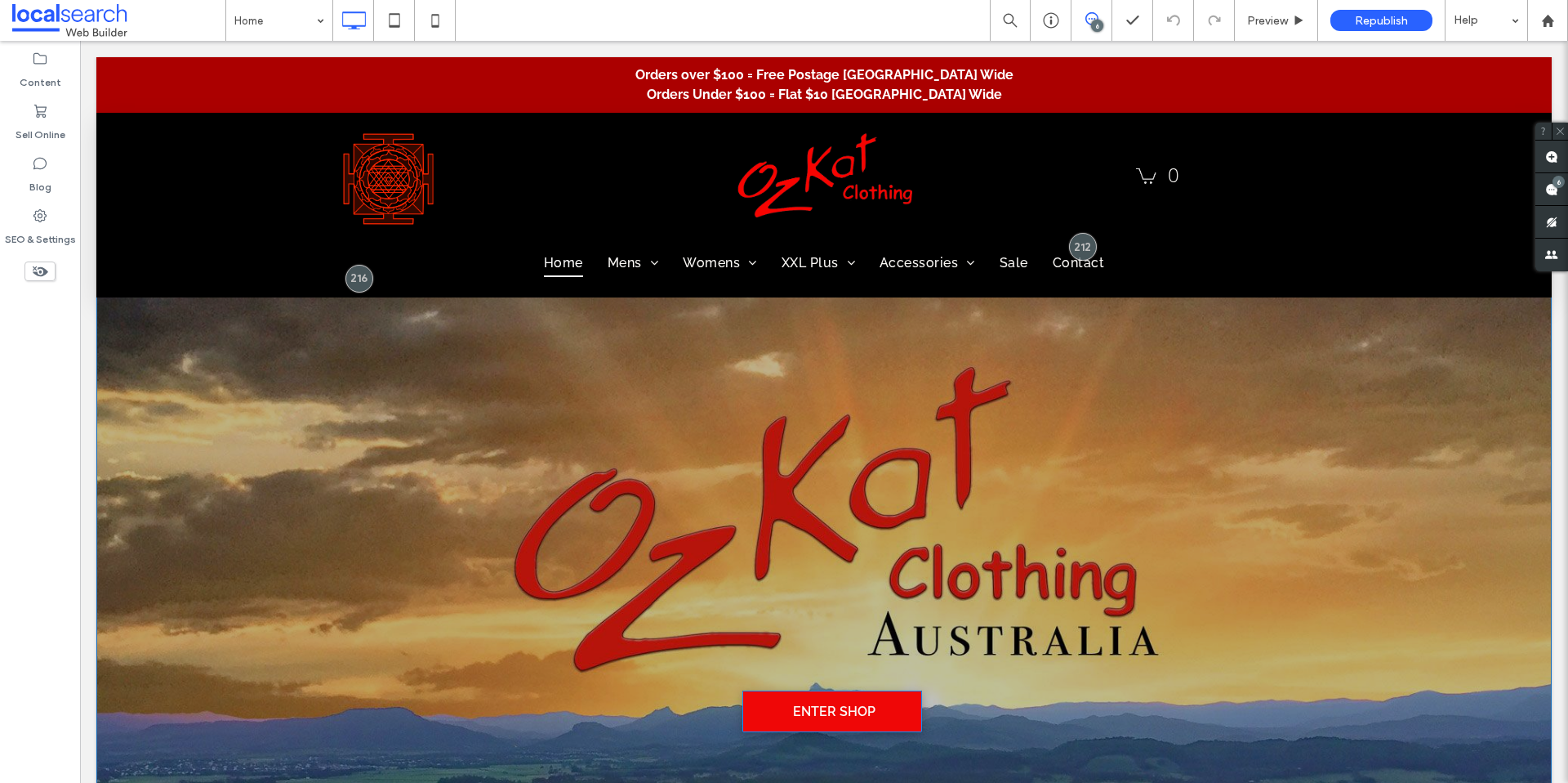
click at [837, 714] on span "Enter Shop" at bounding box center [834, 711] width 82 height 15
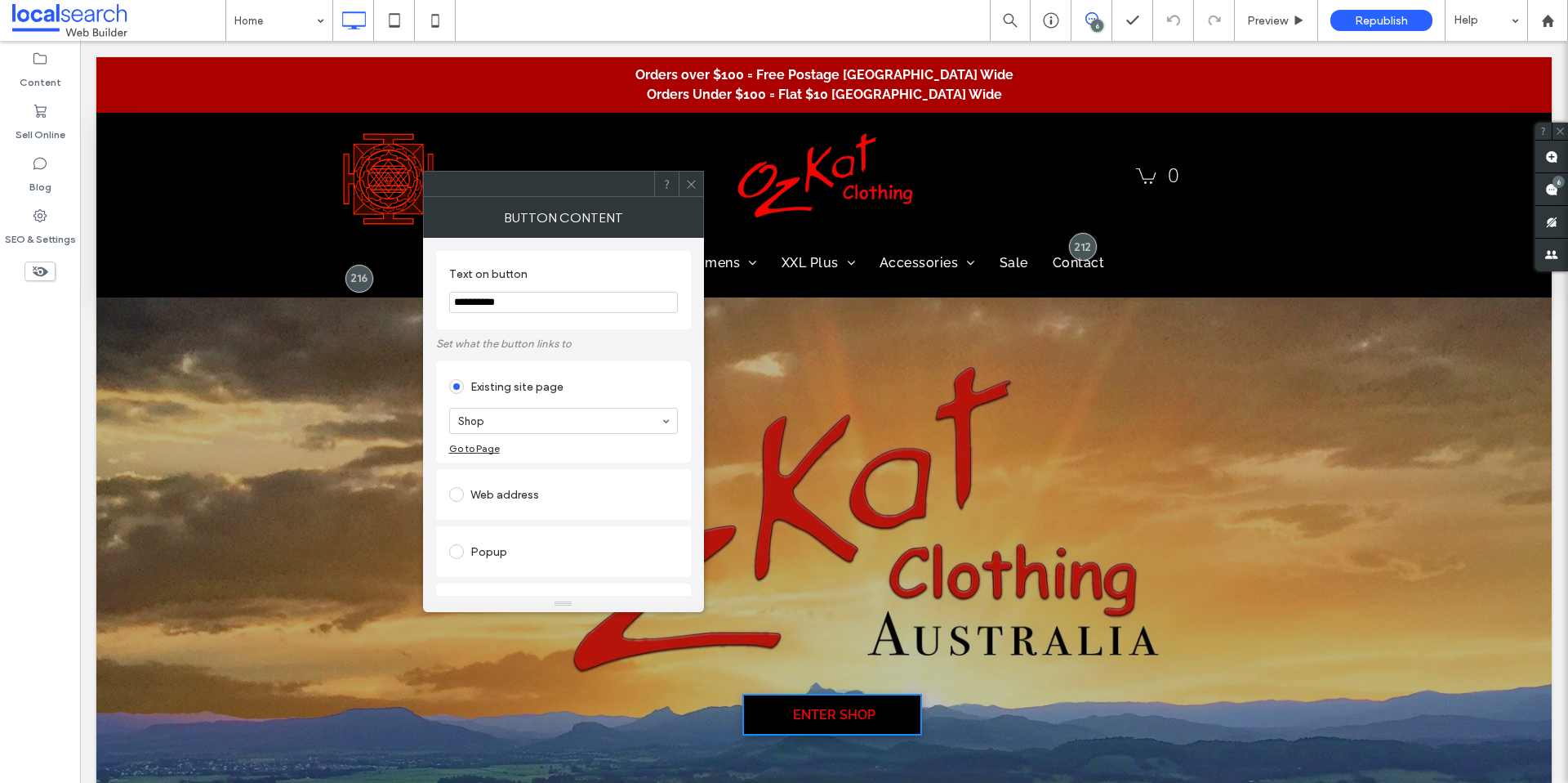
click at [1001, 494] on div "Enter Shop OzKat Clothing A Unique Collection of Comfortable Alternative Clothi…" at bounding box center [824, 621] width 1456 height 705
click at [695, 194] on span at bounding box center [691, 183] width 13 height 24
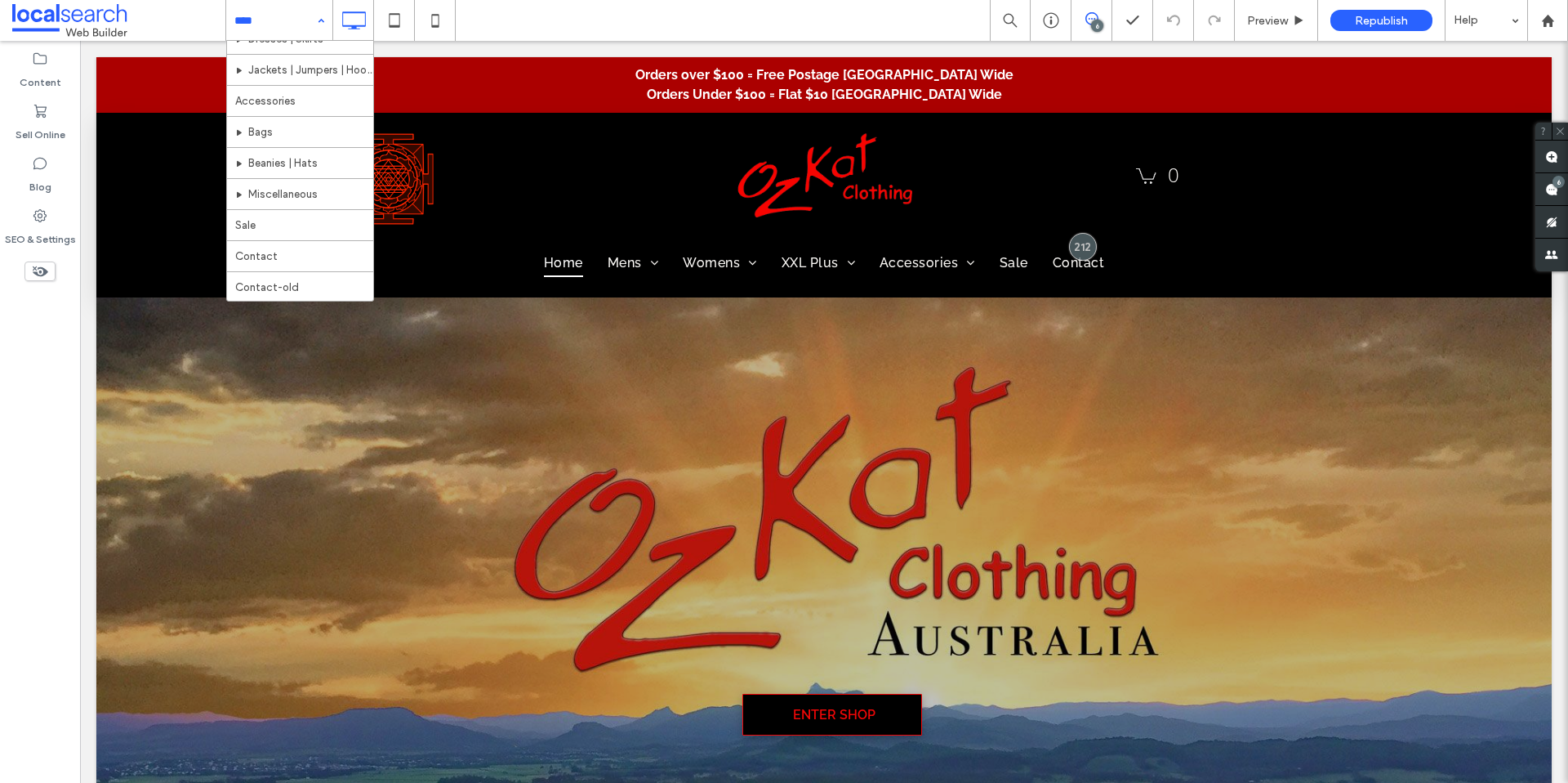
scroll to position [514, 0]
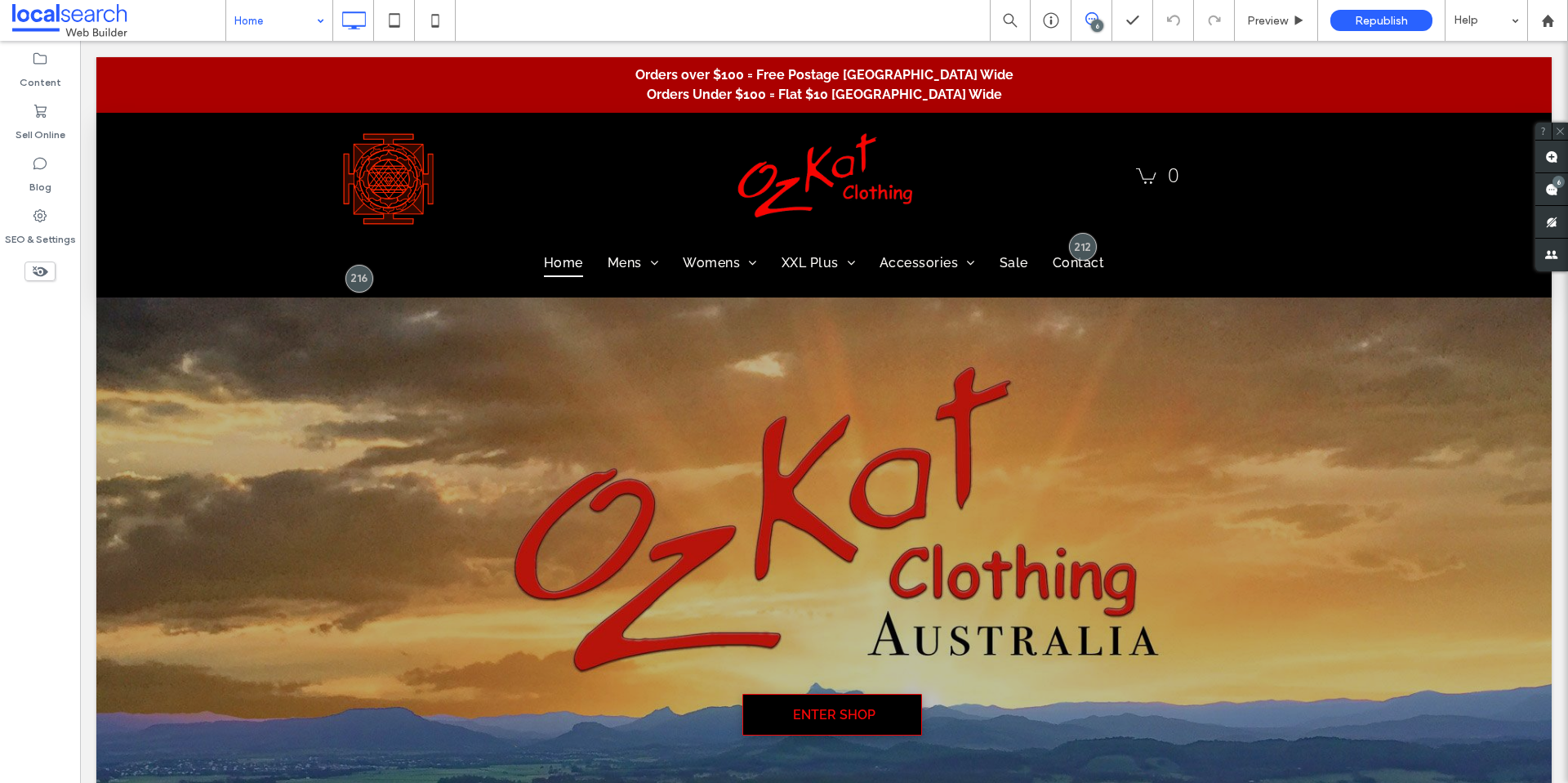
click at [322, 23] on div "Home" at bounding box center [279, 20] width 107 height 41
click at [1547, 155] on use at bounding box center [1552, 157] width 13 height 13
click at [1559, 192] on span at bounding box center [1551, 189] width 33 height 32
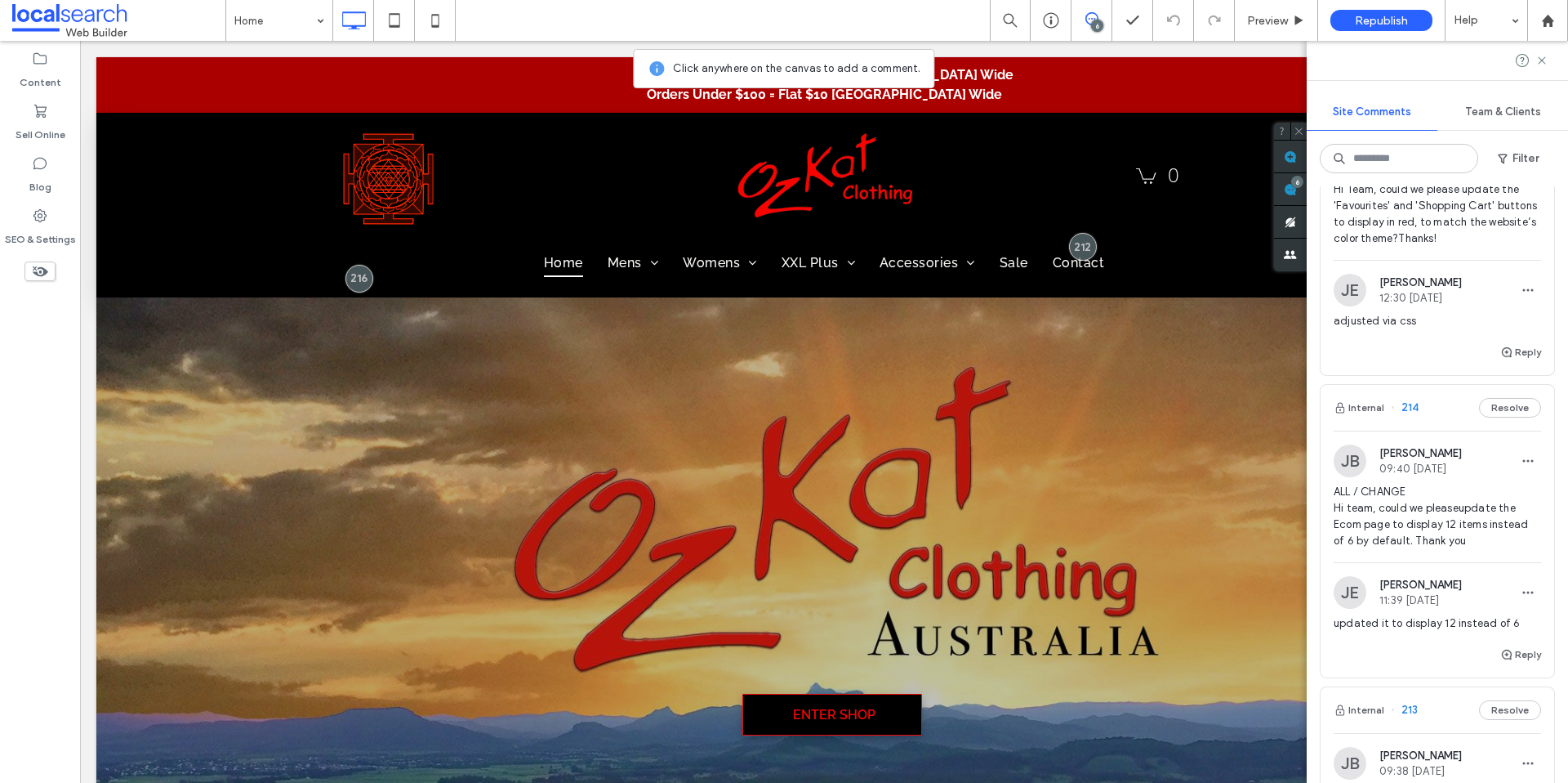
scroll to position [805, 0]
drag, startPoint x: 1471, startPoint y: 556, endPoint x: 1311, endPoint y: 508, distance: 167.0
click at [1311, 508] on div "Internal 217 Resolve [PERSON_NAME] 11:01 [DATE] ALL / Change Hi Team, please en…" at bounding box center [1438, 484] width 262 height 597
copy span "ALL / CHANGE Hi team, could we pleaseupdate the Ecom page to display 12 items i…"
click at [1543, 60] on use at bounding box center [1541, 60] width 8 height 8
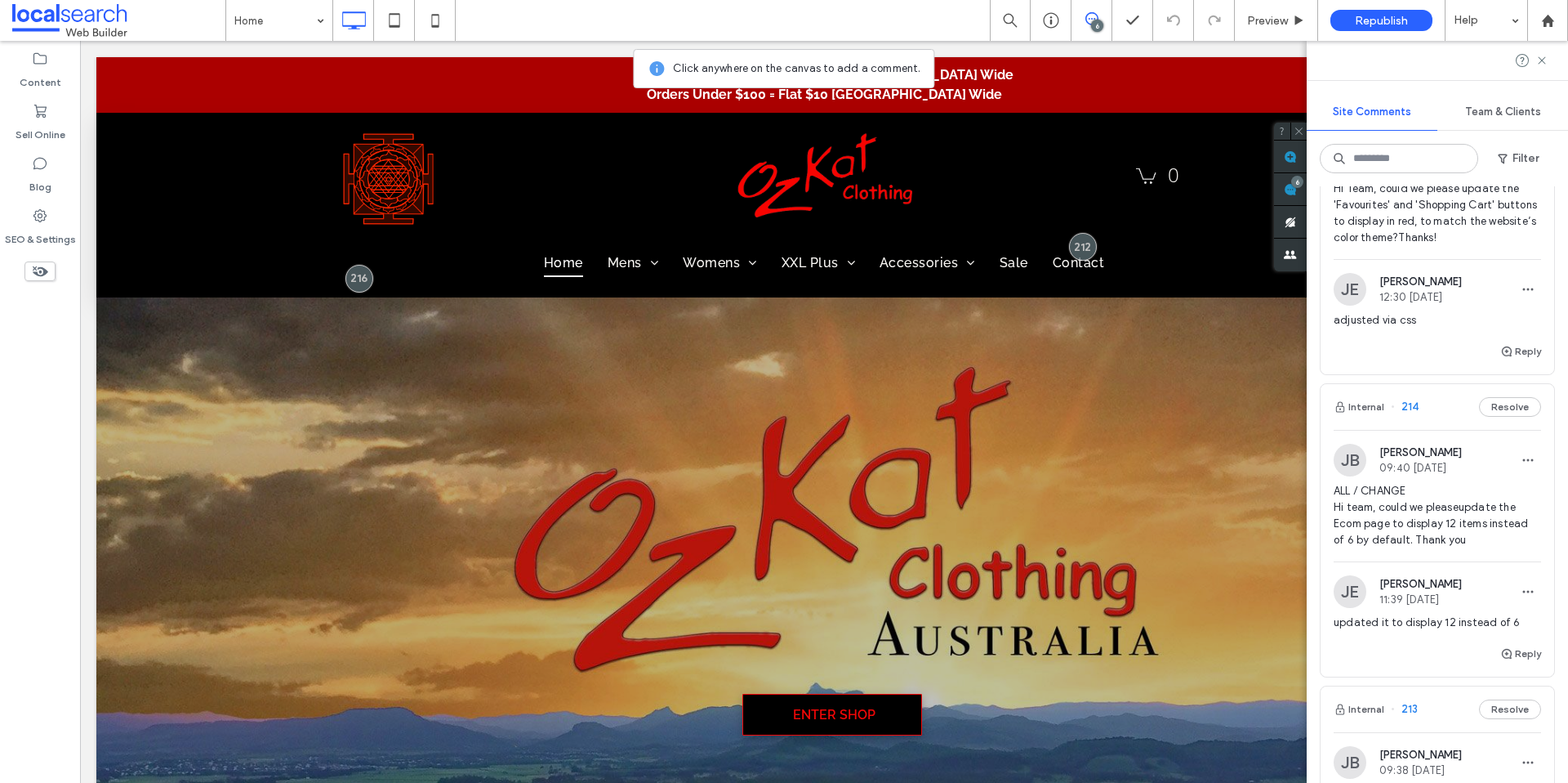
scroll to position [0, 0]
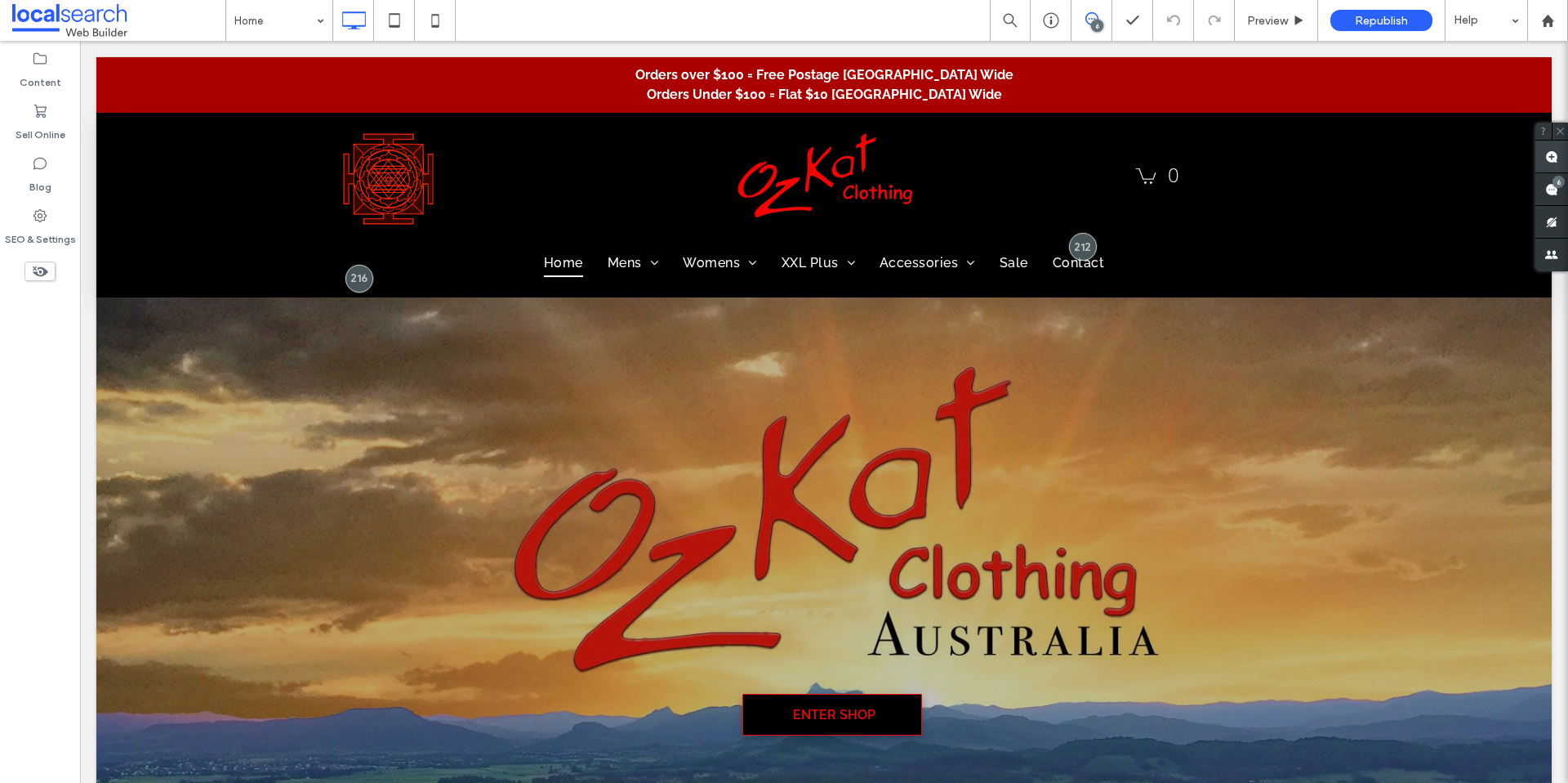
click at [1560, 157] on span at bounding box center [1551, 156] width 33 height 32
click at [1555, 157] on use at bounding box center [1552, 157] width 13 height 13
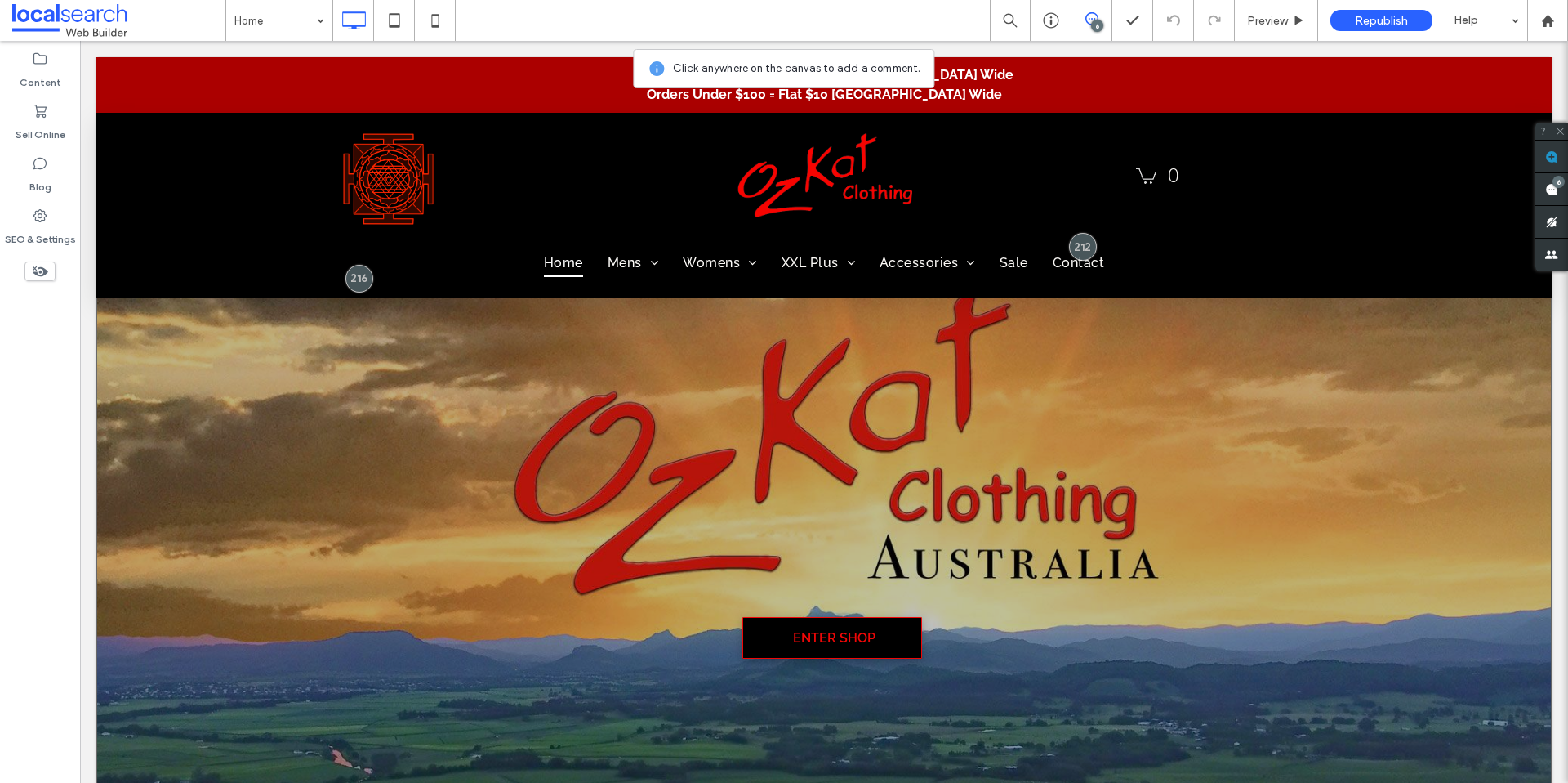
scroll to position [102, 0]
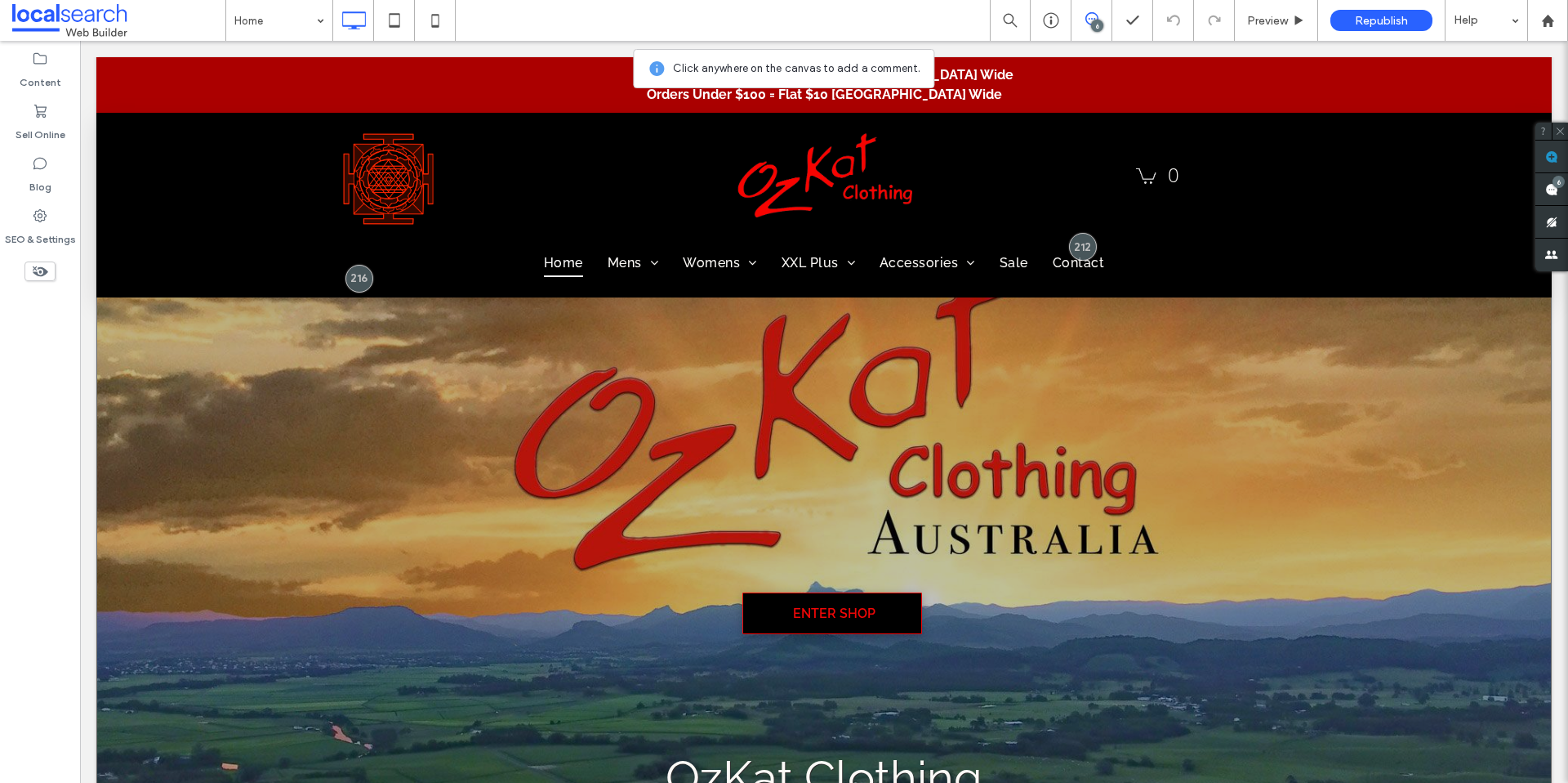
click at [269, 572] on div "Enter Shop OzKat Clothing A Unique Collection of Comfortable Alternative Clothi…" at bounding box center [824, 520] width 1456 height 705
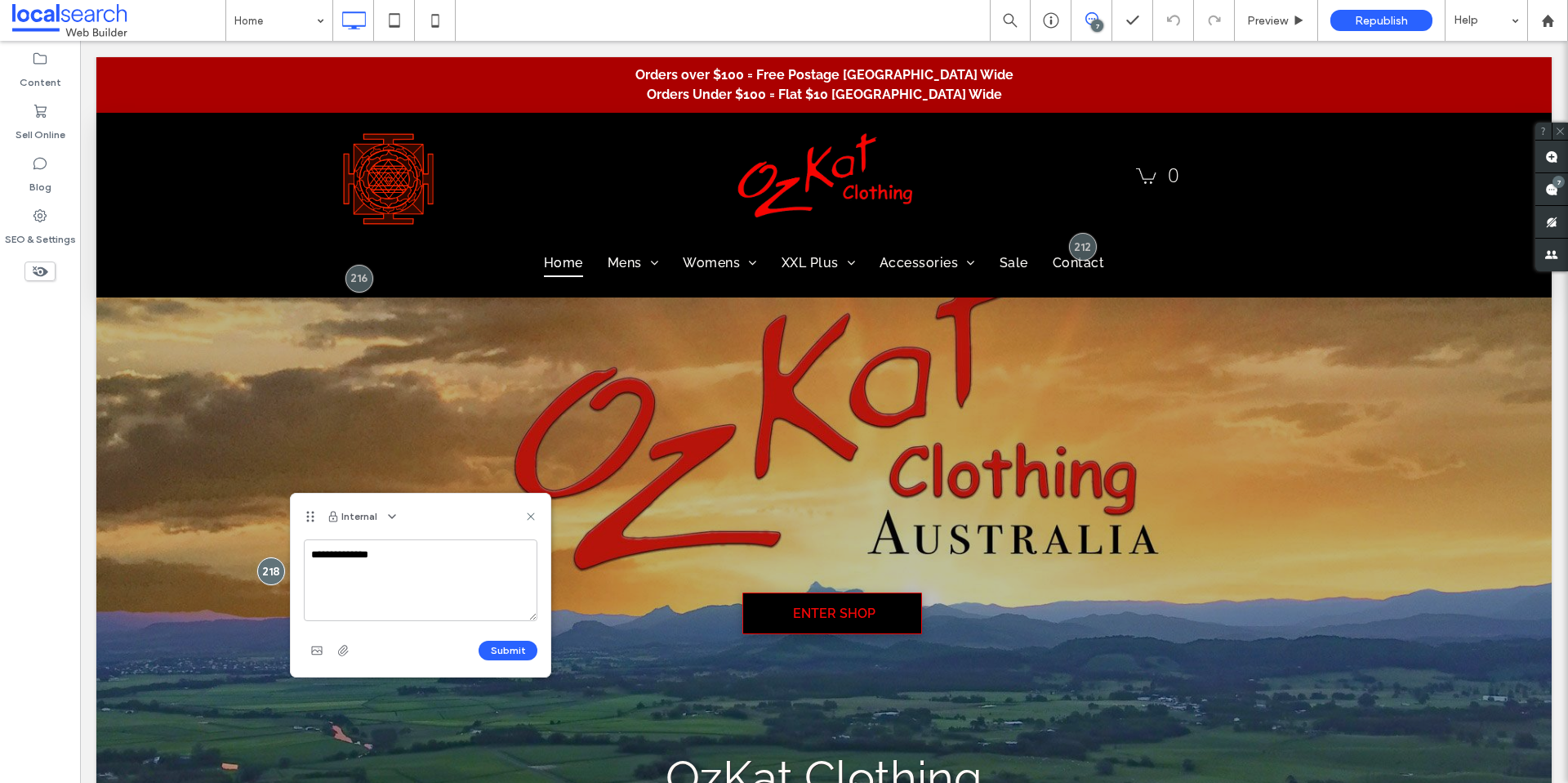
click at [330, 570] on textarea "**********" at bounding box center [420, 580] width 233 height 81
drag, startPoint x: 467, startPoint y: 552, endPoint x: 390, endPoint y: 552, distance: 77.0
click at [390, 552] on textarea "**********" at bounding box center [420, 580] width 233 height 81
click at [436, 601] on textarea "**********" at bounding box center [420, 580] width 233 height 81
click at [433, 572] on textarea "**********" at bounding box center [420, 580] width 233 height 81
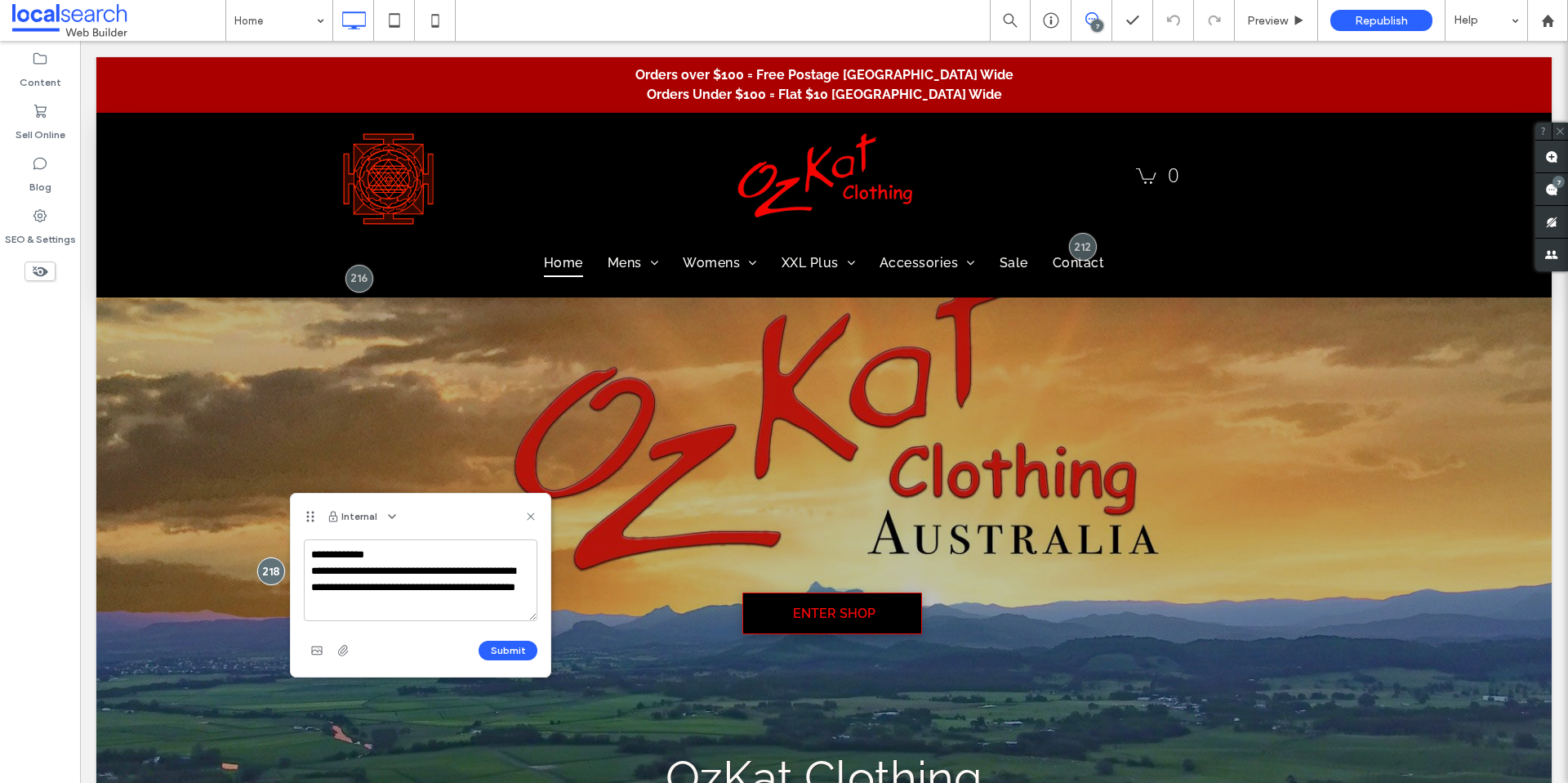
click at [477, 597] on textarea "**********" at bounding box center [420, 580] width 233 height 81
click at [399, 586] on textarea "**********" at bounding box center [420, 580] width 233 height 81
click at [526, 590] on textarea "**********" at bounding box center [420, 580] width 233 height 81
type textarea "**********"
click at [531, 650] on button "Submit" at bounding box center [508, 650] width 59 height 19
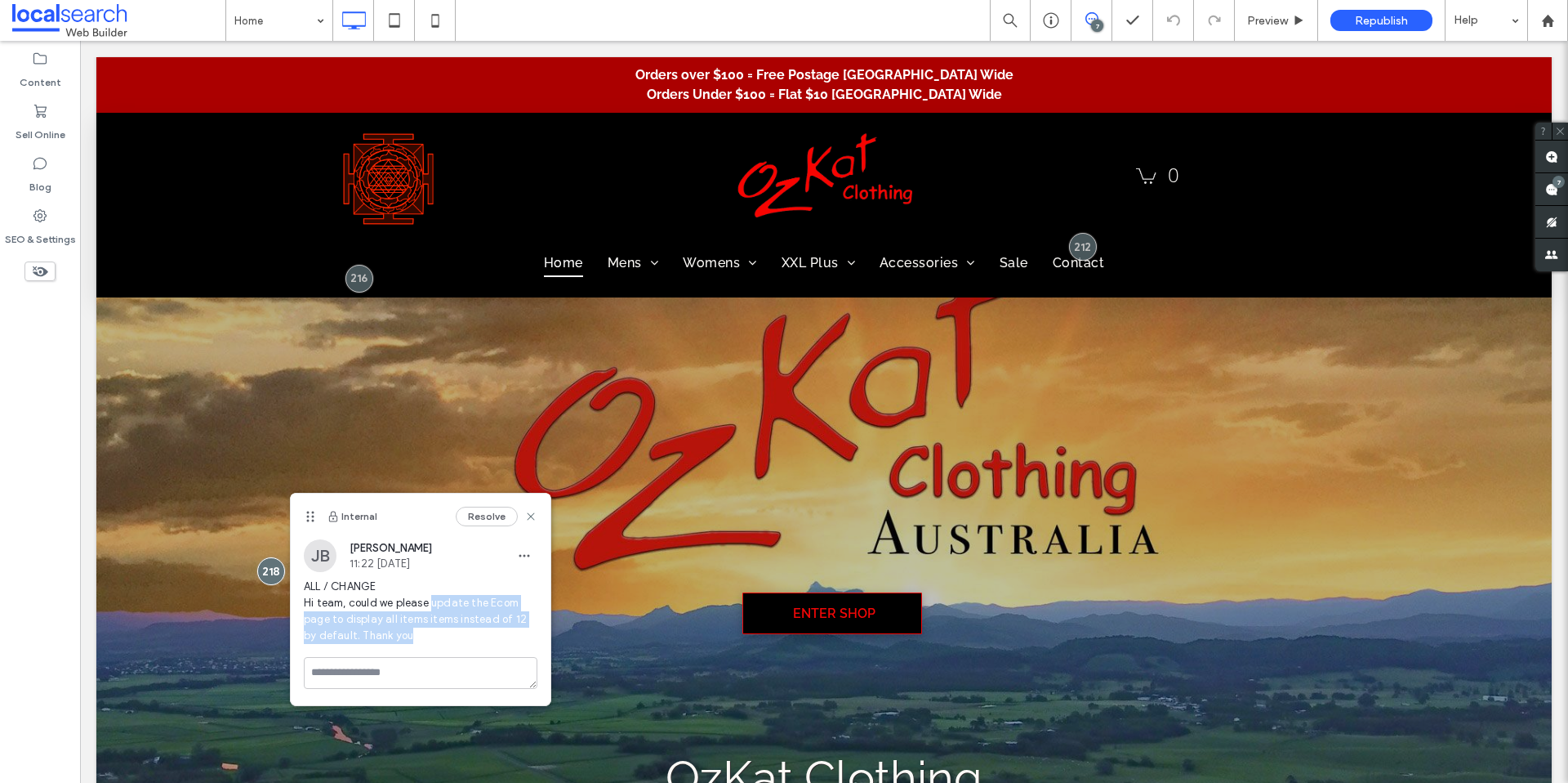
drag, startPoint x: 430, startPoint y: 629, endPoint x: 471, endPoint y: 613, distance: 44.0
click at [428, 604] on span "ALL / CHANGE Hi team, could we please update the Ecom page to display all items…" at bounding box center [420, 611] width 233 height 65
copy span "update the Ecom page to display all items items instead of 12 by default. Thank…"
